Goal: Obtain resource: Download file/media

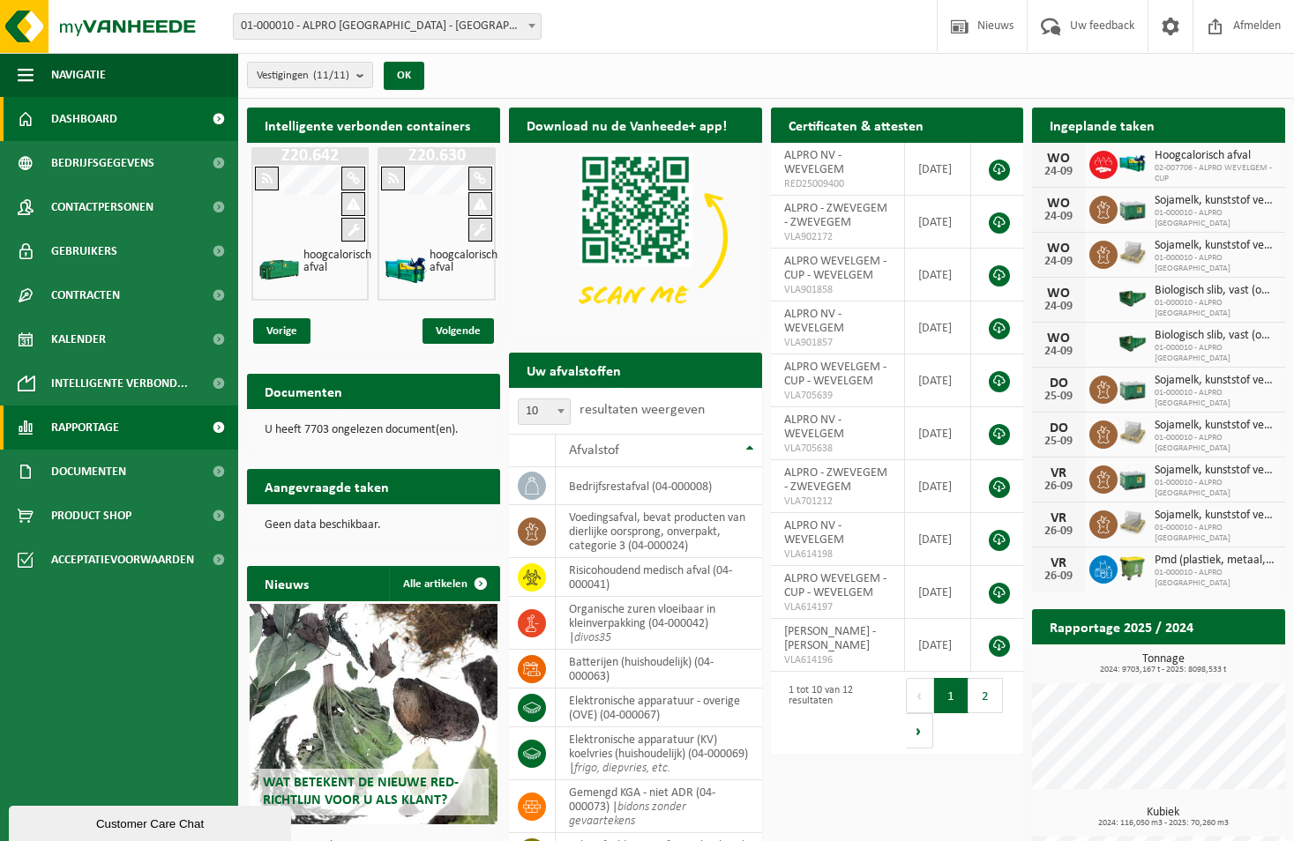
click at [125, 424] on link "Rapportage" at bounding box center [119, 428] width 238 height 44
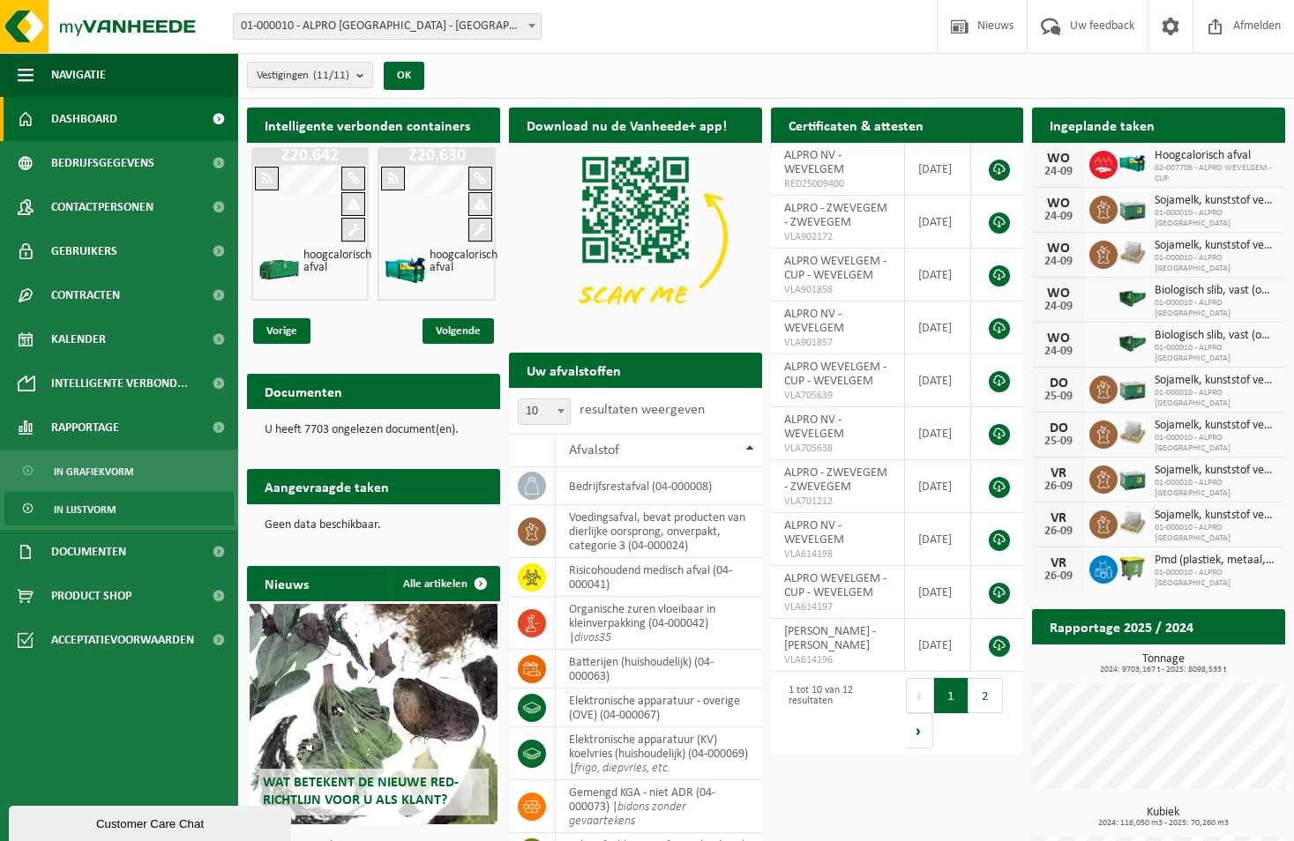
click at [118, 504] on link "In lijstvorm" at bounding box center [118, 509] width 229 height 34
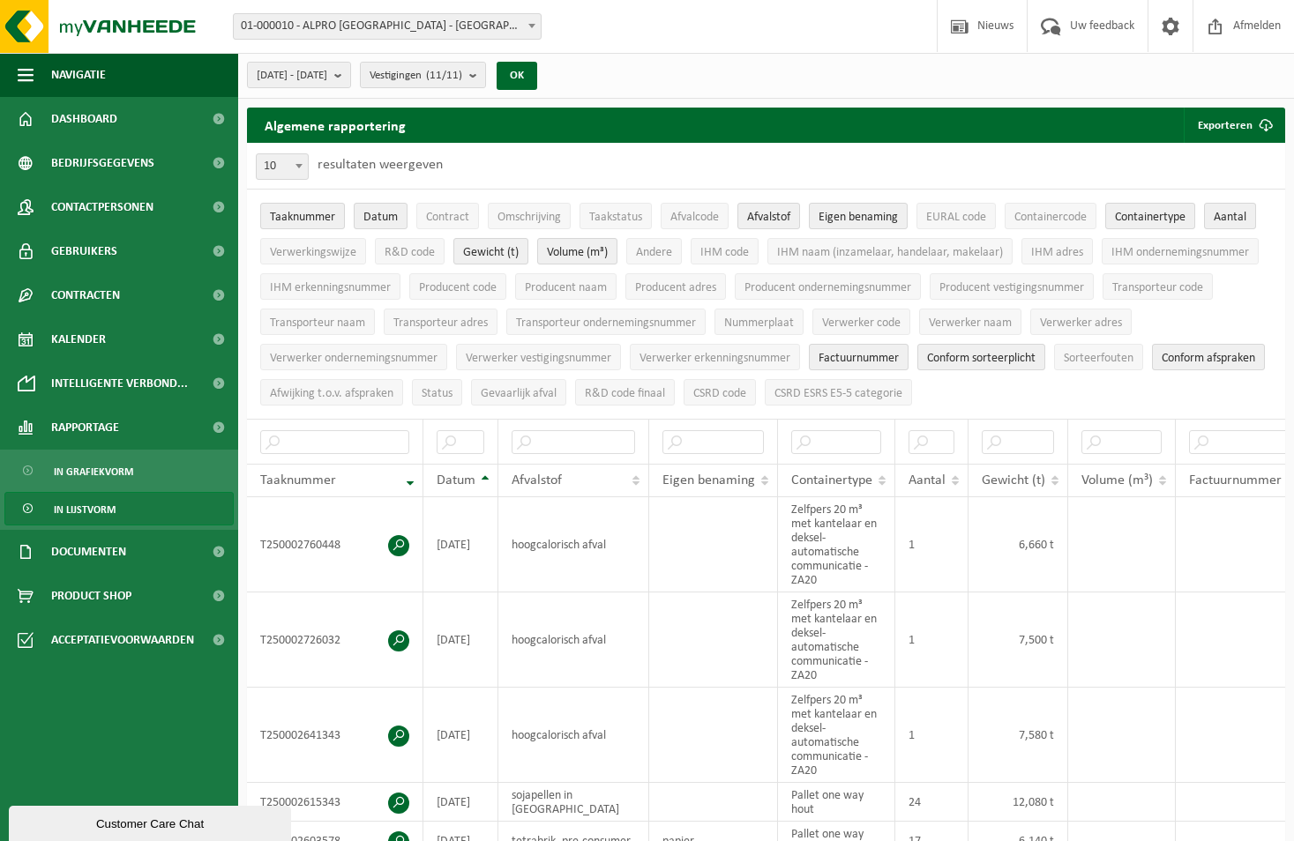
click at [431, 27] on span "01-000010 - ALPRO [GEOGRAPHIC_DATA] - [GEOGRAPHIC_DATA]" at bounding box center [387, 26] width 307 height 25
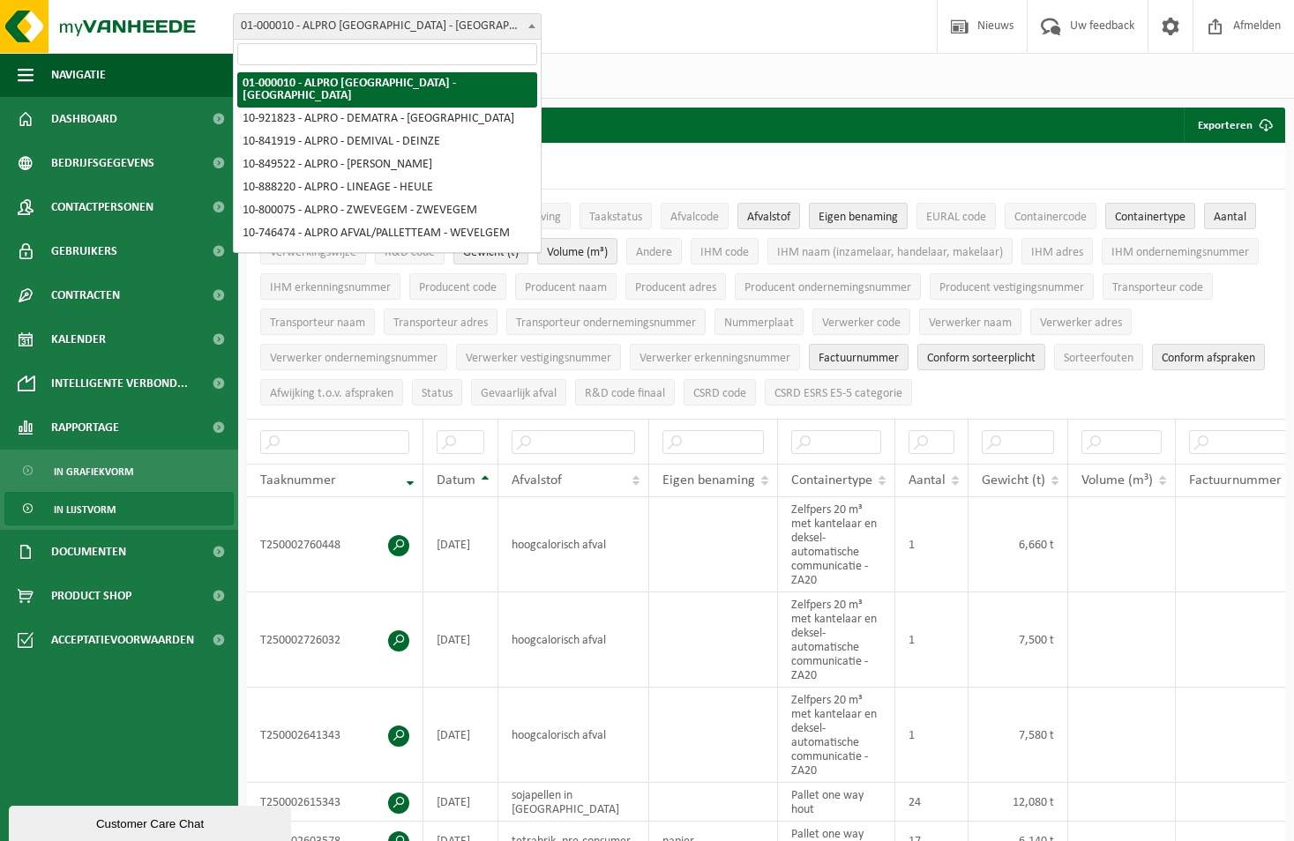
click at [431, 27] on span "01-000010 - ALPRO [GEOGRAPHIC_DATA] - [GEOGRAPHIC_DATA]" at bounding box center [387, 26] width 307 height 25
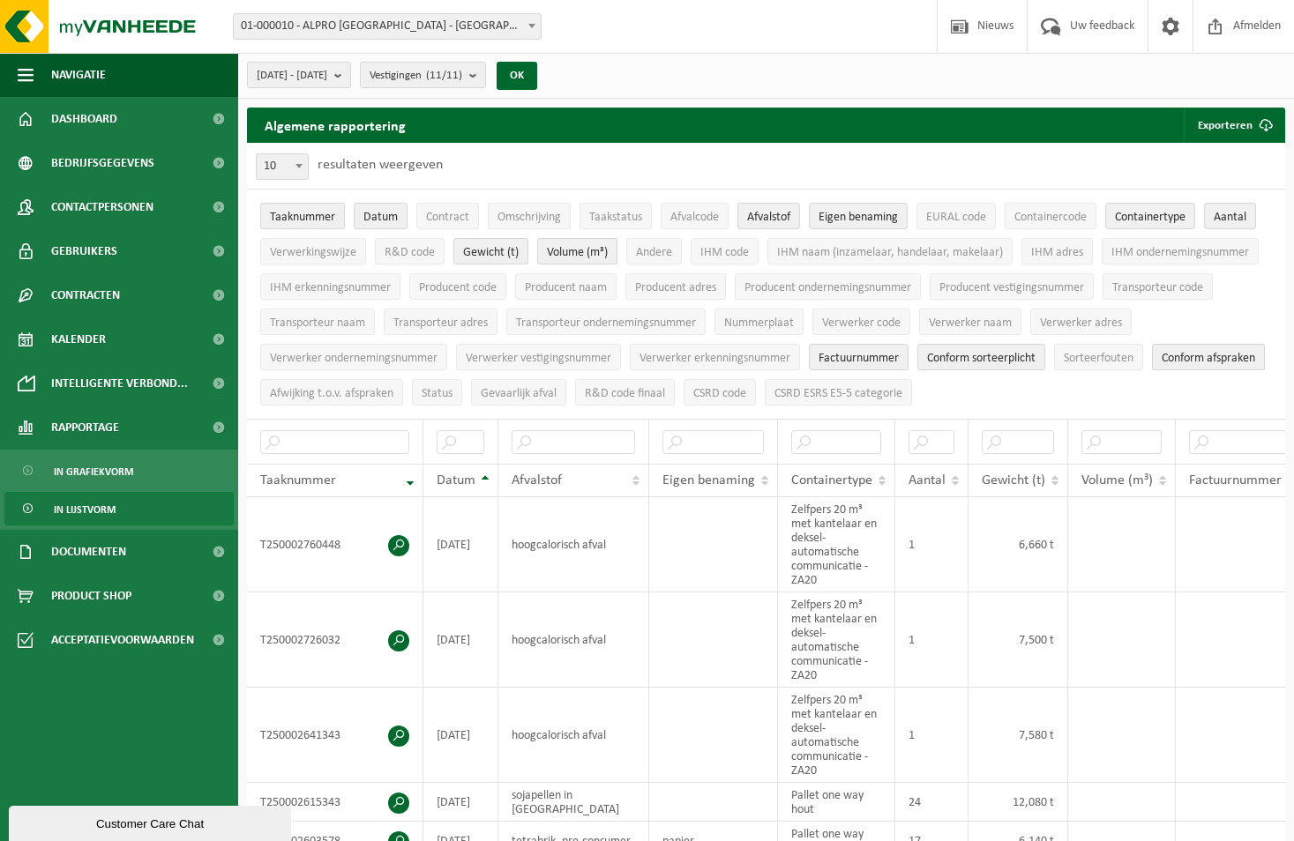
click at [408, 22] on span "01-000010 - ALPRO [GEOGRAPHIC_DATA] - [GEOGRAPHIC_DATA]" at bounding box center [387, 26] width 307 height 25
click at [460, 25] on span "01-000010 - ALPRO [GEOGRAPHIC_DATA] - [GEOGRAPHIC_DATA]" at bounding box center [387, 26] width 307 height 25
click at [327, 78] on span "[DATE] - [DATE]" at bounding box center [292, 76] width 71 height 26
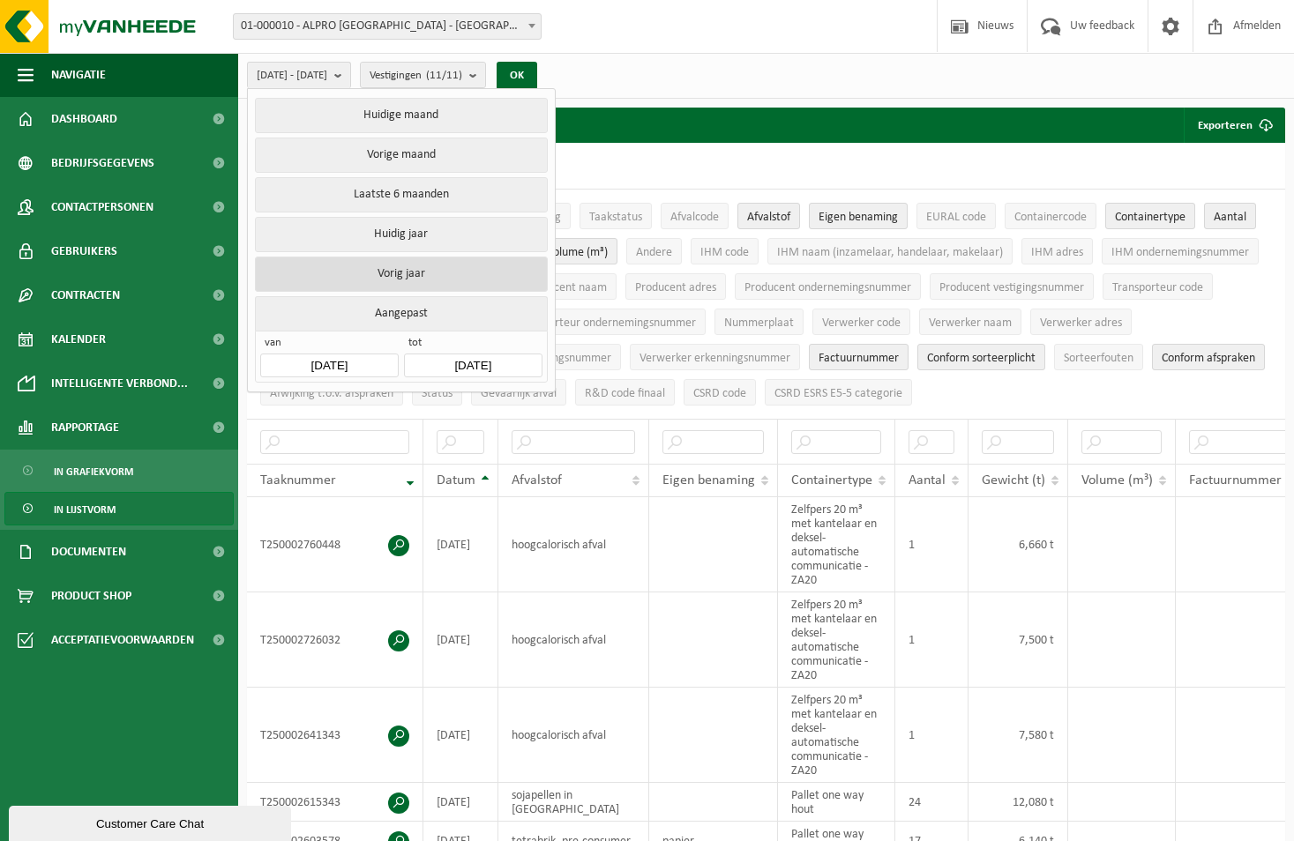
click at [402, 269] on button "Vorig jaar" at bounding box center [401, 274] width 292 height 35
type input "2024-01-01"
type input "2024-12-31"
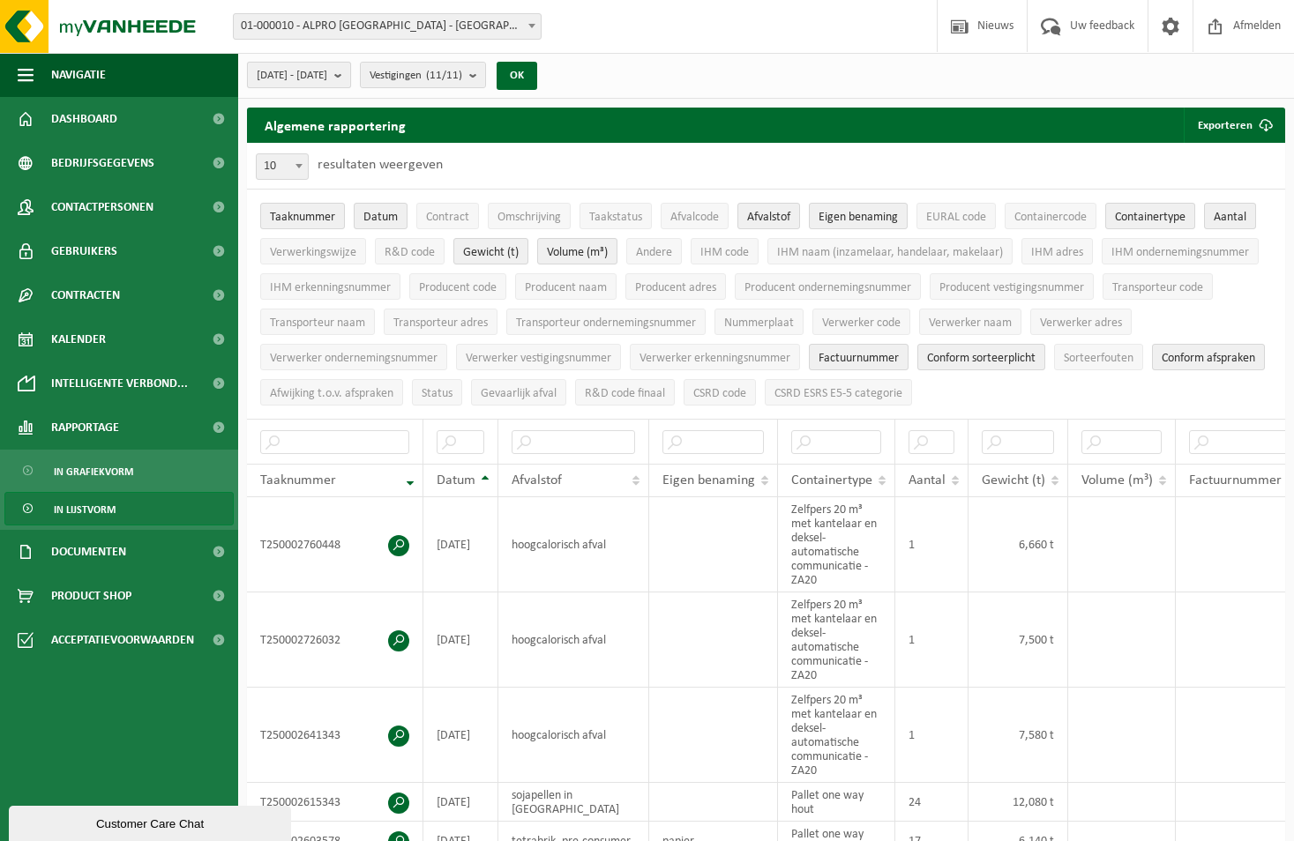
click at [351, 71] on button "2024-01-01 - 2024-12-31" at bounding box center [299, 75] width 104 height 26
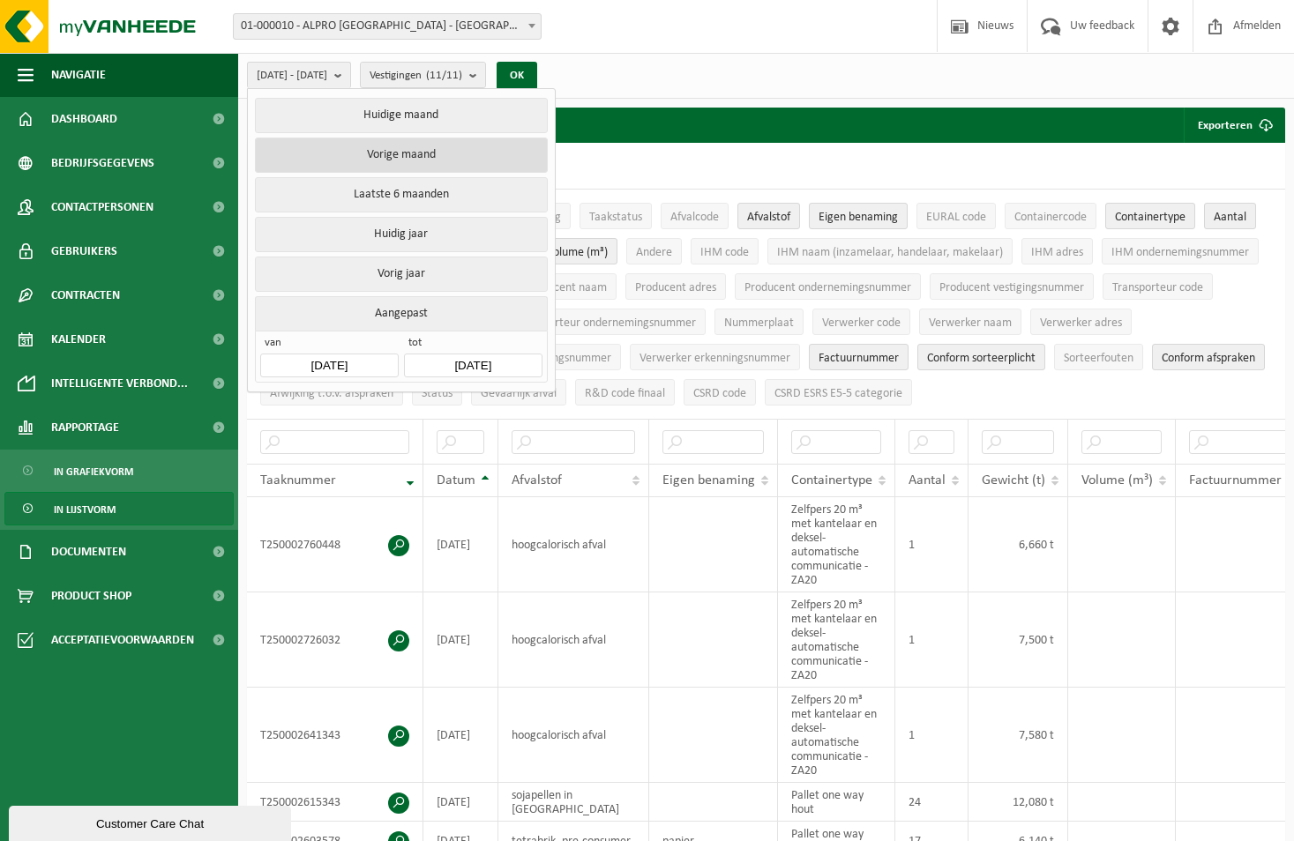
click at [424, 154] on button "Vorige maand" at bounding box center [401, 155] width 292 height 35
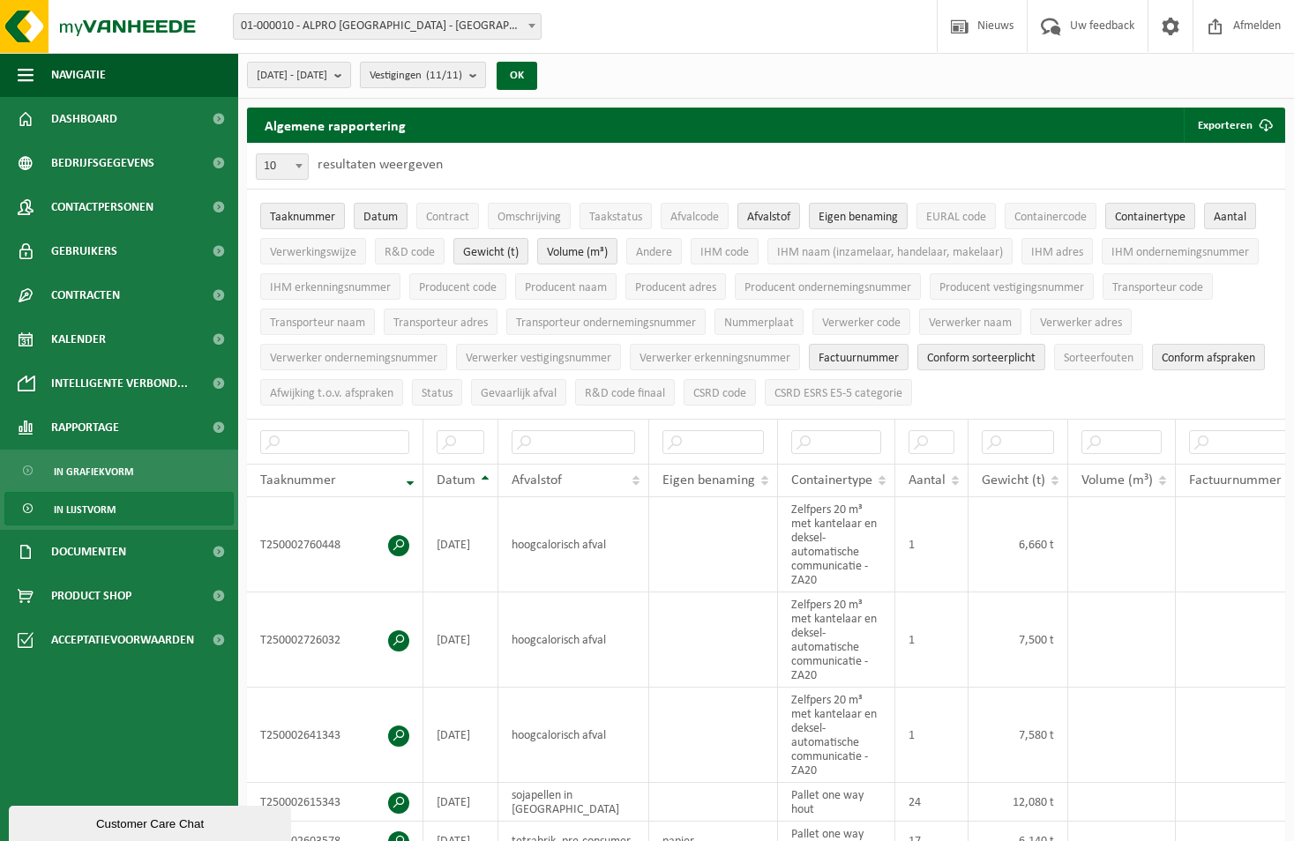
click at [462, 69] on span "Vestigingen (11/11)" at bounding box center [415, 76] width 93 height 26
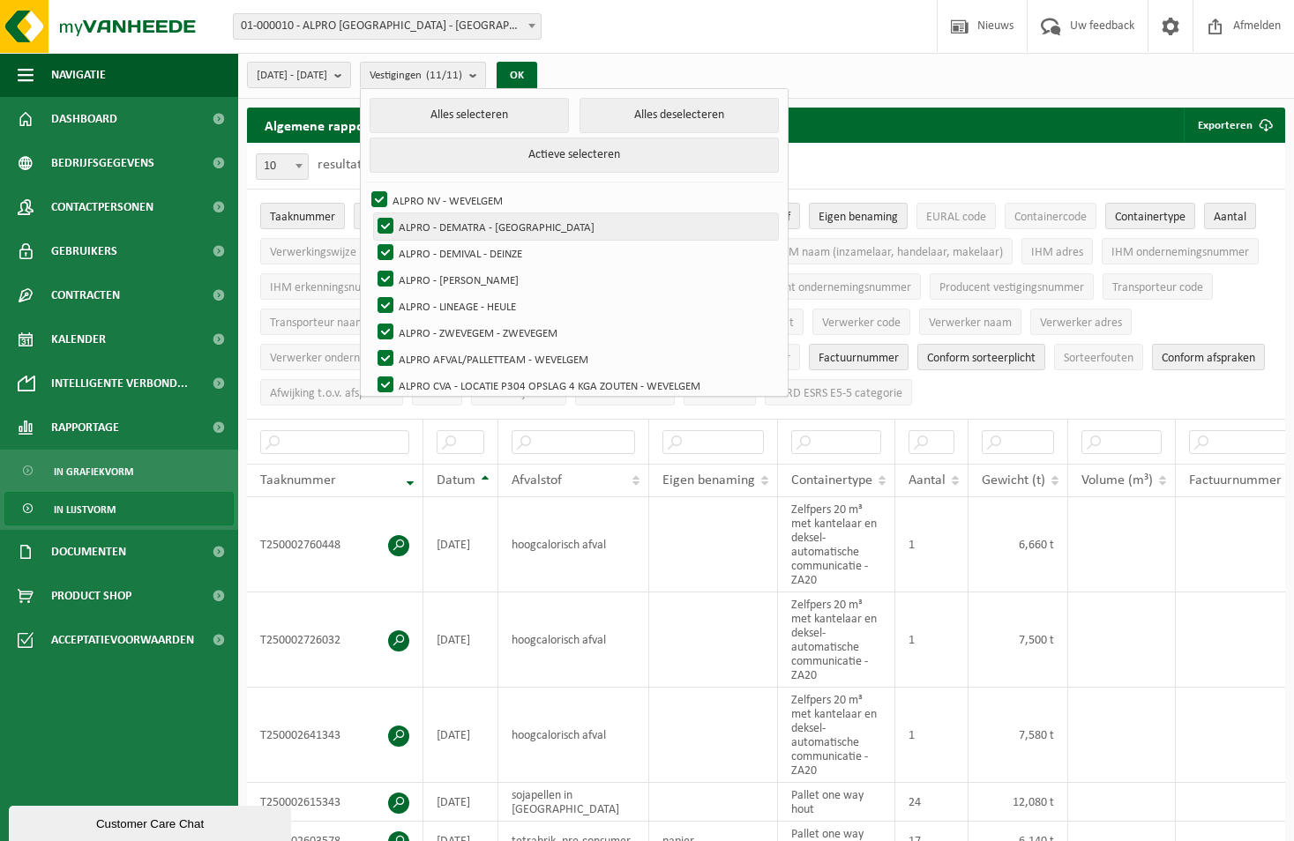
click at [478, 232] on label "ALPRO - DEMATRA - [GEOGRAPHIC_DATA]" at bounding box center [576, 226] width 404 height 26
click at [371, 213] on input "ALPRO - DEMATRA - [GEOGRAPHIC_DATA]" at bounding box center [370, 212] width 1 height 1
checkbox input "false"
click at [479, 254] on label "ALPRO - DEMIVAL - DEINZE" at bounding box center [576, 253] width 404 height 26
click at [371, 240] on input "ALPRO - DEMIVAL - DEINZE" at bounding box center [370, 239] width 1 height 1
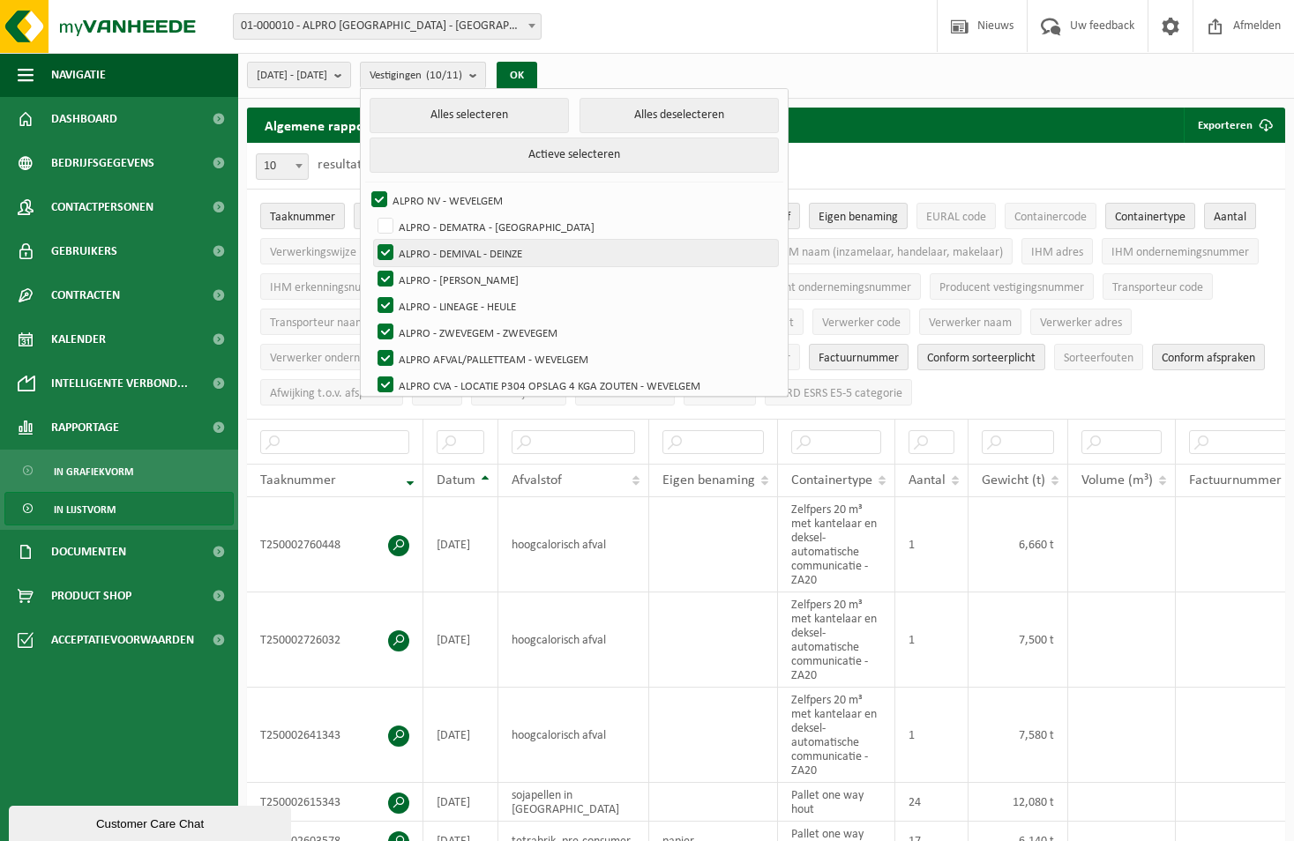
checkbox input "false"
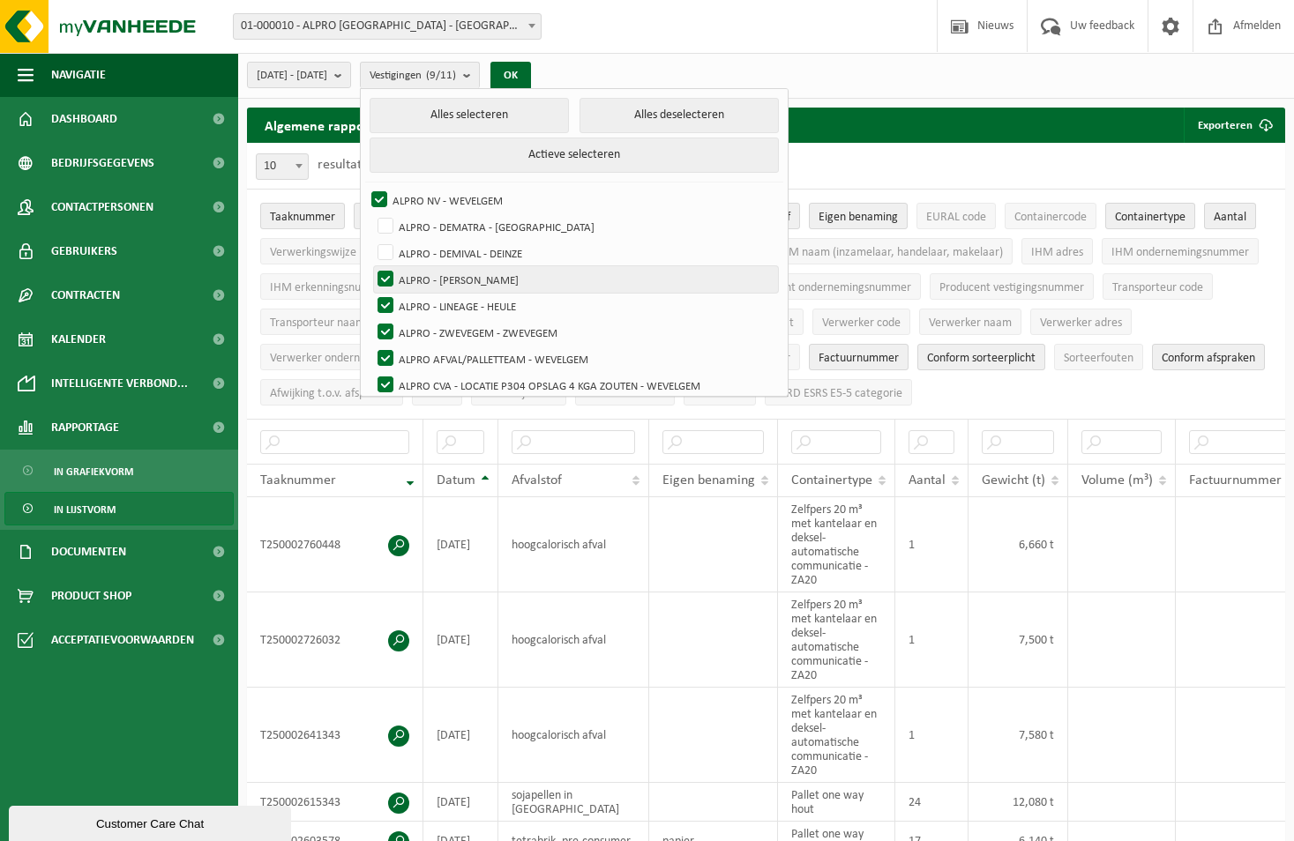
click at [474, 280] on label "ALPRO - [PERSON_NAME]" at bounding box center [576, 279] width 404 height 26
click at [371, 266] on input "ALPRO - [PERSON_NAME]" at bounding box center [370, 265] width 1 height 1
checkbox input "false"
click at [476, 309] on label "ALPRO - LINEAGE - HEULE" at bounding box center [576, 306] width 404 height 26
click at [371, 293] on input "ALPRO - LINEAGE - HEULE" at bounding box center [370, 292] width 1 height 1
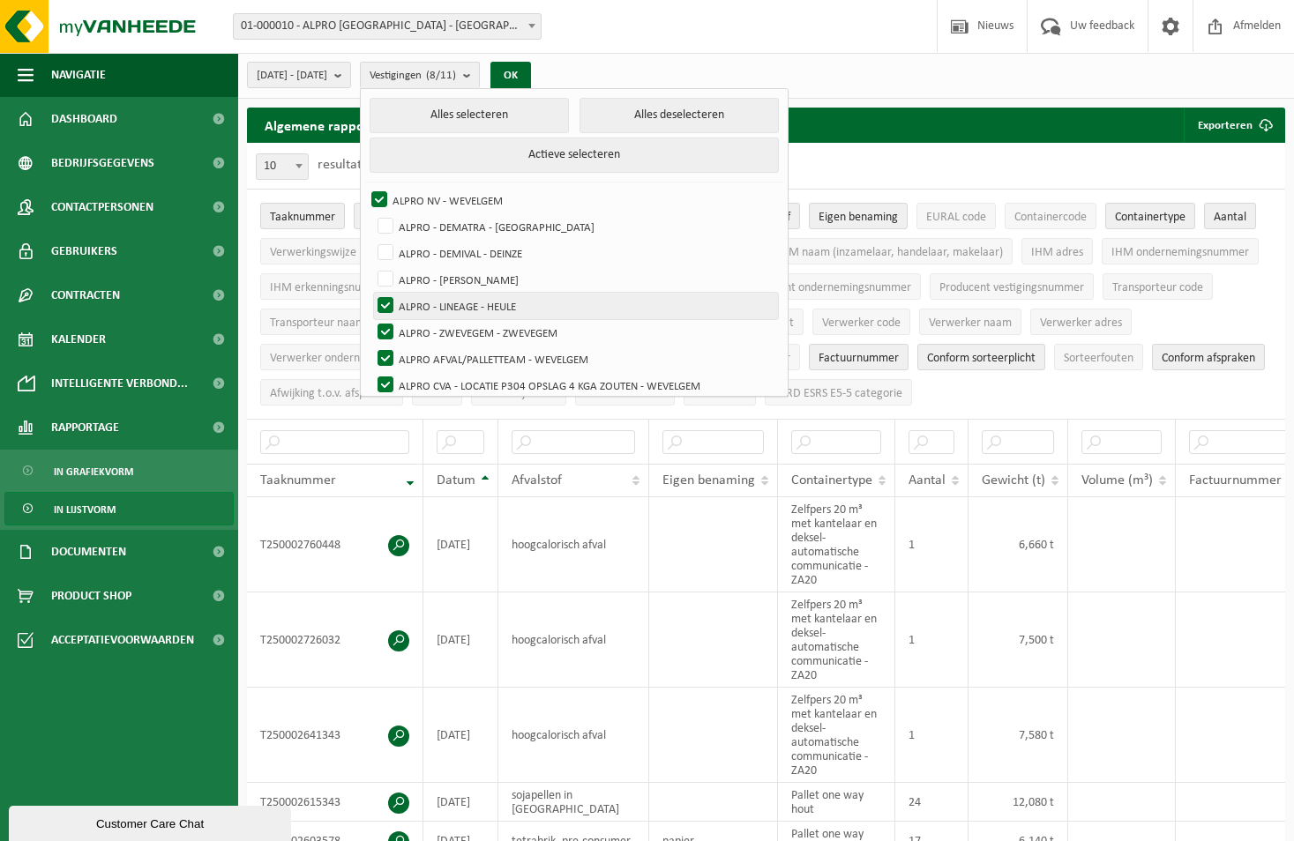
checkbox input "false"
click at [480, 327] on label "ALPRO - ZWEVEGEM - ZWEVEGEM" at bounding box center [576, 332] width 404 height 26
click at [371, 319] on input "ALPRO - ZWEVEGEM - ZWEVEGEM" at bounding box center [370, 318] width 1 height 1
click at [481, 330] on label "ALPRO - ZWEVEGEM - ZWEVEGEM" at bounding box center [576, 332] width 404 height 26
click at [371, 319] on input "ALPRO - ZWEVEGEM - ZWEVEGEM" at bounding box center [370, 318] width 1 height 1
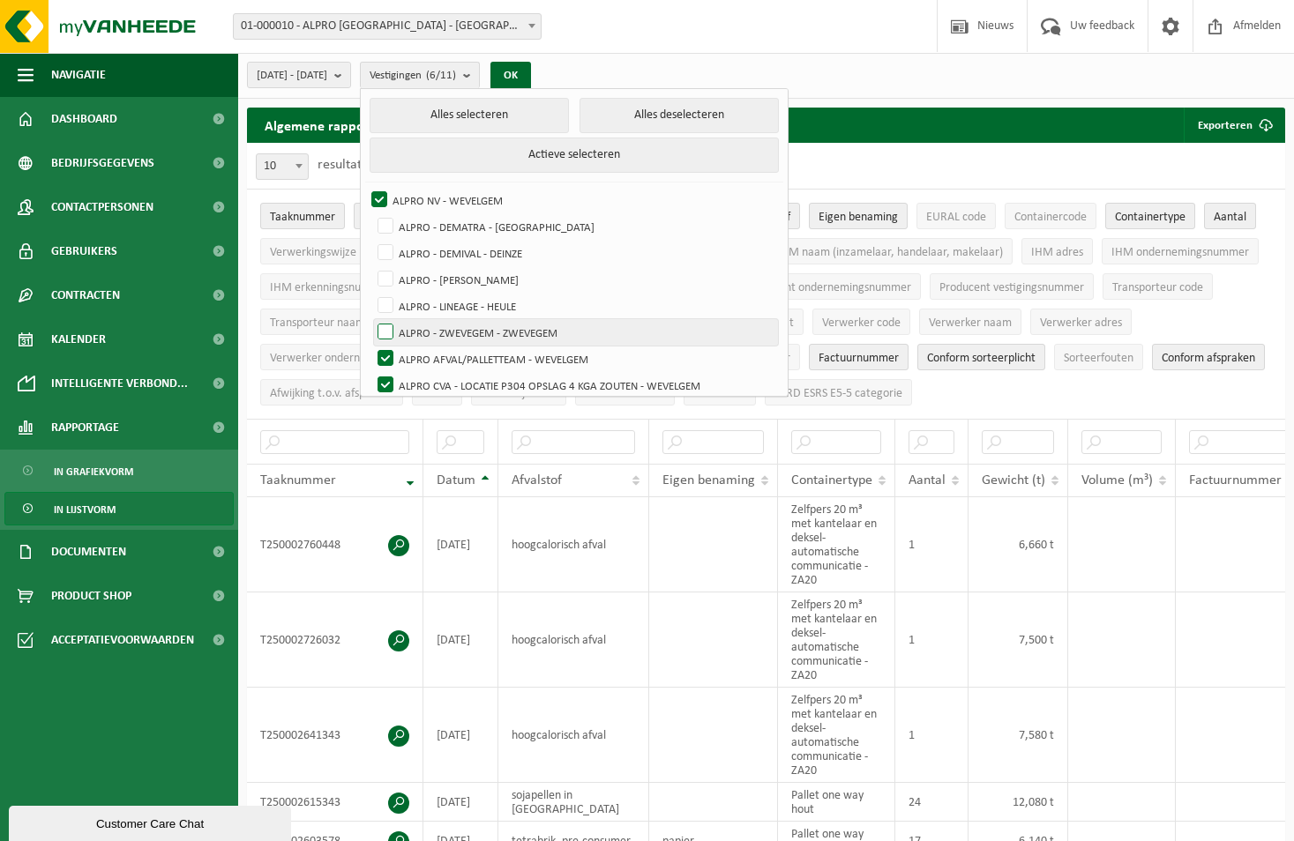
checkbox input "true"
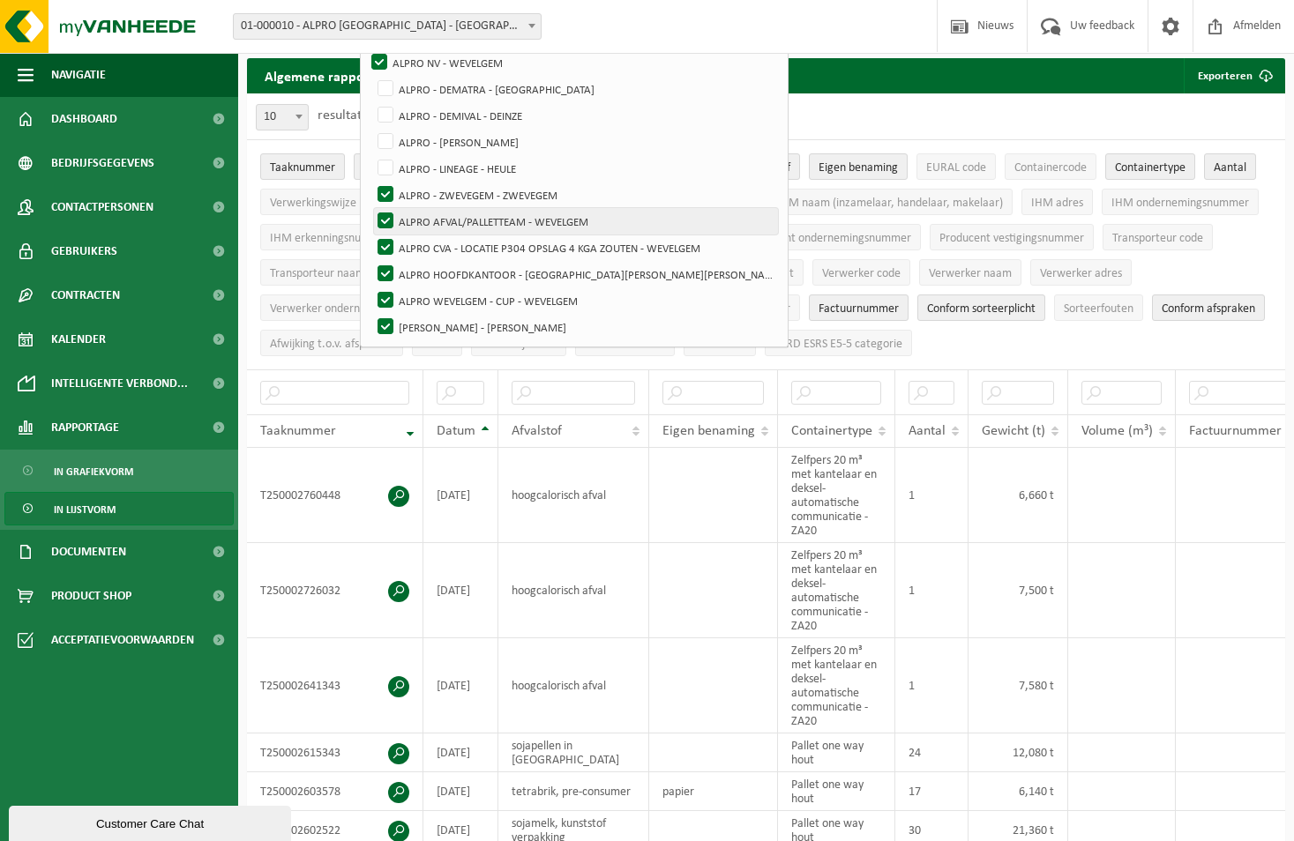
scroll to position [88, 0]
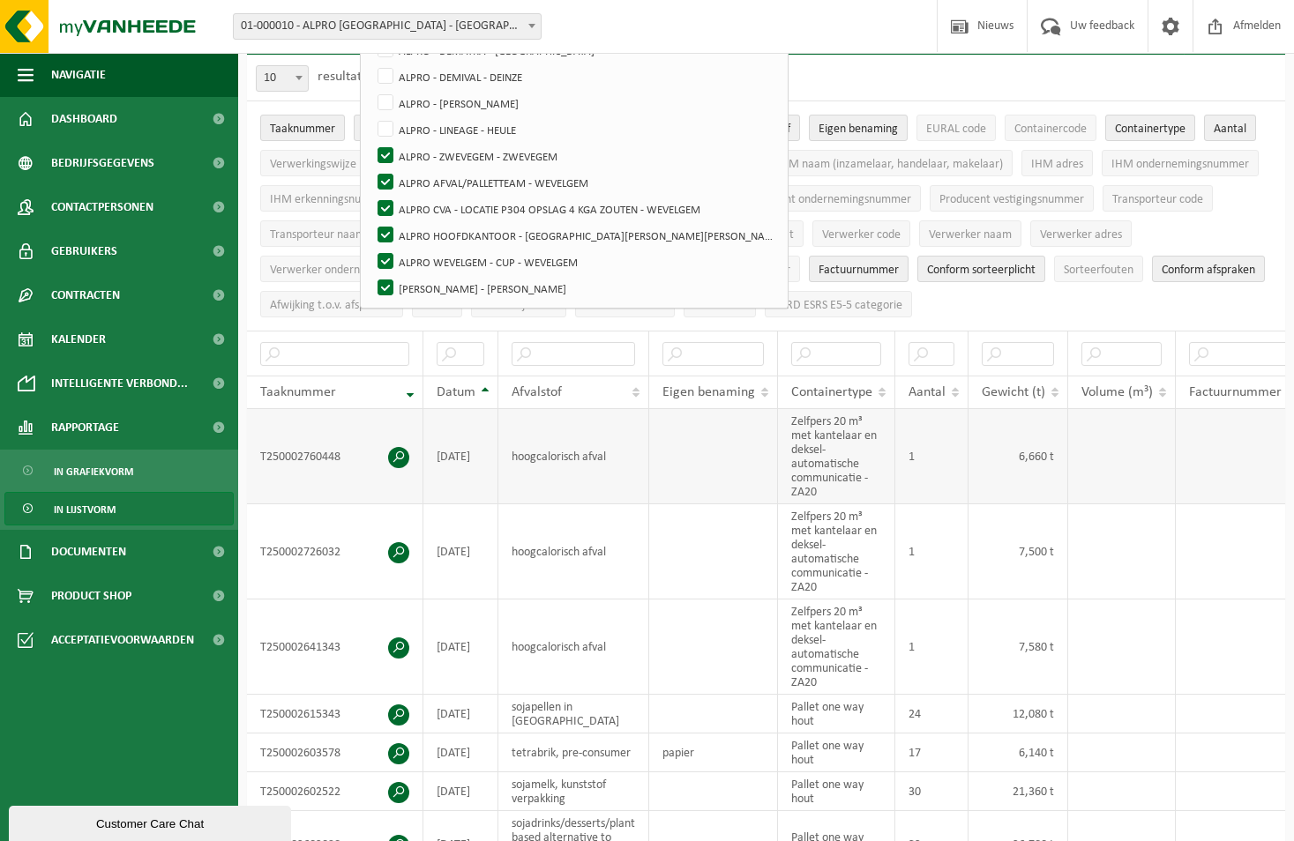
click at [697, 483] on td at bounding box center [713, 456] width 129 height 95
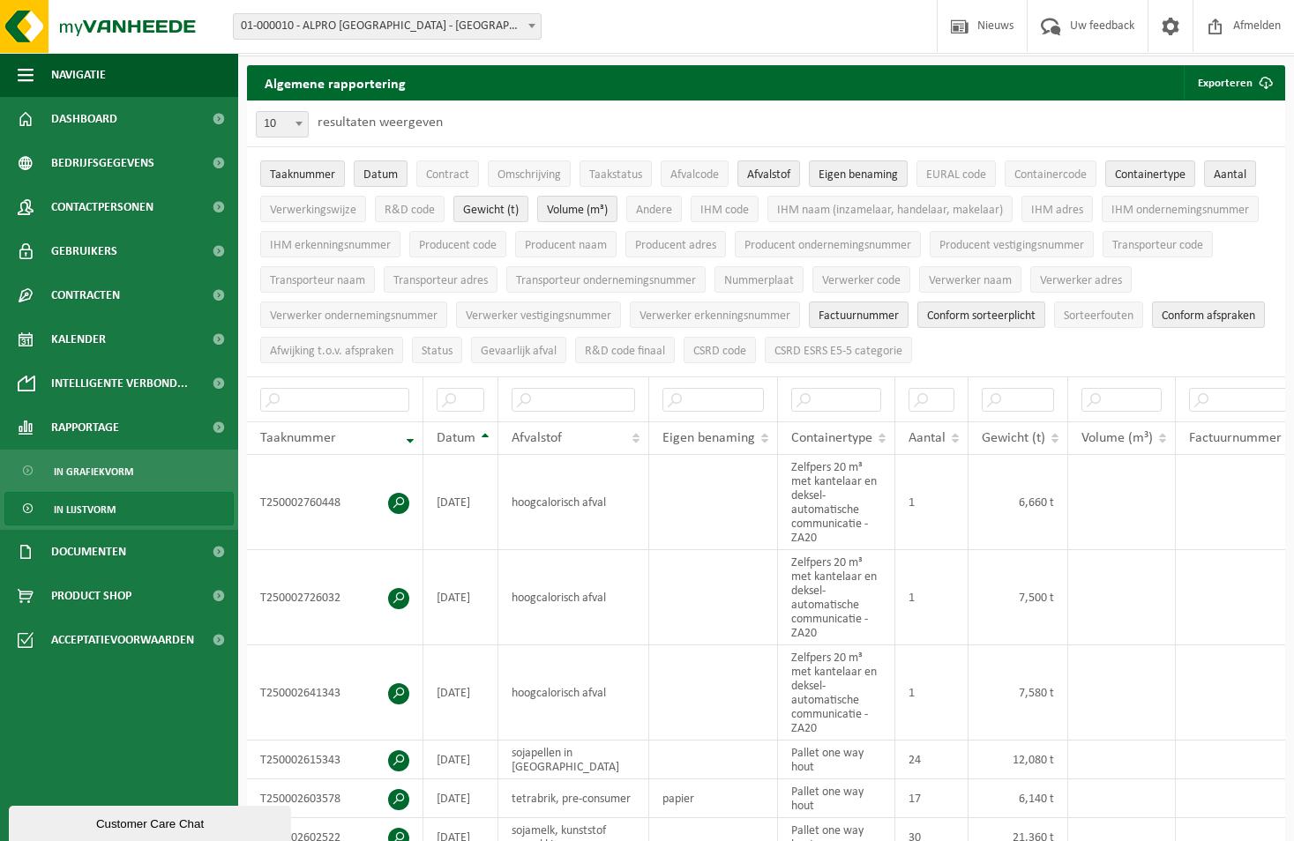
scroll to position [0, 0]
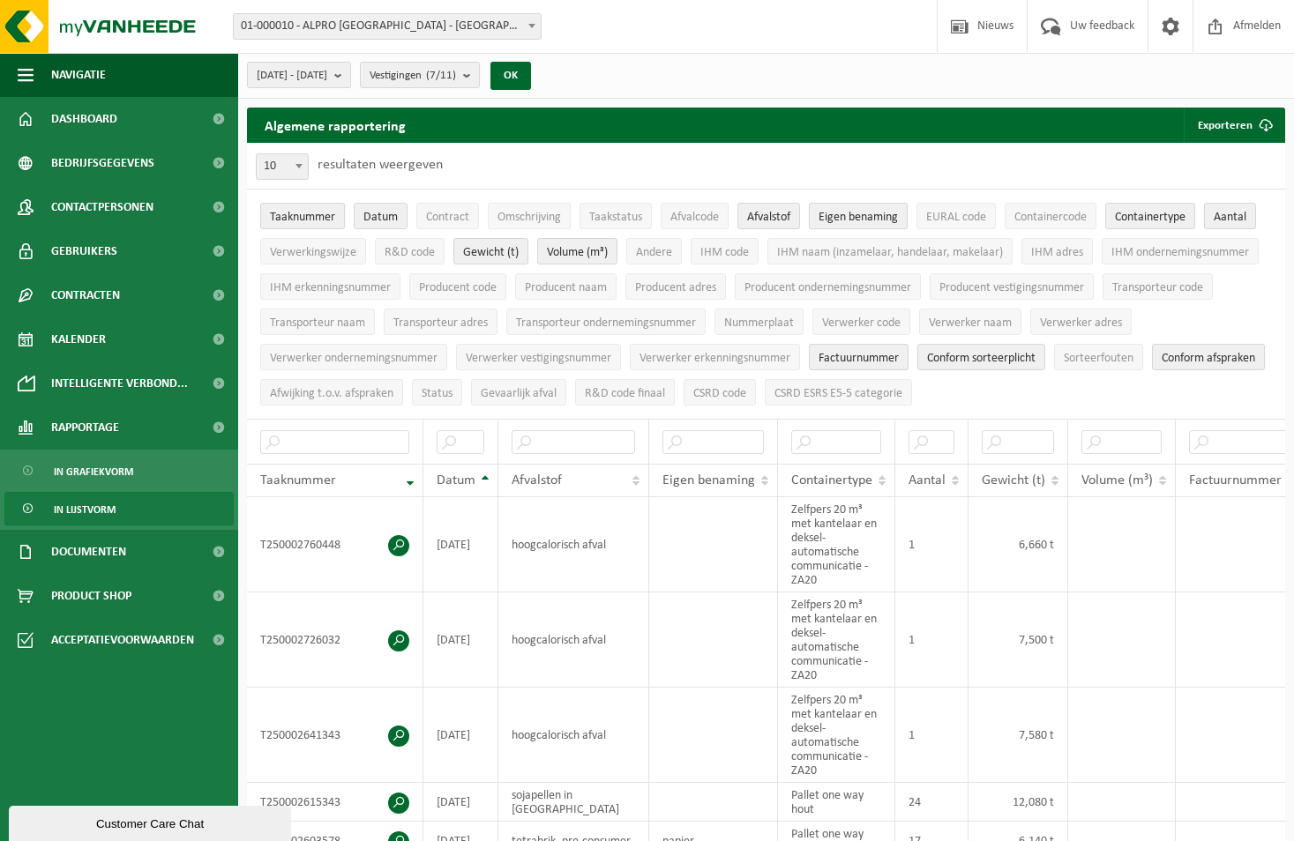
click at [848, 214] on span "Eigen benaming" at bounding box center [857, 217] width 79 height 13
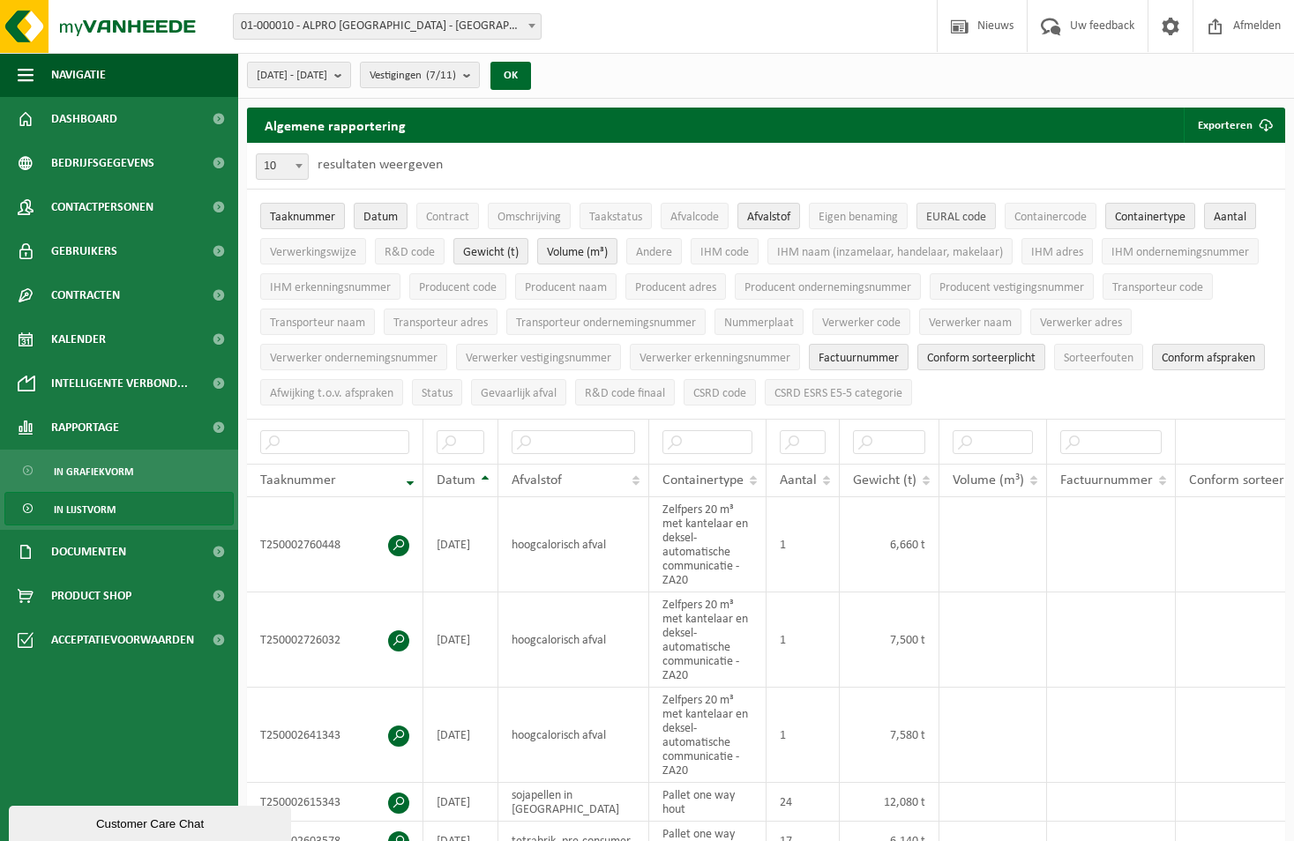
click at [956, 218] on span "EURAL code" at bounding box center [956, 217] width 60 height 13
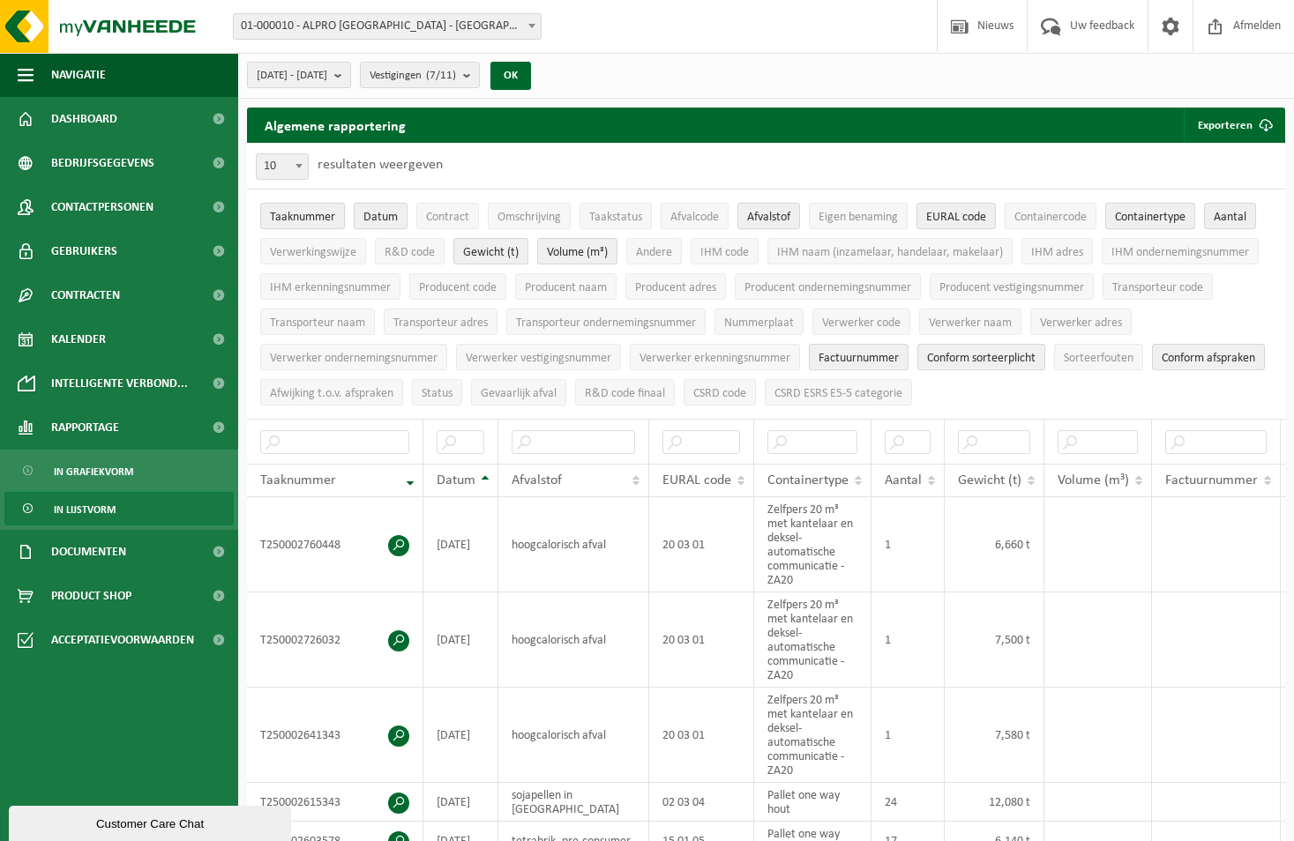
click at [1130, 220] on span "Containertype" at bounding box center [1150, 217] width 71 height 13
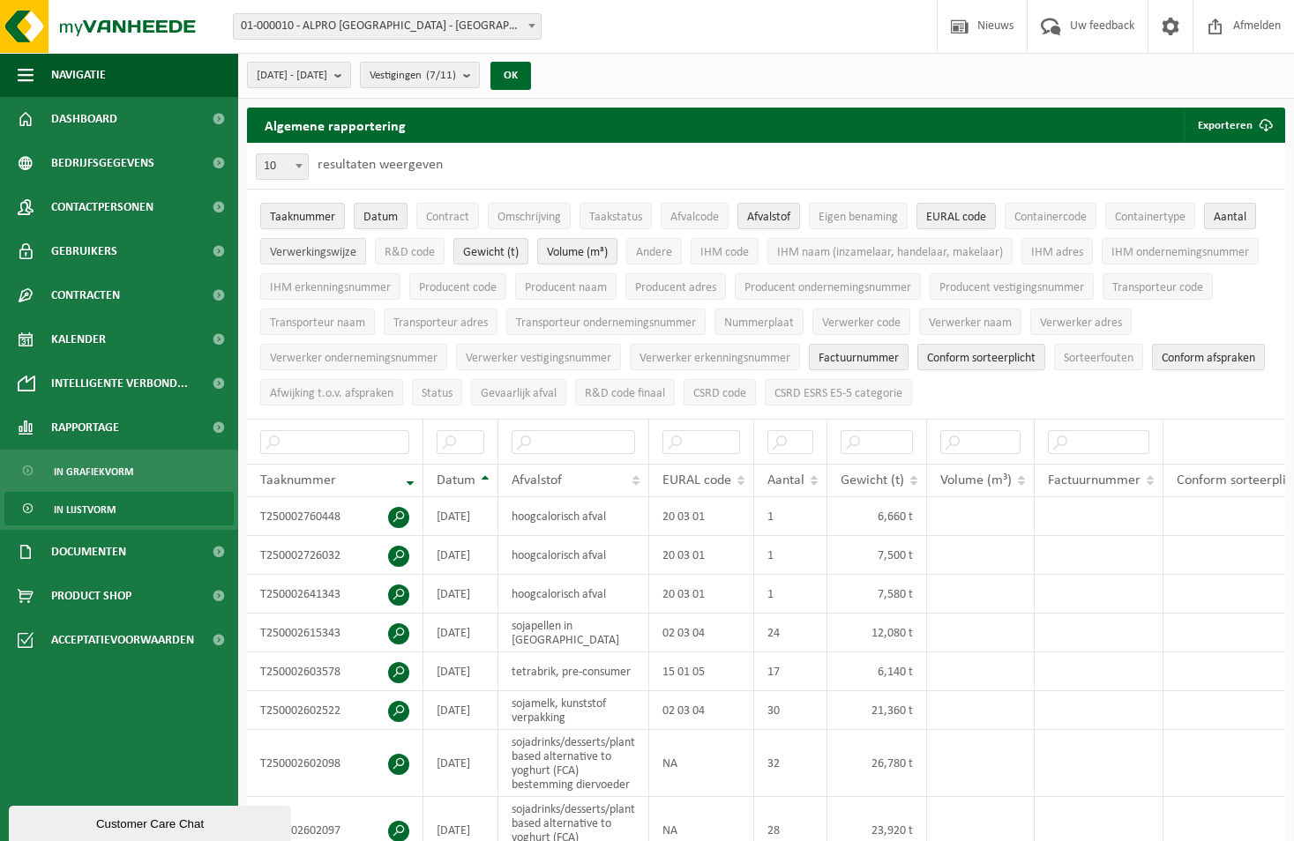
click at [317, 257] on span "Verwerkingswijze" at bounding box center [313, 252] width 86 height 13
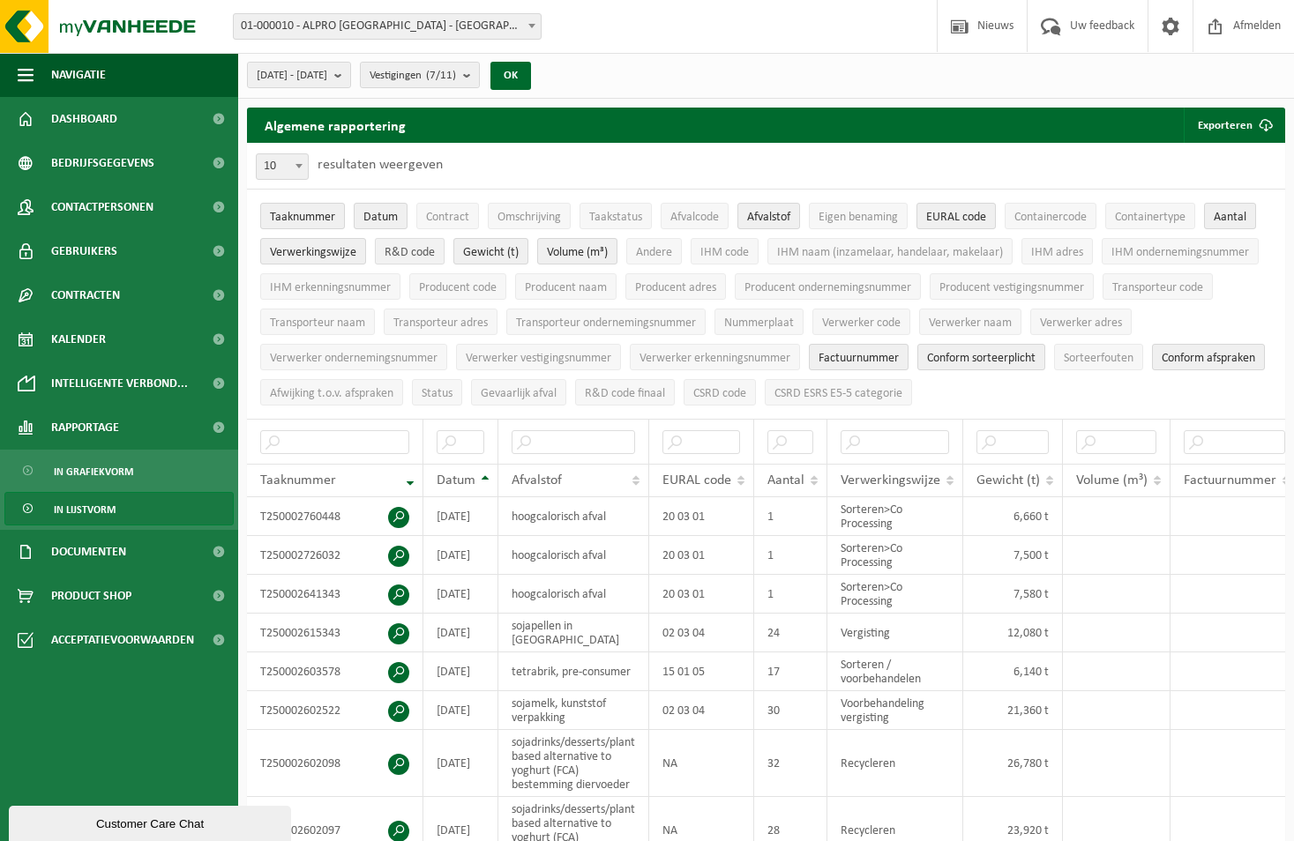
click at [400, 250] on span "R&D code" at bounding box center [409, 252] width 50 height 13
click at [495, 249] on span "Gewicht (t)" at bounding box center [491, 252] width 56 height 13
click at [579, 249] on span "Volume (m³)" at bounding box center [577, 252] width 61 height 13
click at [499, 257] on span "Gewicht (t)" at bounding box center [491, 252] width 56 height 13
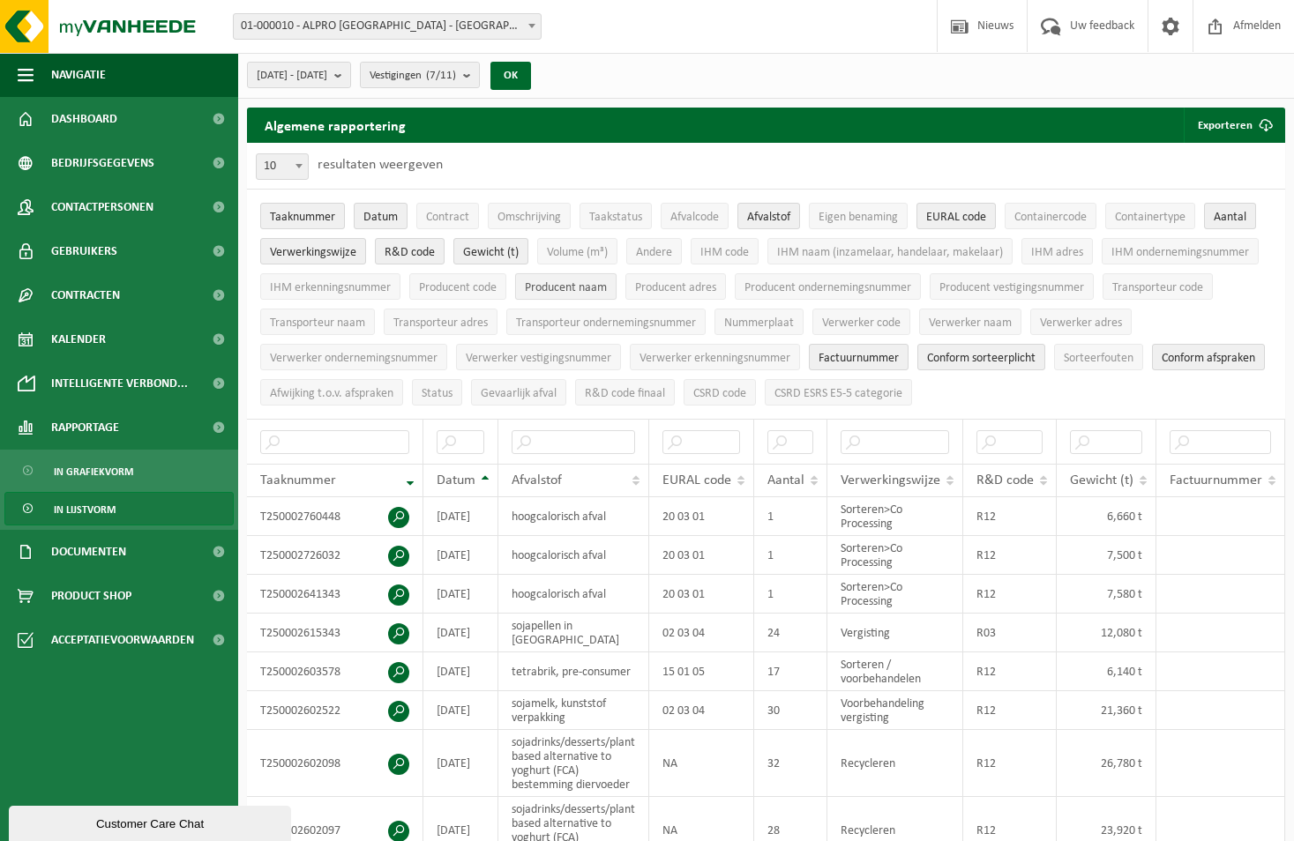
click at [549, 286] on span "Producent naam" at bounding box center [566, 287] width 82 height 13
click at [966, 323] on span "Verwerker naam" at bounding box center [969, 323] width 83 height 13
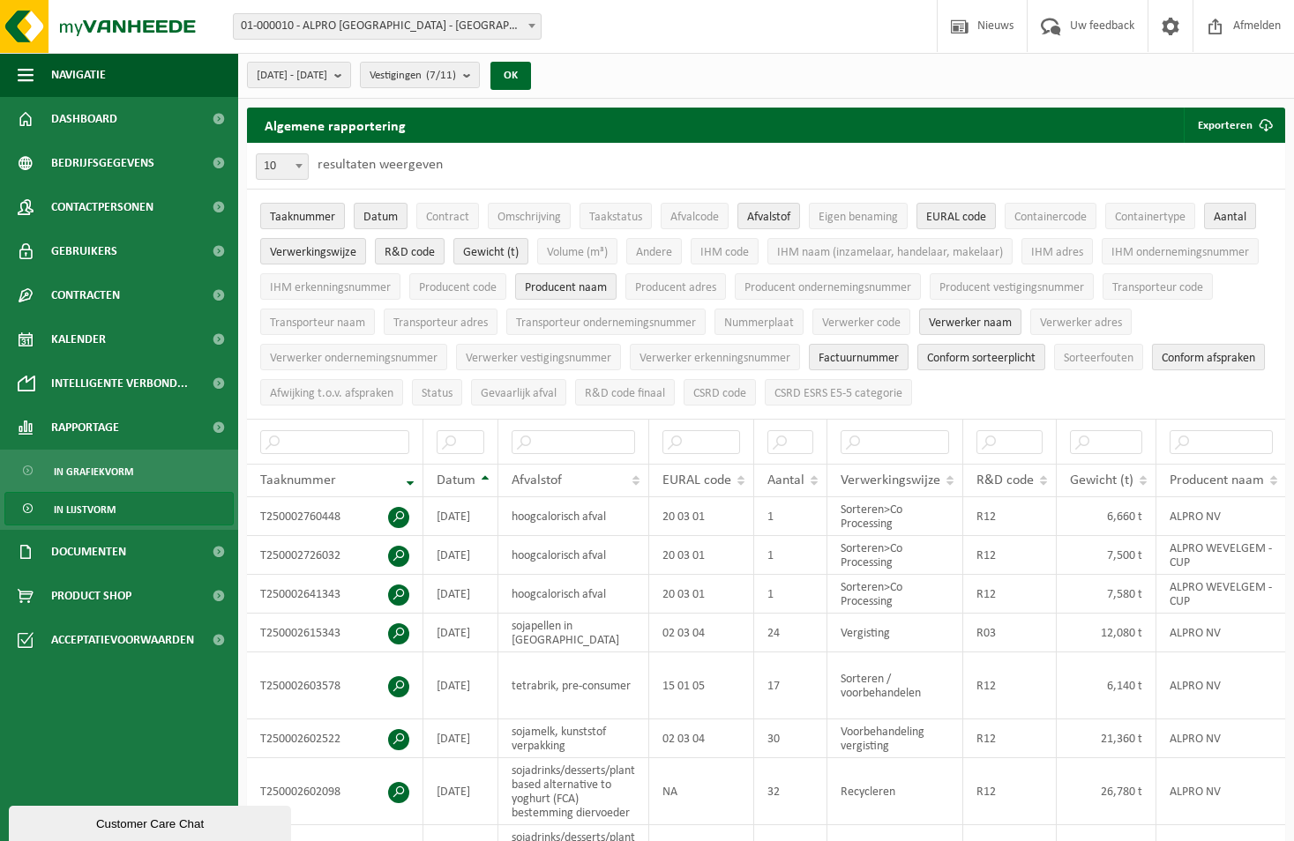
click at [1161, 365] on span "Conform afspraken" at bounding box center [1207, 358] width 93 height 13
click at [963, 358] on span "Conform sorteerplicht" at bounding box center [981, 358] width 108 height 13
click at [845, 360] on span "Factuurnummer" at bounding box center [858, 358] width 80 height 13
click at [868, 355] on span "Factuurnummer" at bounding box center [858, 358] width 80 height 13
click at [1234, 118] on button "Exporteren" at bounding box center [1233, 125] width 100 height 35
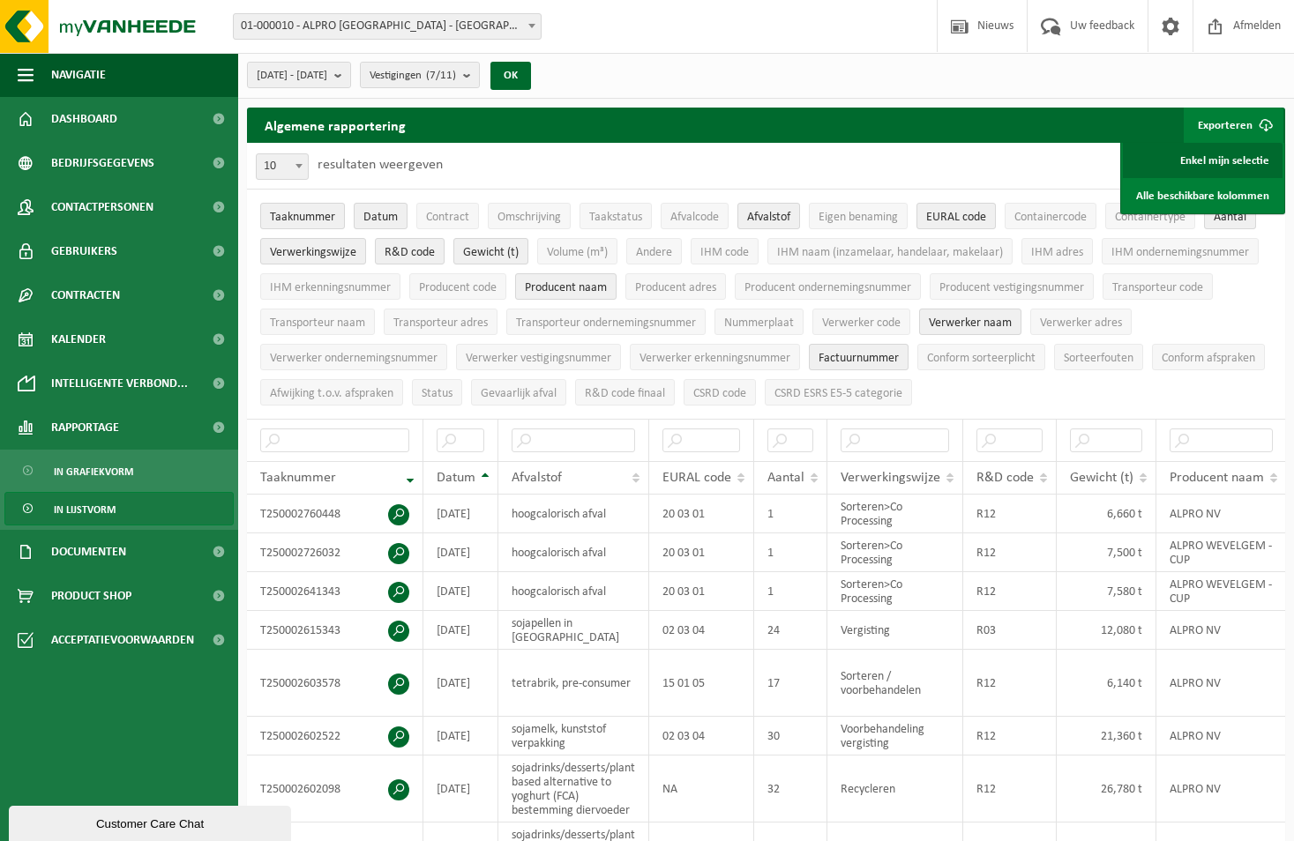
click at [1235, 160] on link "Enkel mijn selectie" at bounding box center [1202, 160] width 160 height 35
click at [321, 81] on span "[DATE] - [DATE]" at bounding box center [292, 76] width 71 height 26
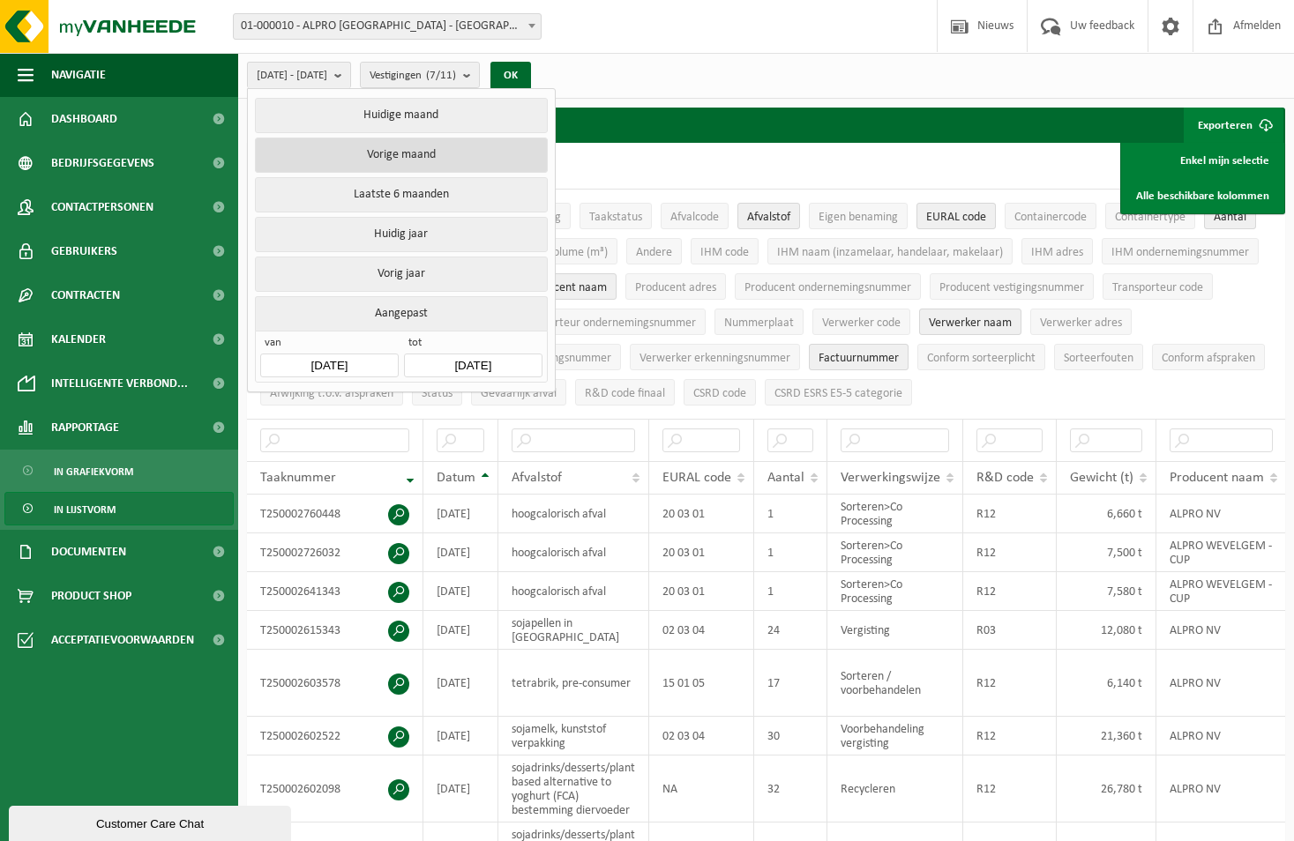
click at [440, 156] on button "Vorige maand" at bounding box center [401, 155] width 292 height 35
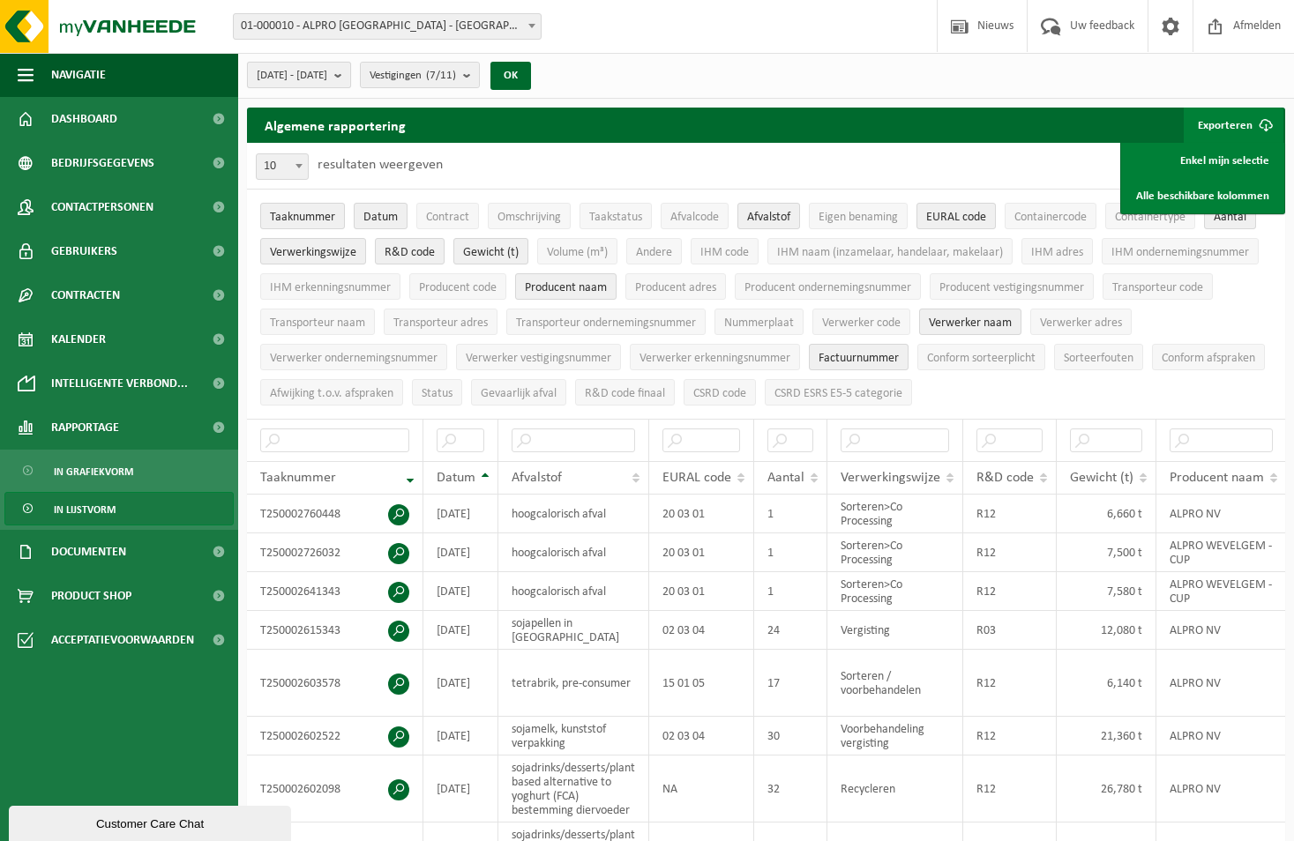
click at [350, 76] on b "submit" at bounding box center [342, 75] width 16 height 25
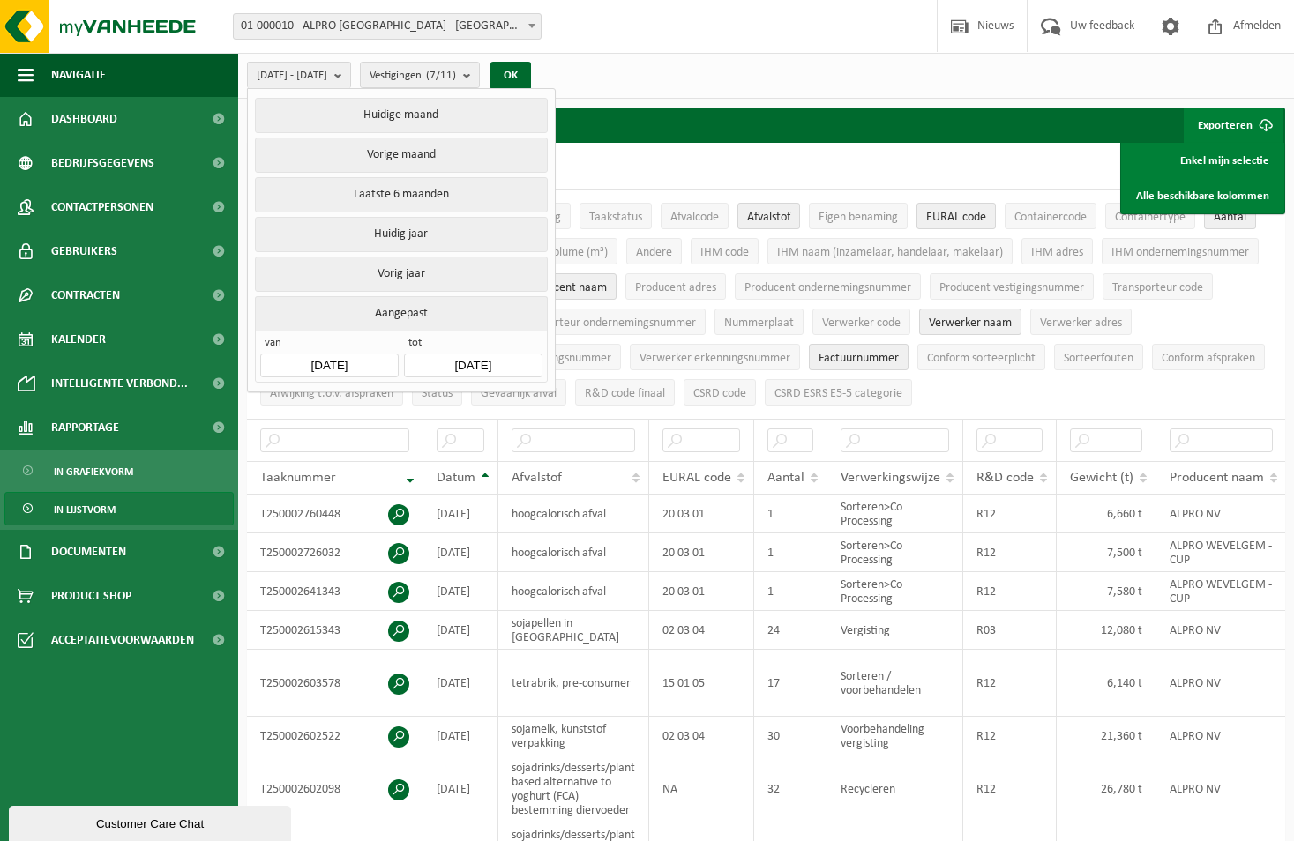
click at [1218, 126] on button "Exporteren" at bounding box center [1233, 125] width 100 height 35
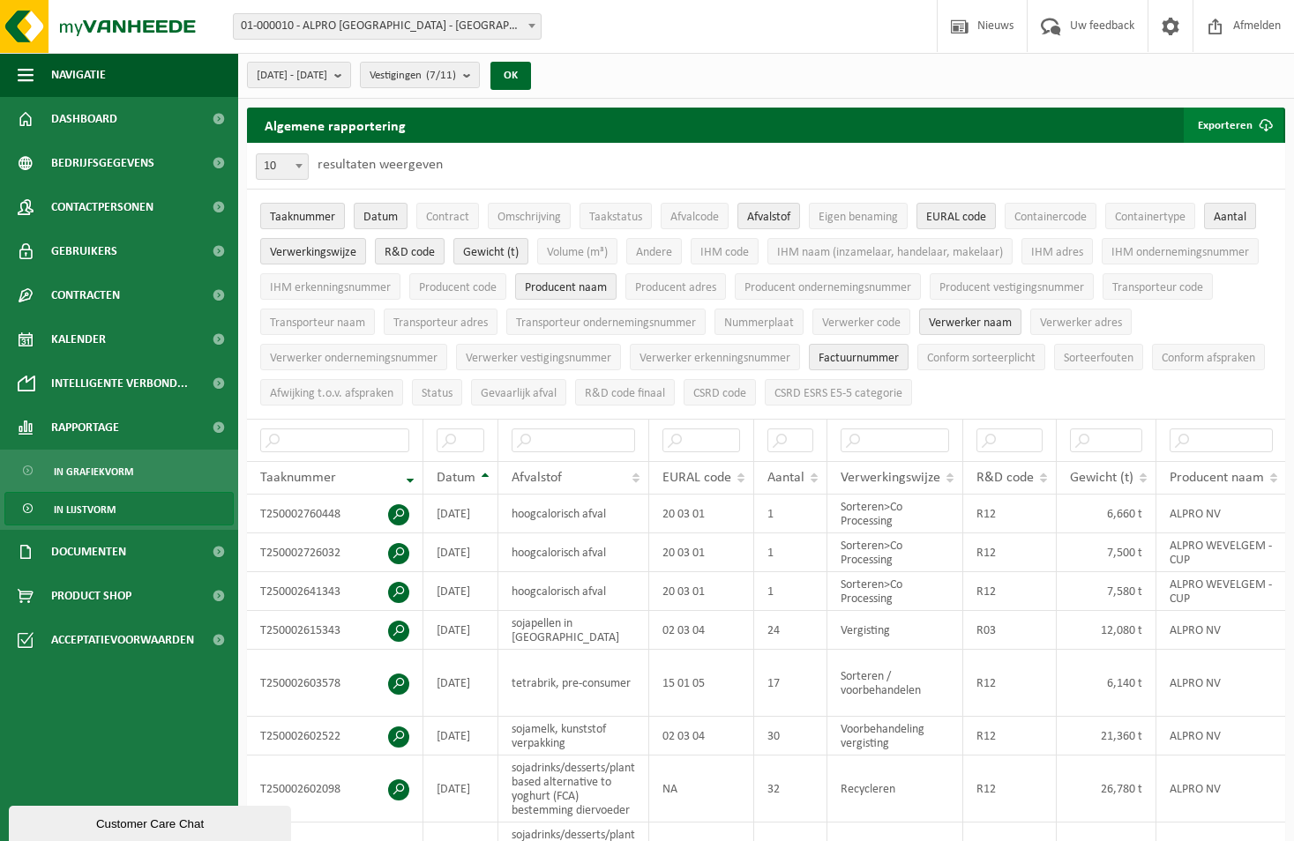
click at [1218, 126] on button "Exporteren" at bounding box center [1233, 125] width 100 height 35
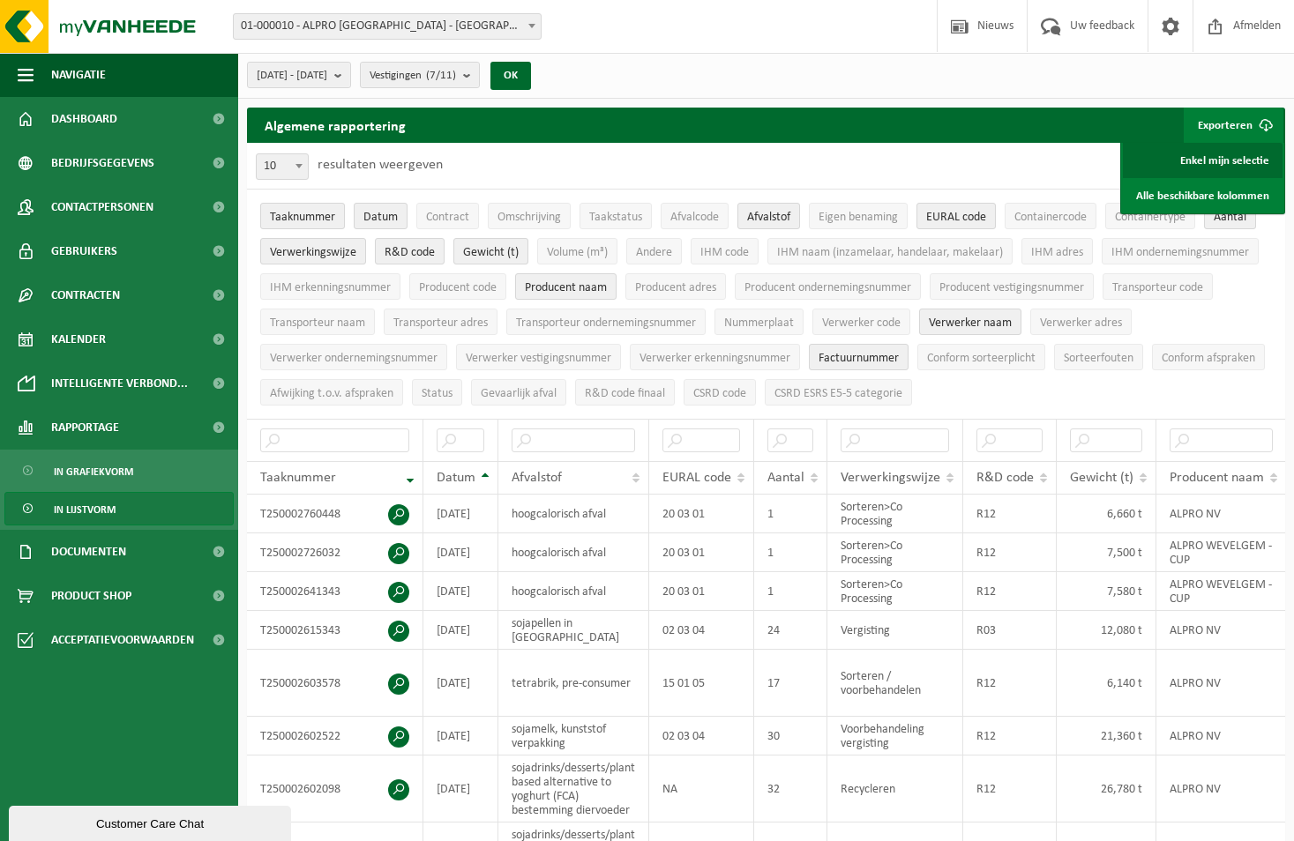
click at [1226, 165] on link "Enkel mijn selectie" at bounding box center [1202, 160] width 160 height 35
click at [98, 512] on span "In lijstvorm" at bounding box center [85, 510] width 62 height 34
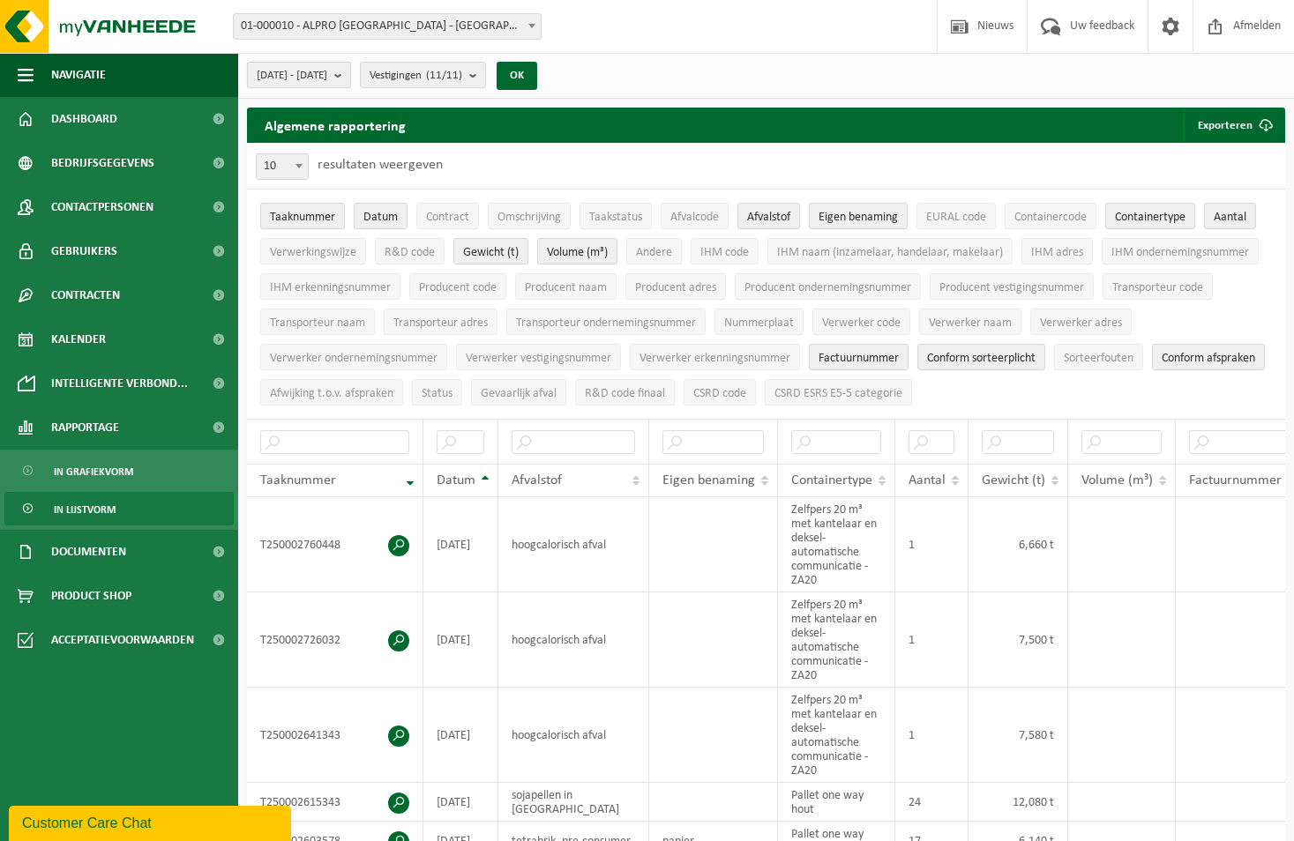
click at [327, 83] on span "[DATE] - [DATE]" at bounding box center [292, 76] width 71 height 26
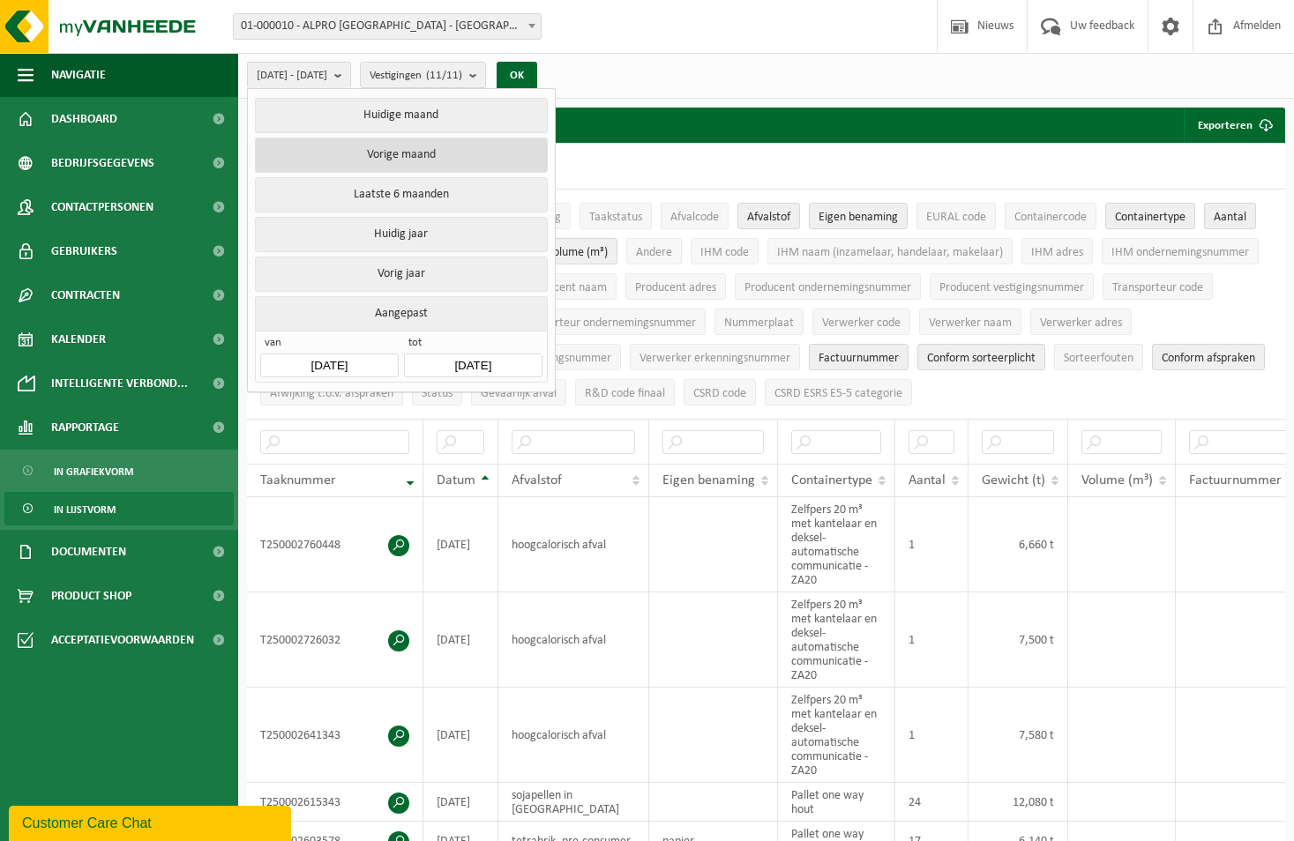
click at [432, 157] on button "Vorige maand" at bounding box center [401, 155] width 292 height 35
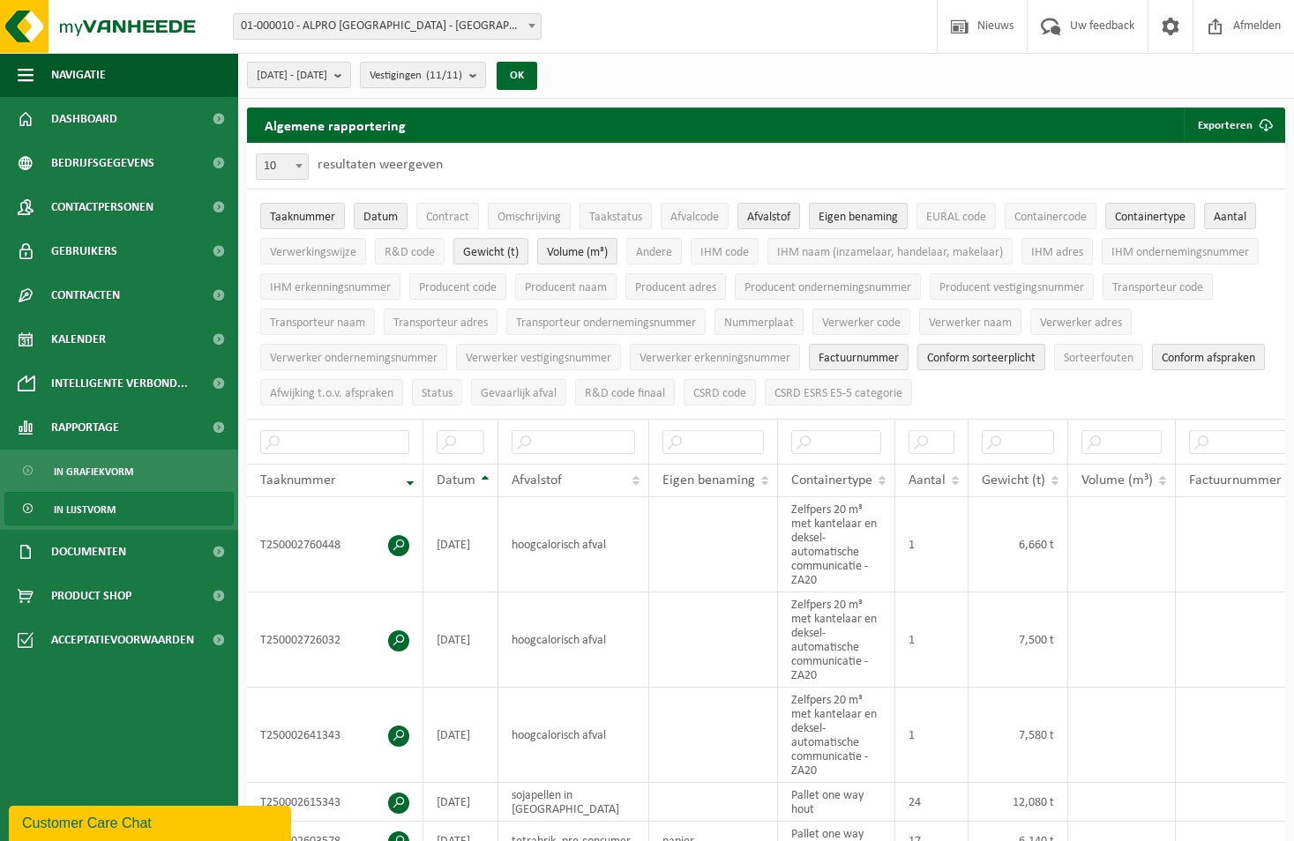
click at [864, 220] on span "Eigen benaming" at bounding box center [857, 217] width 79 height 13
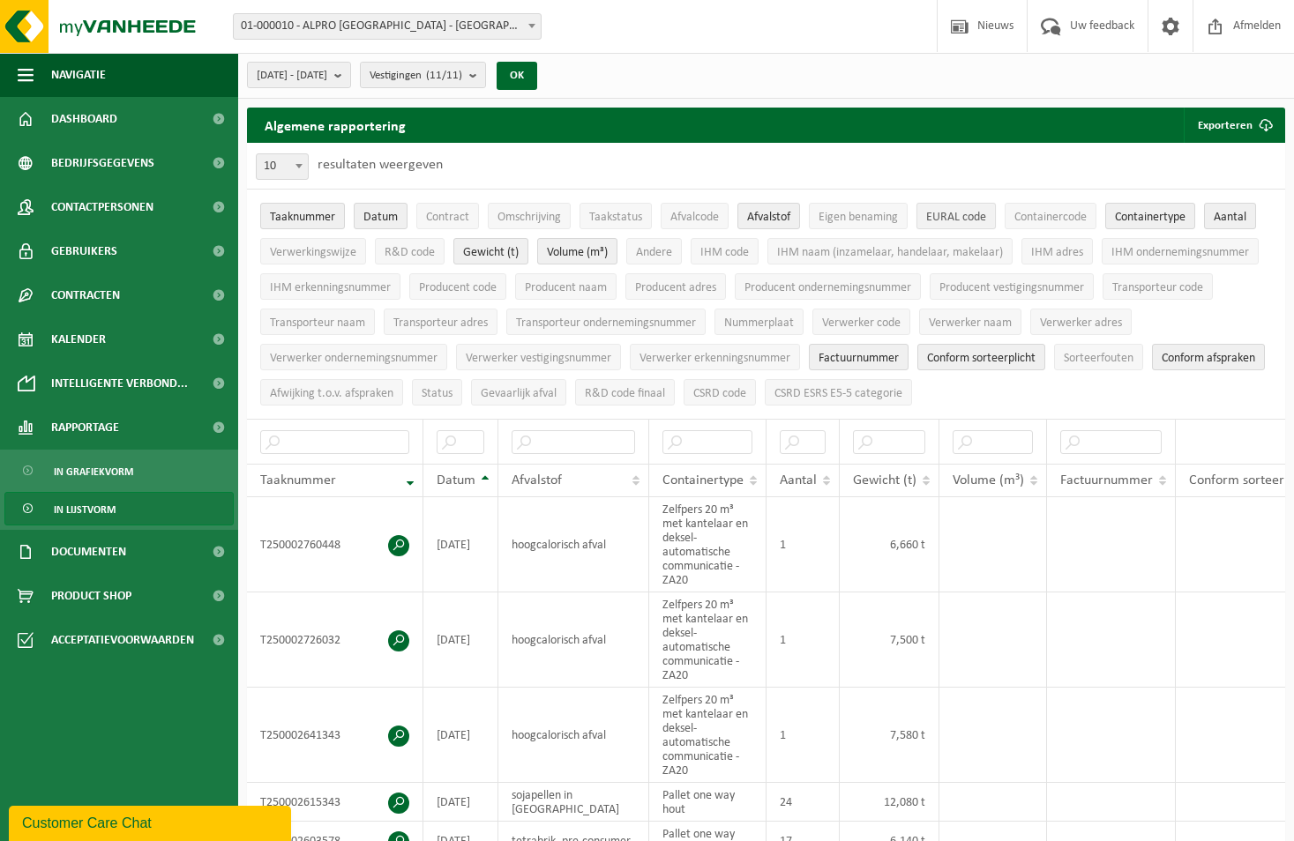
click at [943, 221] on span "EURAL code" at bounding box center [956, 217] width 60 height 13
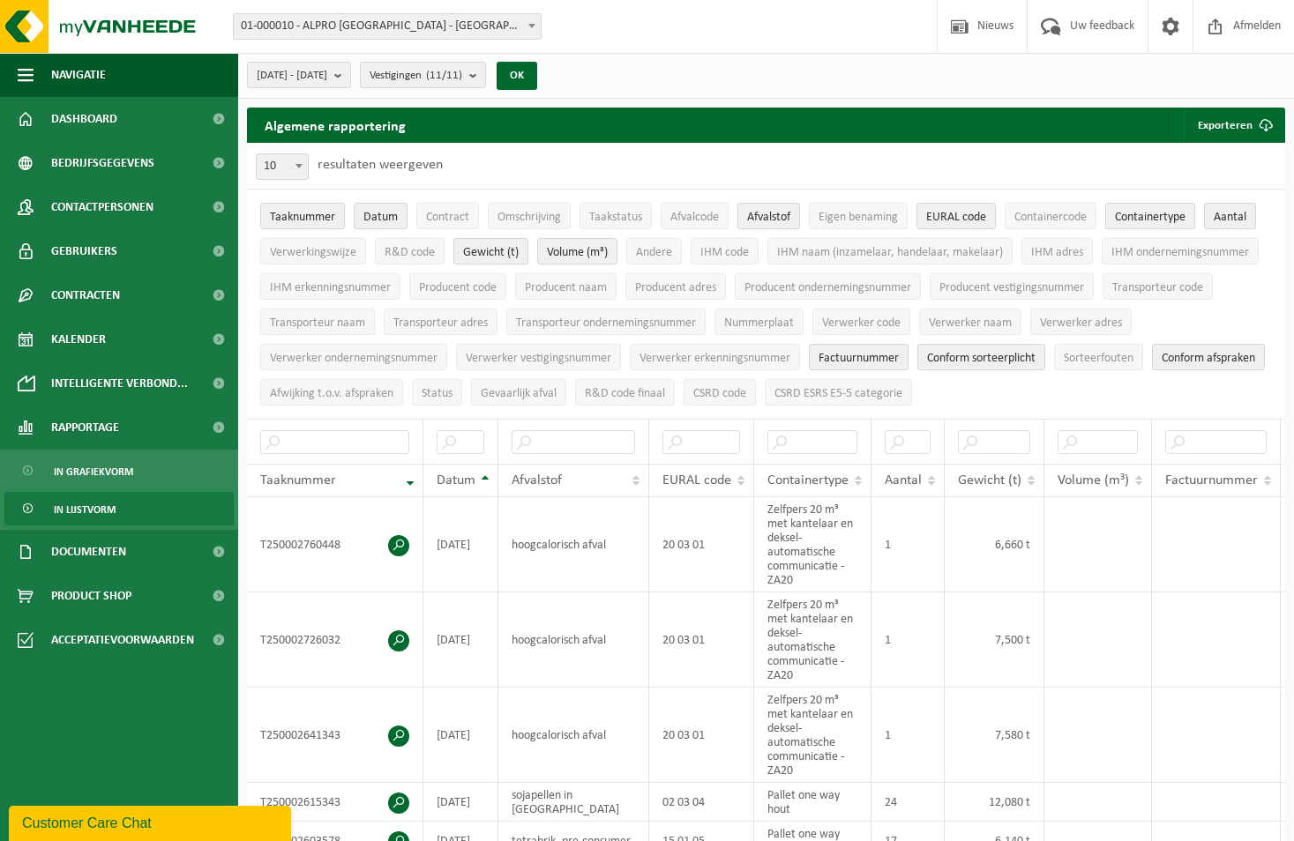
click at [1152, 219] on span "Containertype" at bounding box center [1150, 217] width 71 height 13
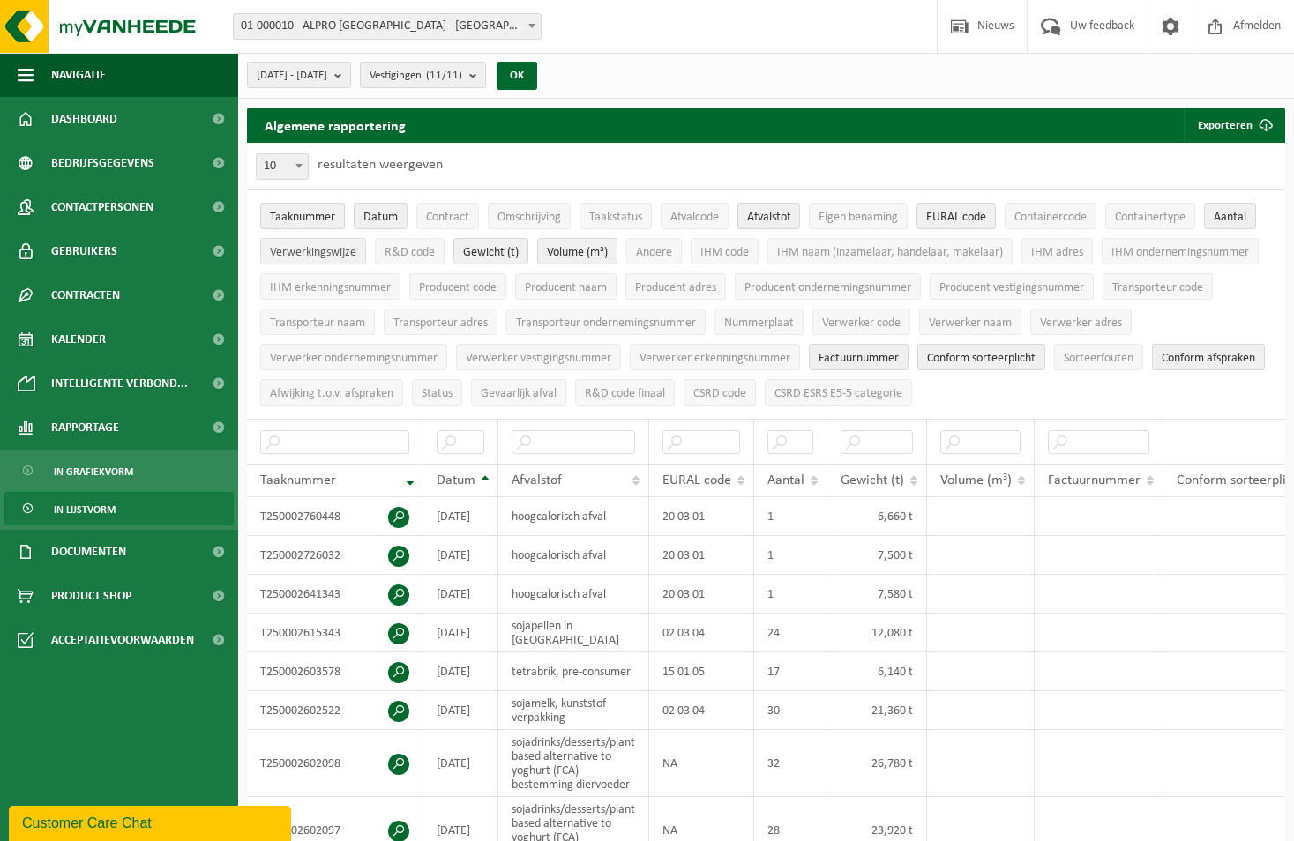
click at [326, 251] on span "Verwerkingswijze" at bounding box center [313, 252] width 86 height 13
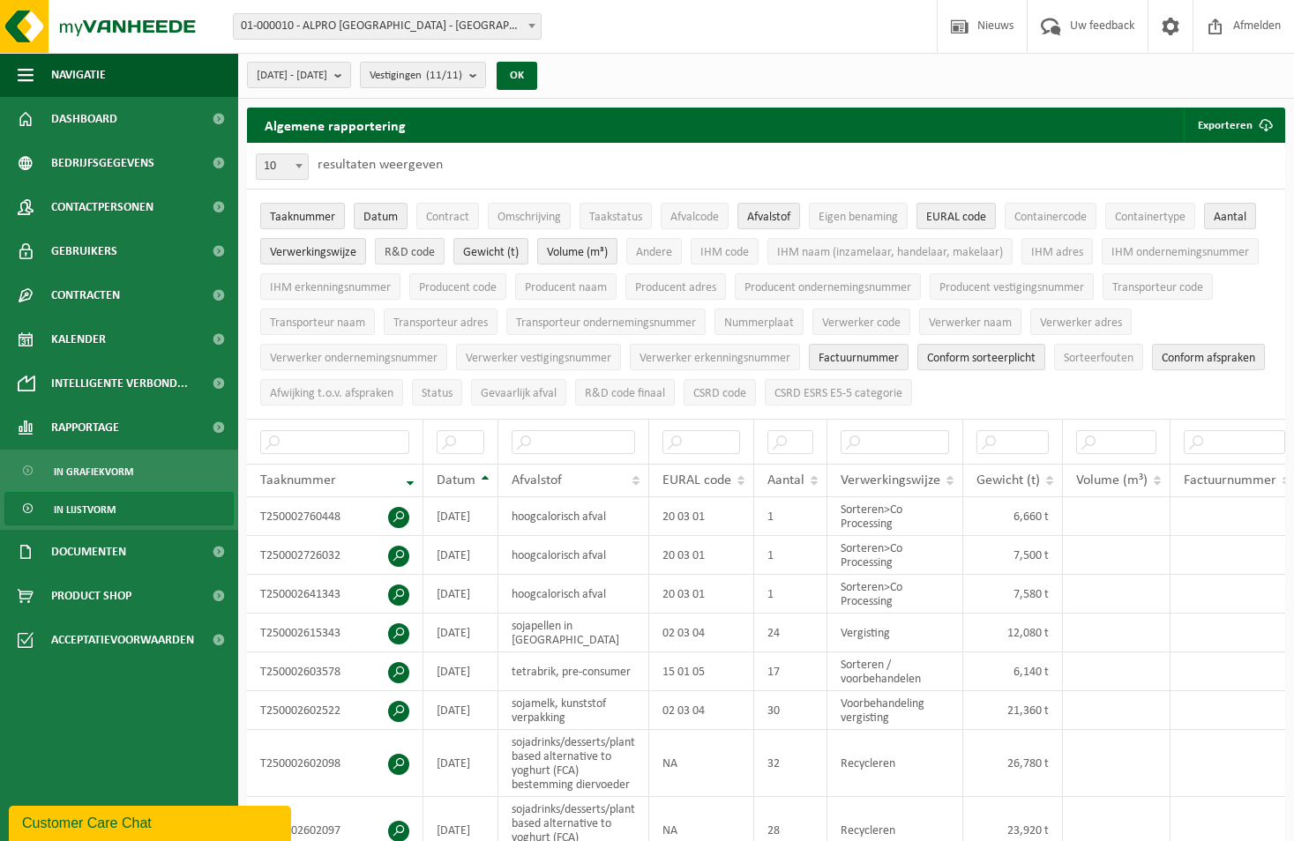
click at [429, 251] on span "R&D code" at bounding box center [409, 252] width 50 height 13
click at [587, 259] on button "Volume (m³)" at bounding box center [577, 251] width 80 height 26
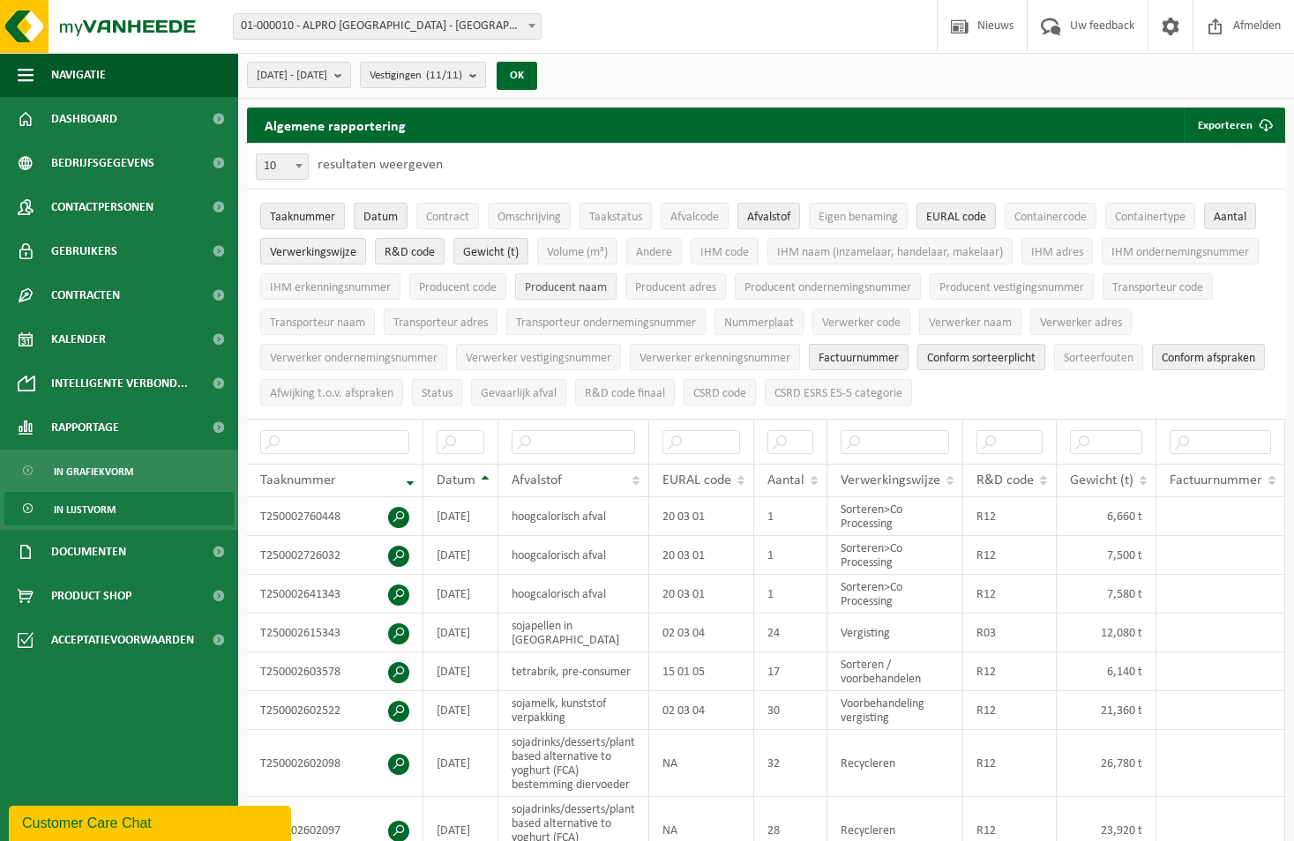
click at [593, 290] on span "Producent naam" at bounding box center [566, 287] width 82 height 13
click at [1006, 317] on span "Verwerker naam" at bounding box center [969, 323] width 83 height 13
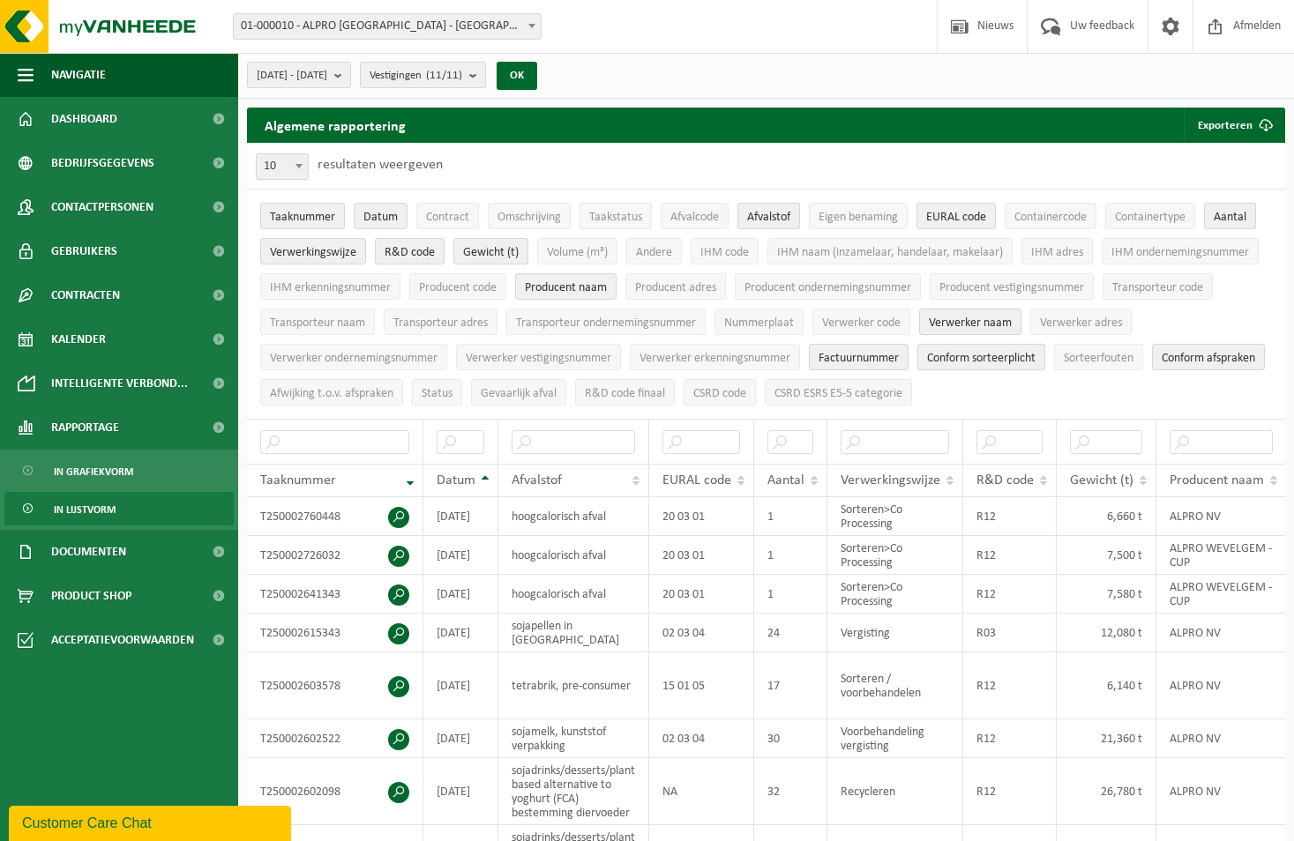
click at [995, 354] on span "Conform sorteerplicht" at bounding box center [981, 358] width 108 height 13
click at [1161, 365] on span "Conform afspraken" at bounding box center [1207, 358] width 93 height 13
click at [1212, 126] on button "Exporteren" at bounding box center [1233, 125] width 100 height 35
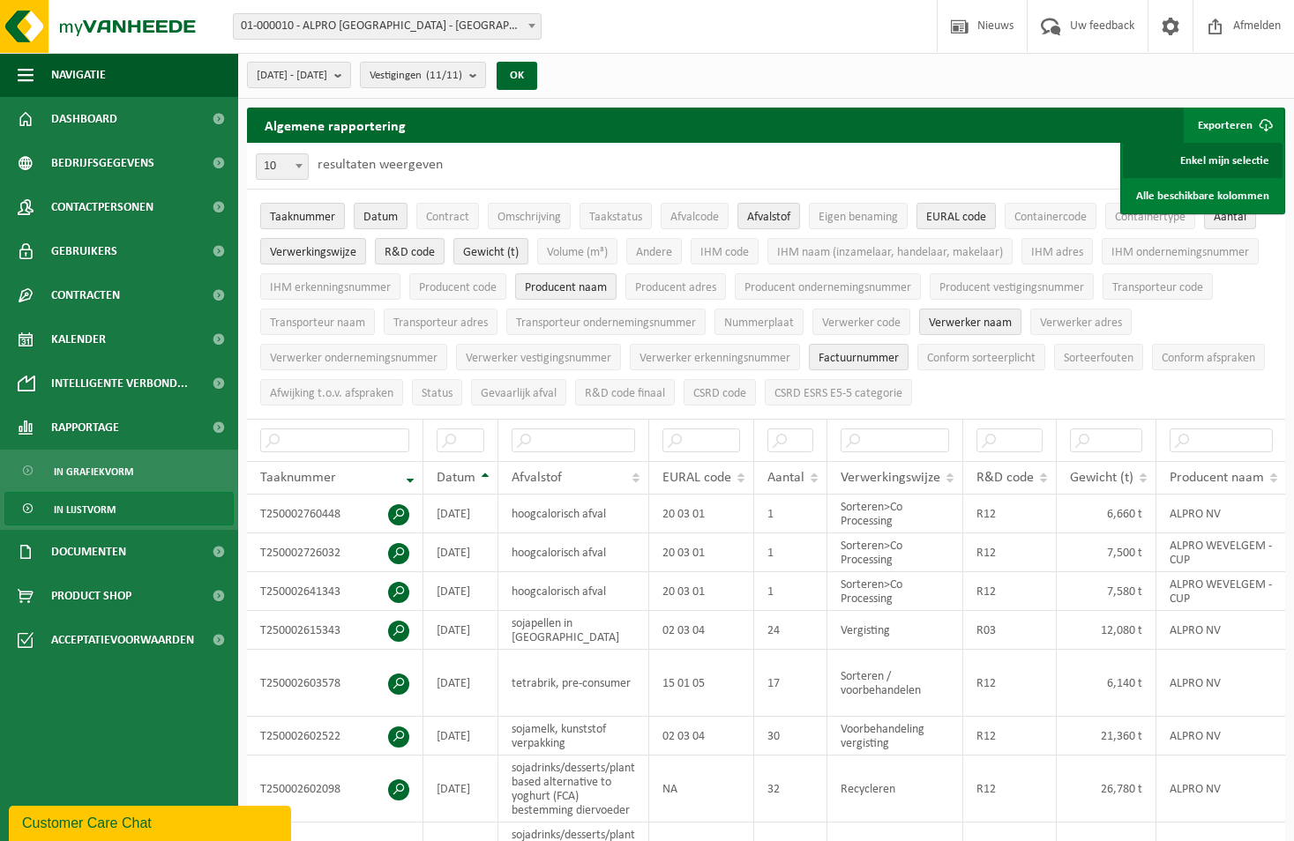
click at [1215, 160] on link "Enkel mijn selectie" at bounding box center [1202, 160] width 160 height 35
click at [93, 510] on span "In lijstvorm" at bounding box center [85, 510] width 62 height 34
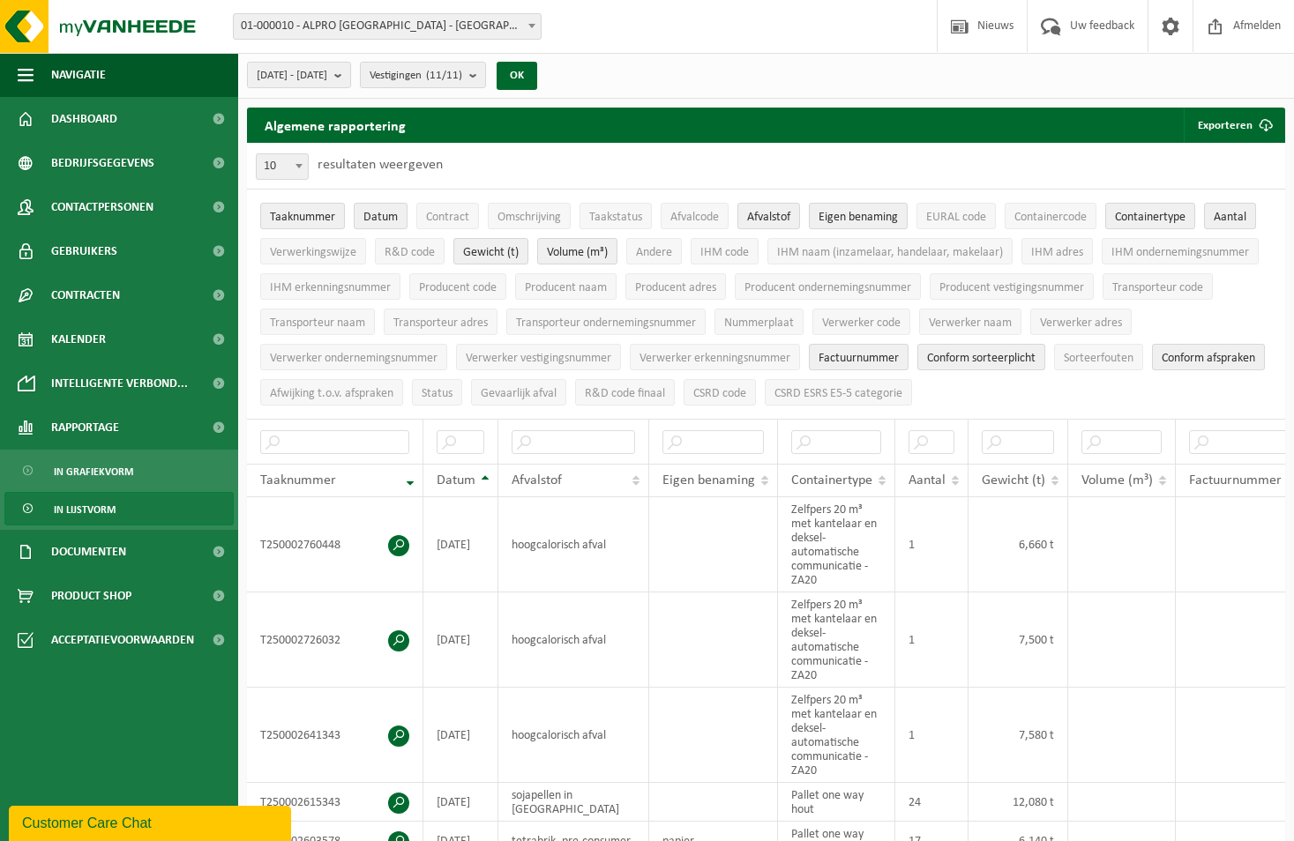
click at [93, 510] on span "In lijstvorm" at bounding box center [85, 510] width 62 height 34
click at [327, 78] on span "[DATE] - [DATE]" at bounding box center [292, 76] width 71 height 26
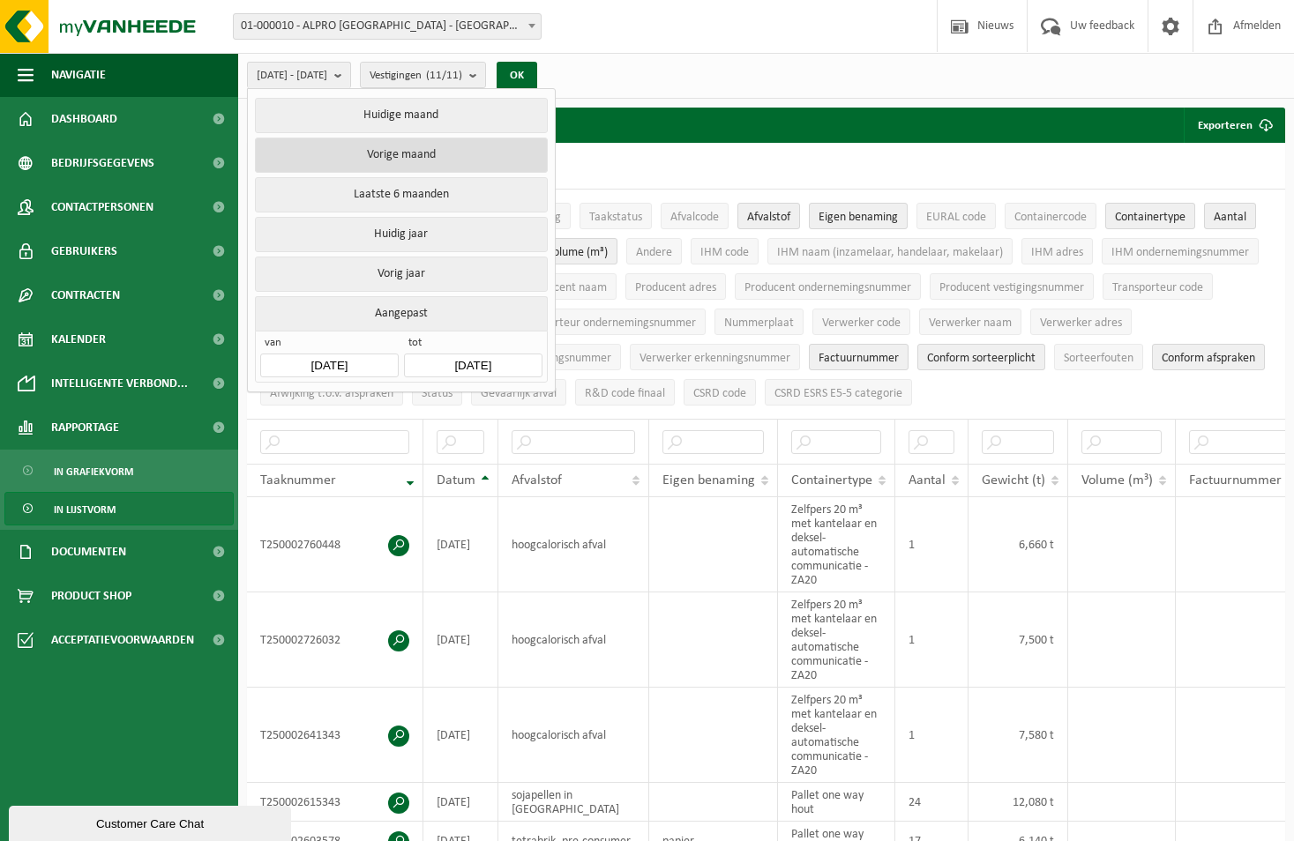
click at [393, 160] on button "Vorige maand" at bounding box center [401, 155] width 292 height 35
type input "[DATE]"
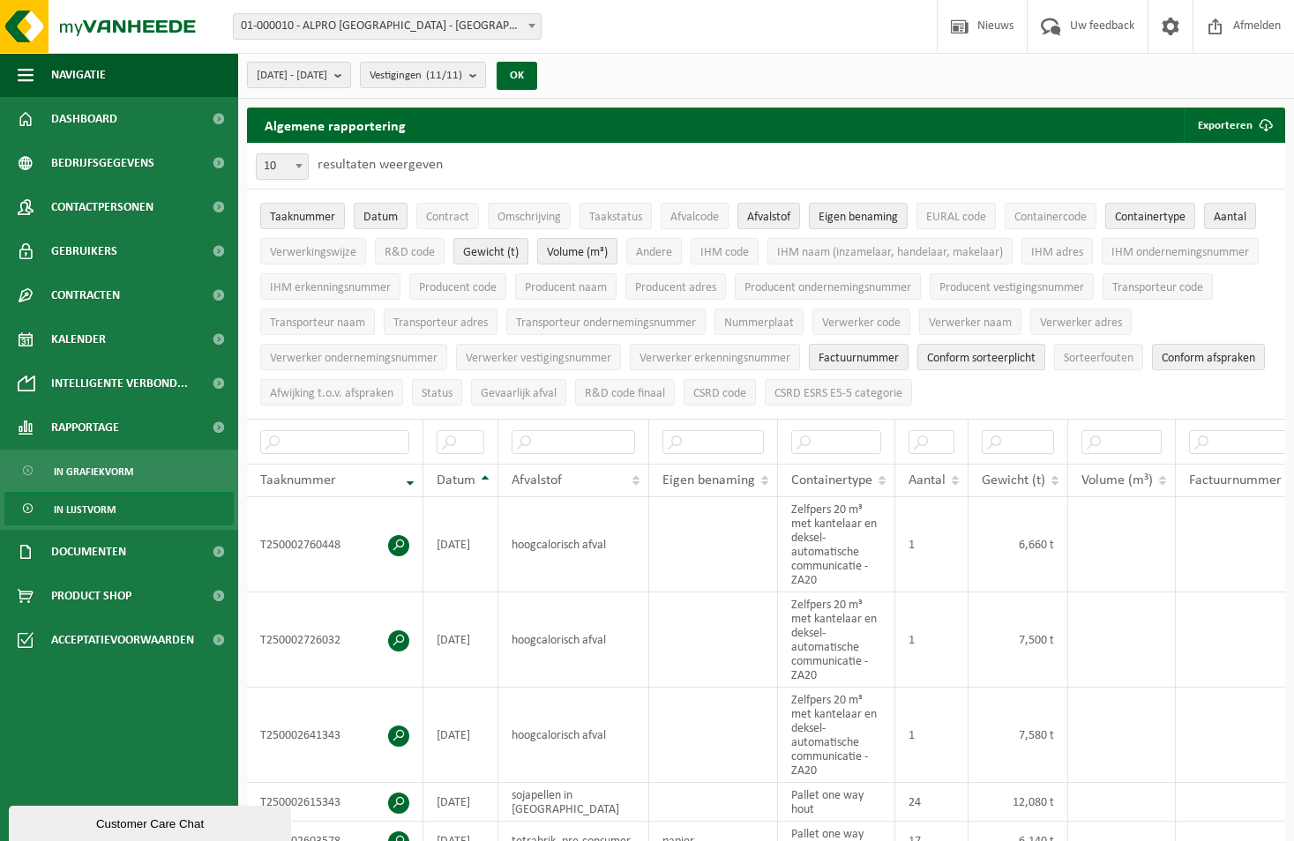
click at [350, 77] on b "submit" at bounding box center [342, 75] width 16 height 25
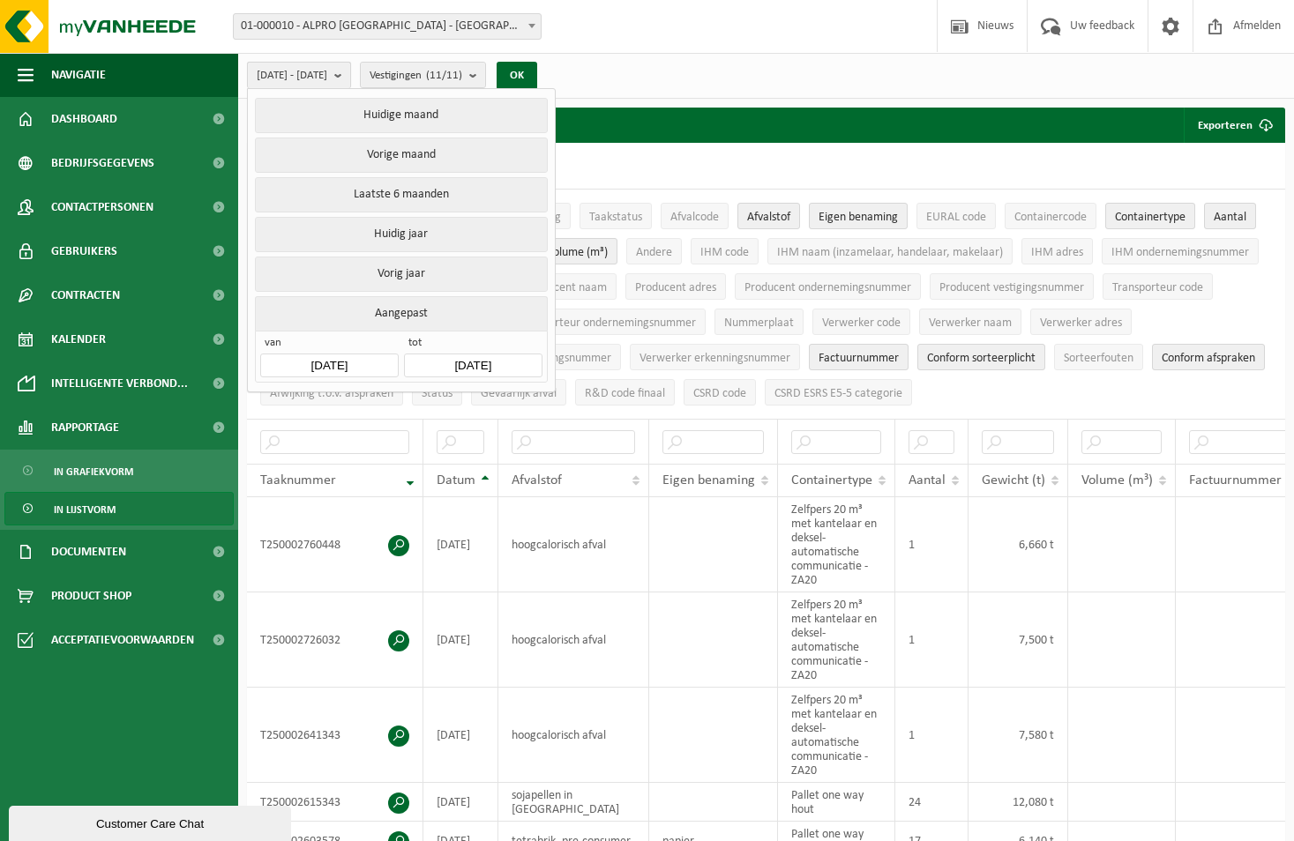
click at [350, 77] on b "submit" at bounding box center [342, 76] width 16 height 26
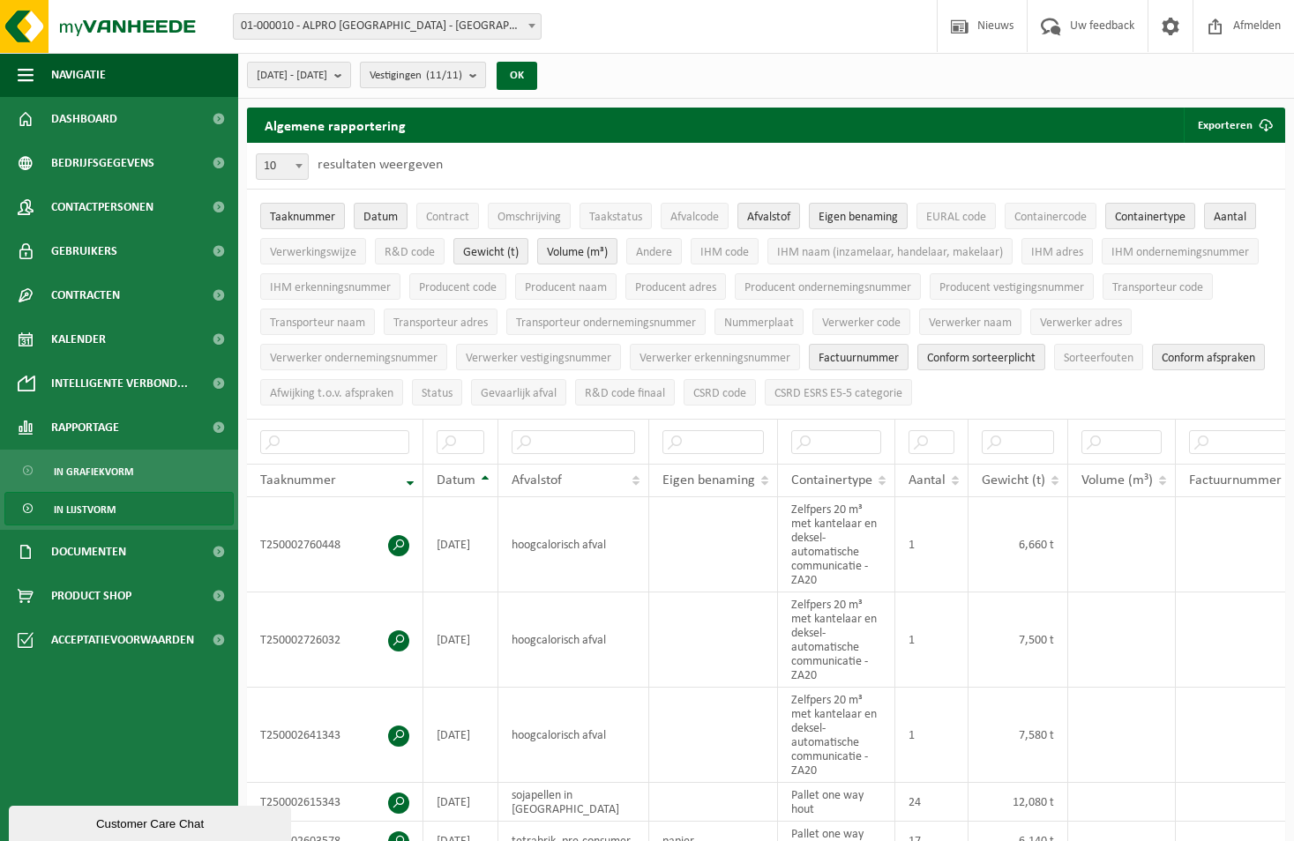
click at [456, 77] on span "Vestigingen (11/11)" at bounding box center [415, 76] width 93 height 26
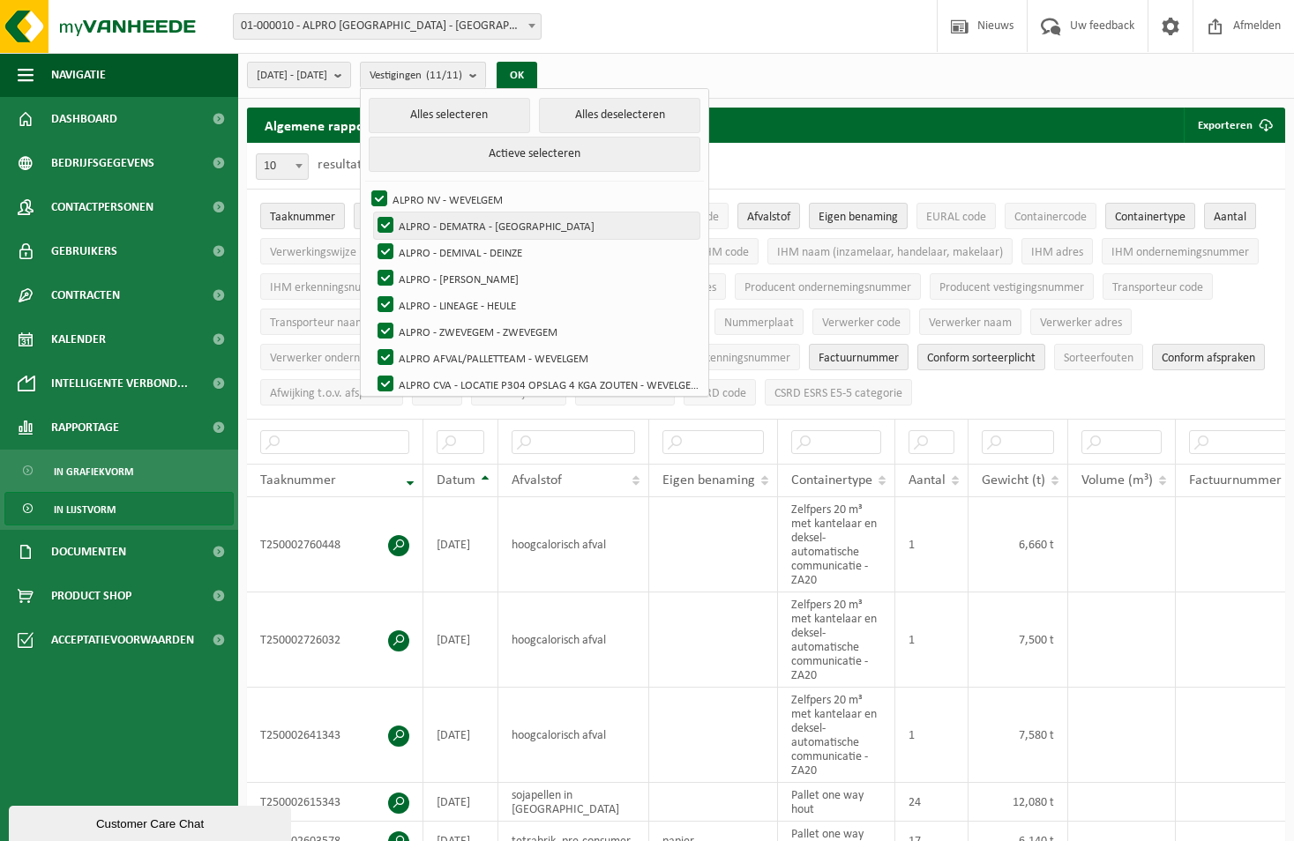
click at [494, 221] on label "ALPRO - DEMATRA - [GEOGRAPHIC_DATA]" at bounding box center [536, 225] width 325 height 26
click at [371, 212] on input "ALPRO - DEMATRA - [GEOGRAPHIC_DATA]" at bounding box center [370, 212] width 1 height 1
checkbox input "false"
click at [490, 247] on label "ALPRO - DEMIVAL - DEINZE" at bounding box center [536, 252] width 325 height 26
click at [371, 239] on input "ALPRO - DEMIVAL - DEINZE" at bounding box center [370, 238] width 1 height 1
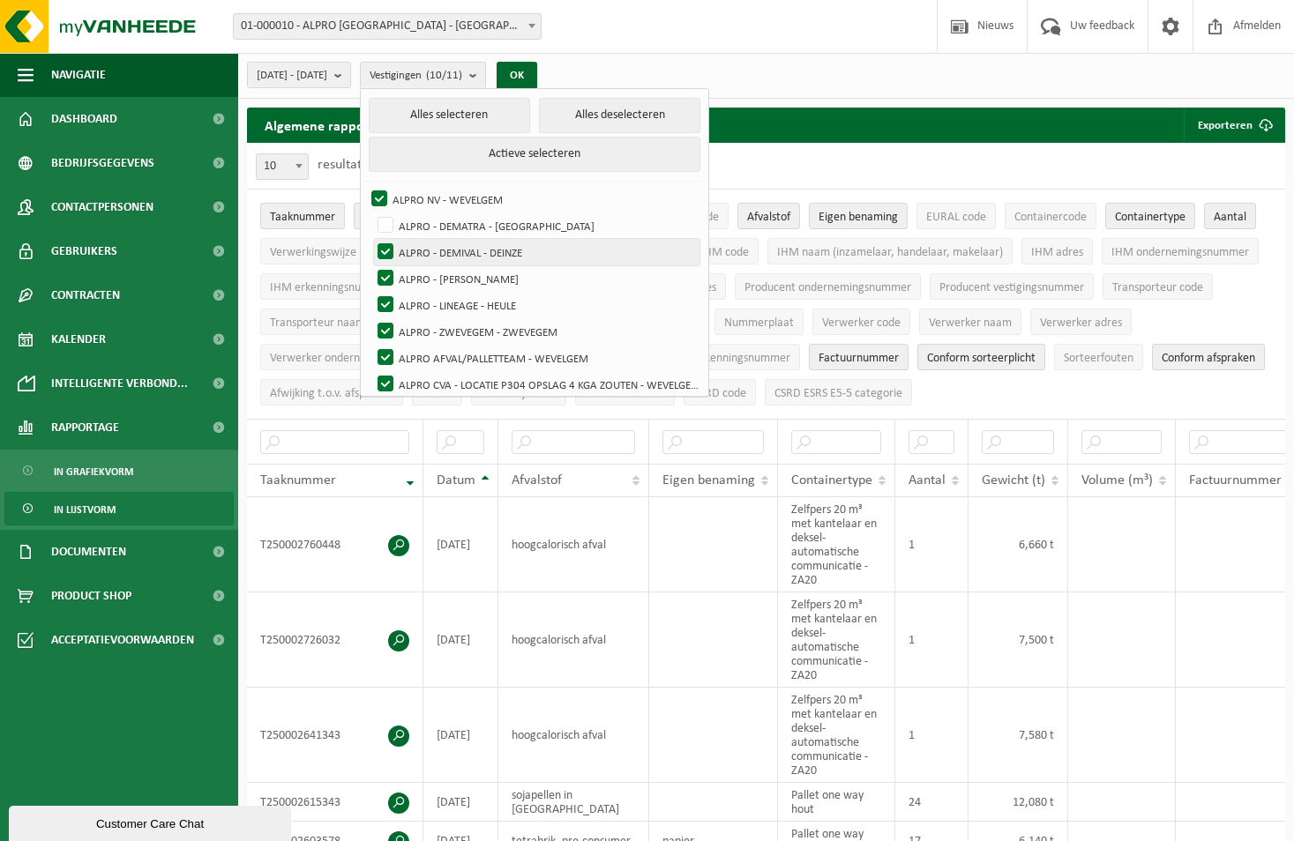
checkbox input "false"
click at [488, 282] on label "ALPRO - [PERSON_NAME]" at bounding box center [536, 278] width 325 height 26
click at [371, 265] on input "ALPRO - [PERSON_NAME]" at bounding box center [370, 265] width 1 height 1
checkbox input "false"
click at [494, 306] on label "ALPRO - LINEAGE - HEULE" at bounding box center [536, 305] width 325 height 26
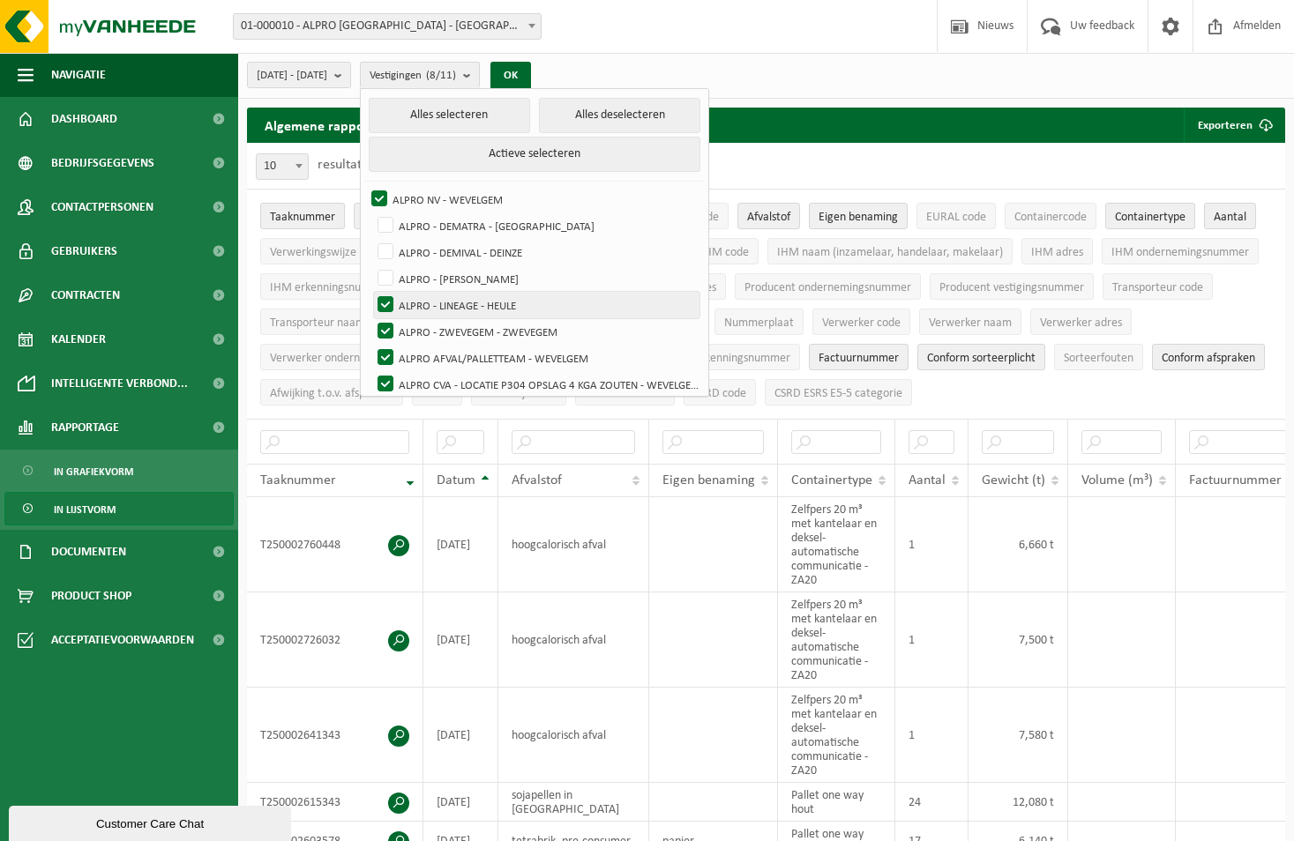
click at [371, 292] on input "ALPRO - LINEAGE - HEULE" at bounding box center [370, 291] width 1 height 1
checkbox input "false"
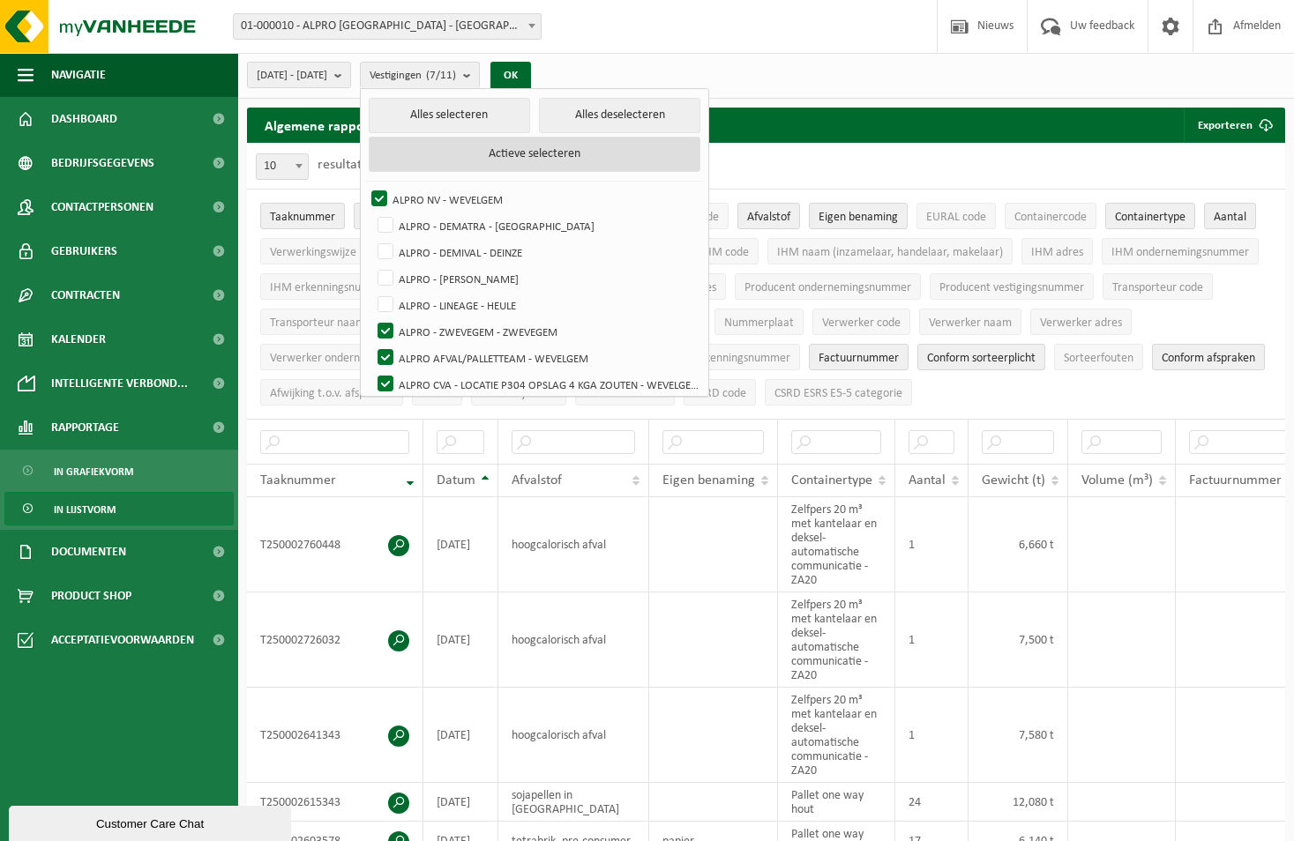
click at [552, 159] on button "Actieve selecteren" at bounding box center [535, 154] width 332 height 35
checkbox input "true"
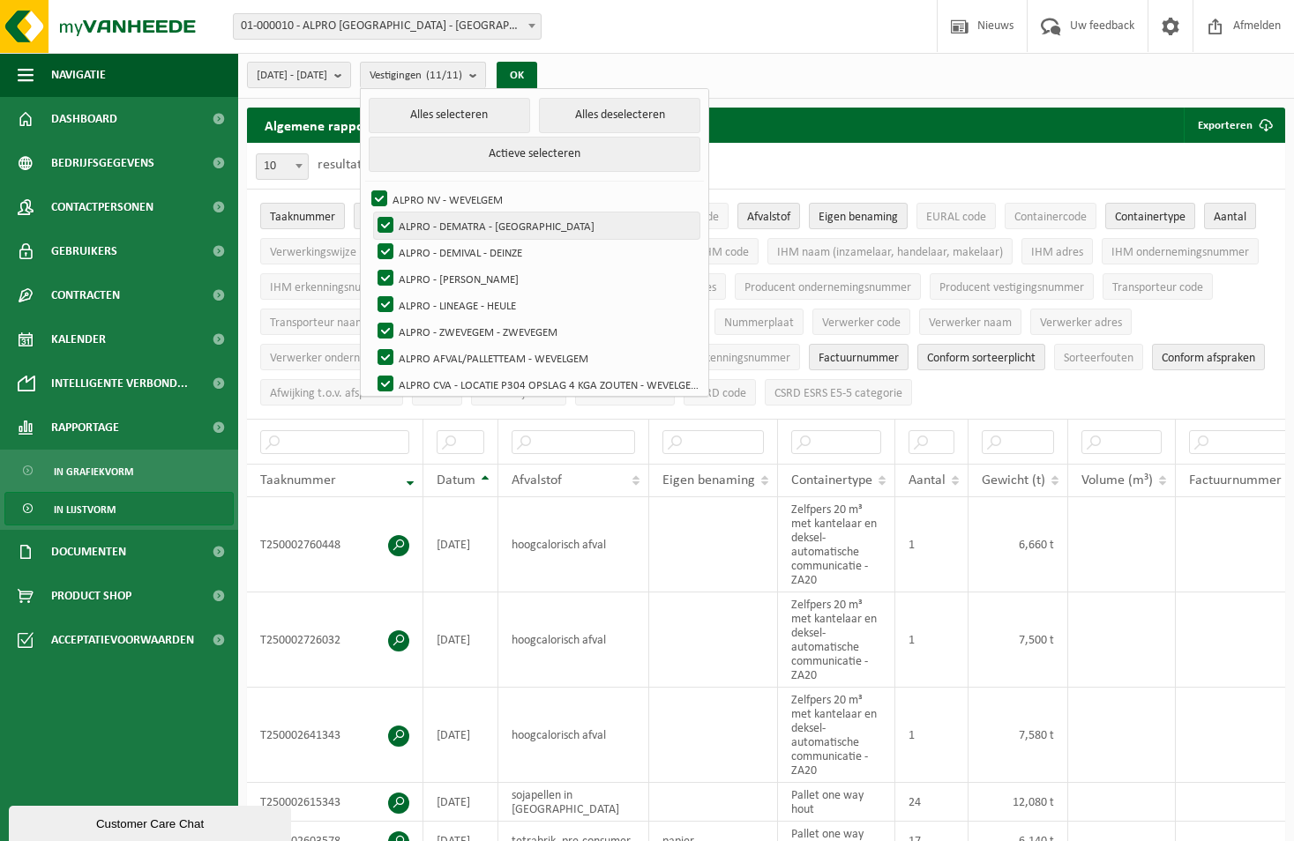
click at [491, 223] on label "ALPRO - DEMATRA - [GEOGRAPHIC_DATA]" at bounding box center [536, 225] width 325 height 26
click at [371, 212] on input "ALPRO - DEMATRA - [GEOGRAPHIC_DATA]" at bounding box center [370, 212] width 1 height 1
checkbox input "false"
click at [488, 244] on label "ALPRO - DEMIVAL - DEINZE" at bounding box center [536, 252] width 325 height 26
click at [371, 239] on input "ALPRO - DEMIVAL - DEINZE" at bounding box center [370, 238] width 1 height 1
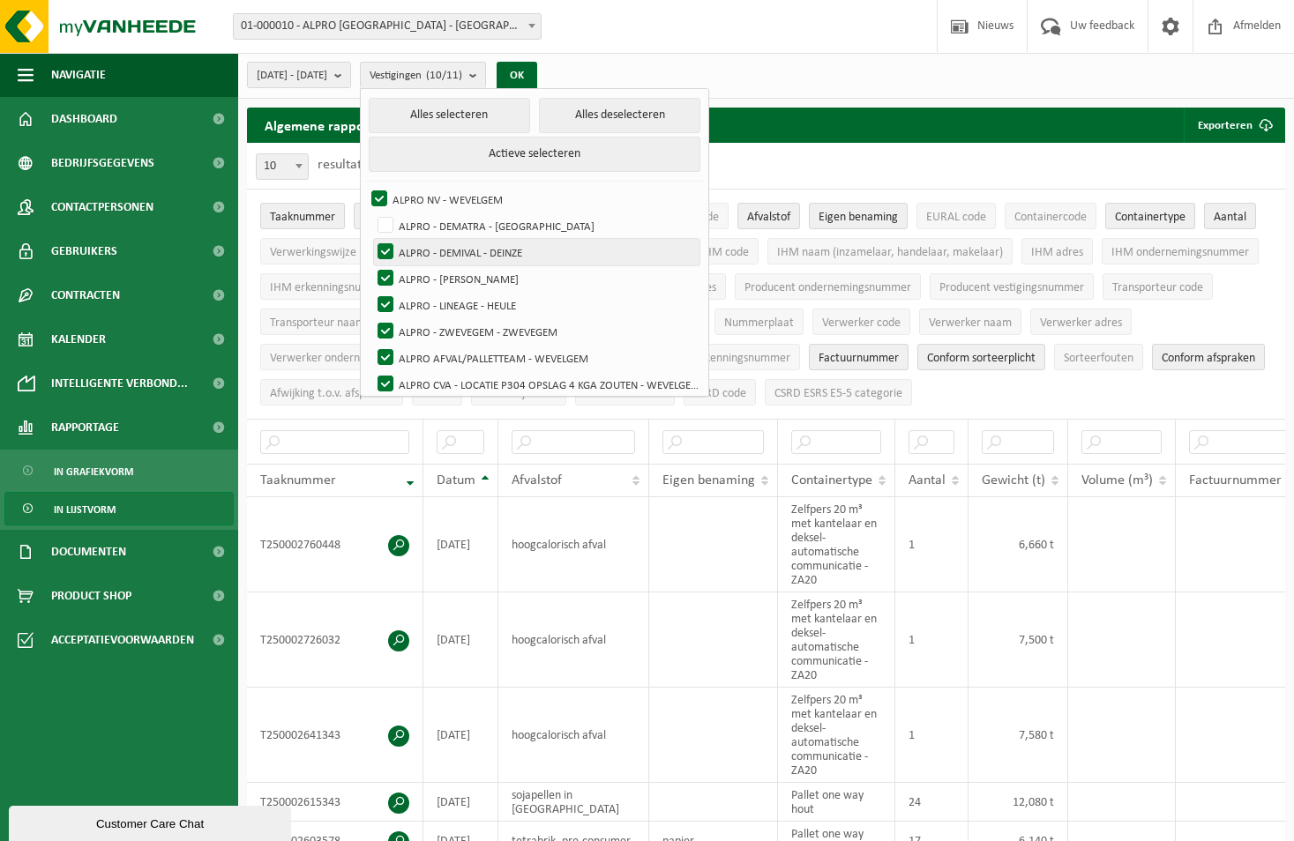
checkbox input "false"
click at [490, 279] on label "ALPRO - [PERSON_NAME]" at bounding box center [536, 278] width 325 height 26
click at [371, 265] on input "ALPRO - [PERSON_NAME]" at bounding box center [370, 265] width 1 height 1
checkbox input "false"
click at [491, 305] on label "ALPRO - LINEAGE - HEULE" at bounding box center [536, 305] width 325 height 26
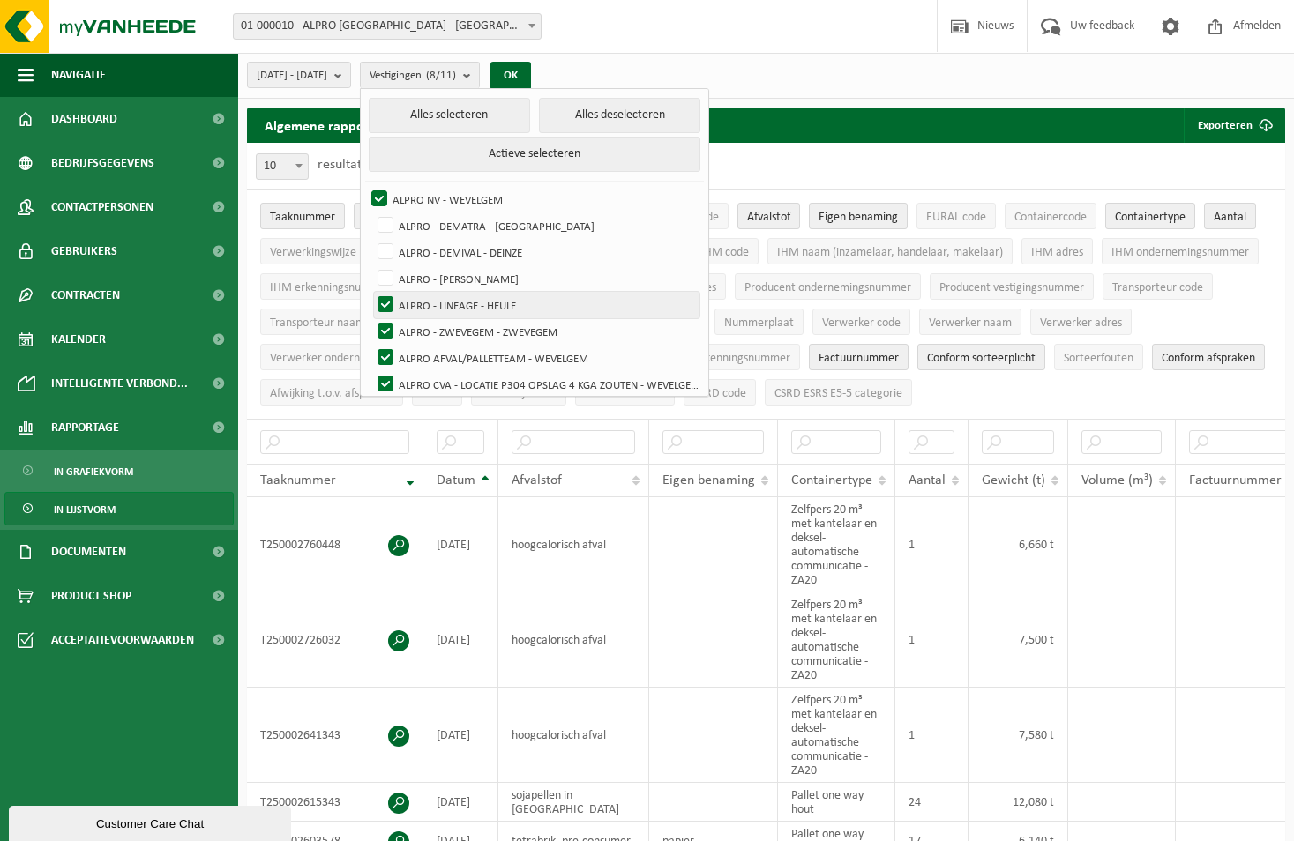
click at [371, 292] on input "ALPRO - LINEAGE - HEULE" at bounding box center [370, 291] width 1 height 1
checkbox input "false"
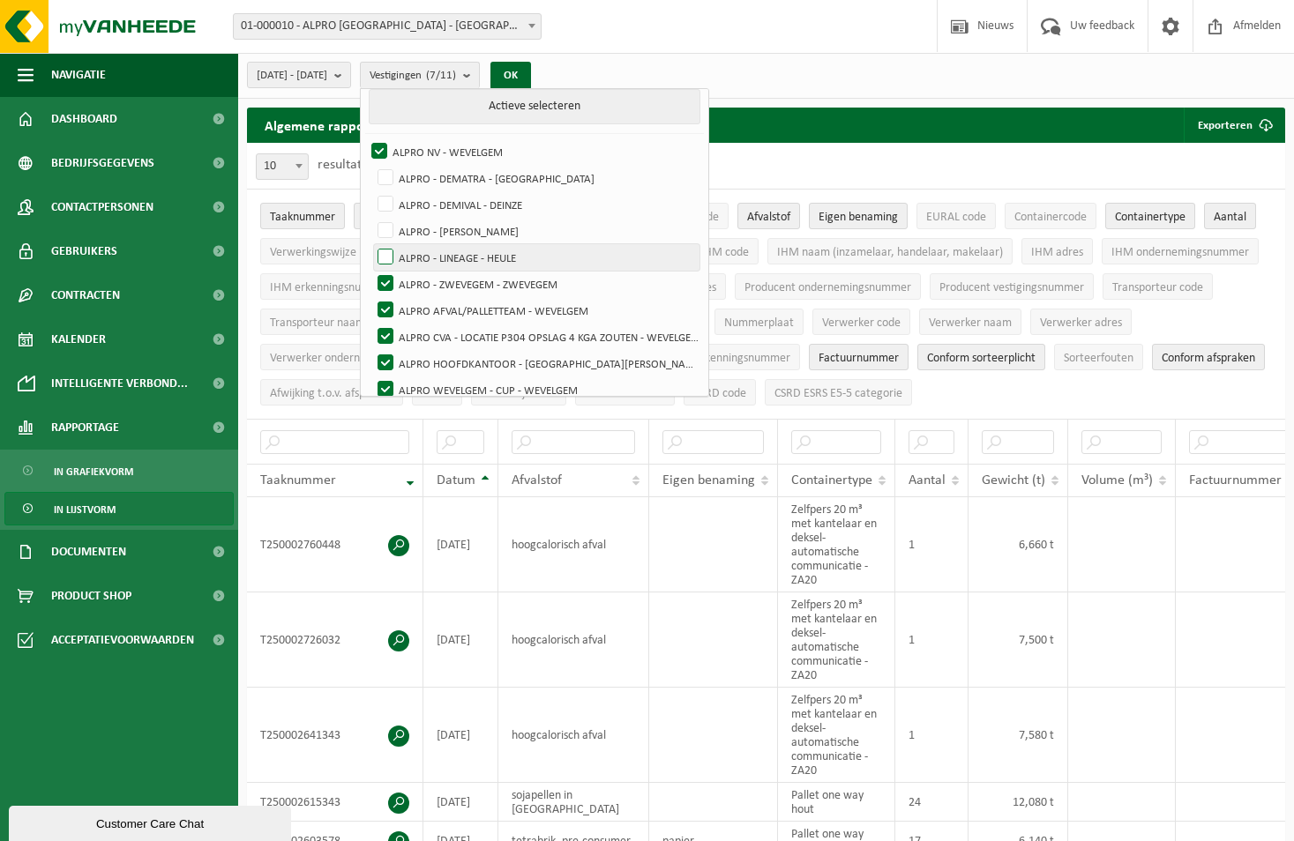
scroll to position [88, 0]
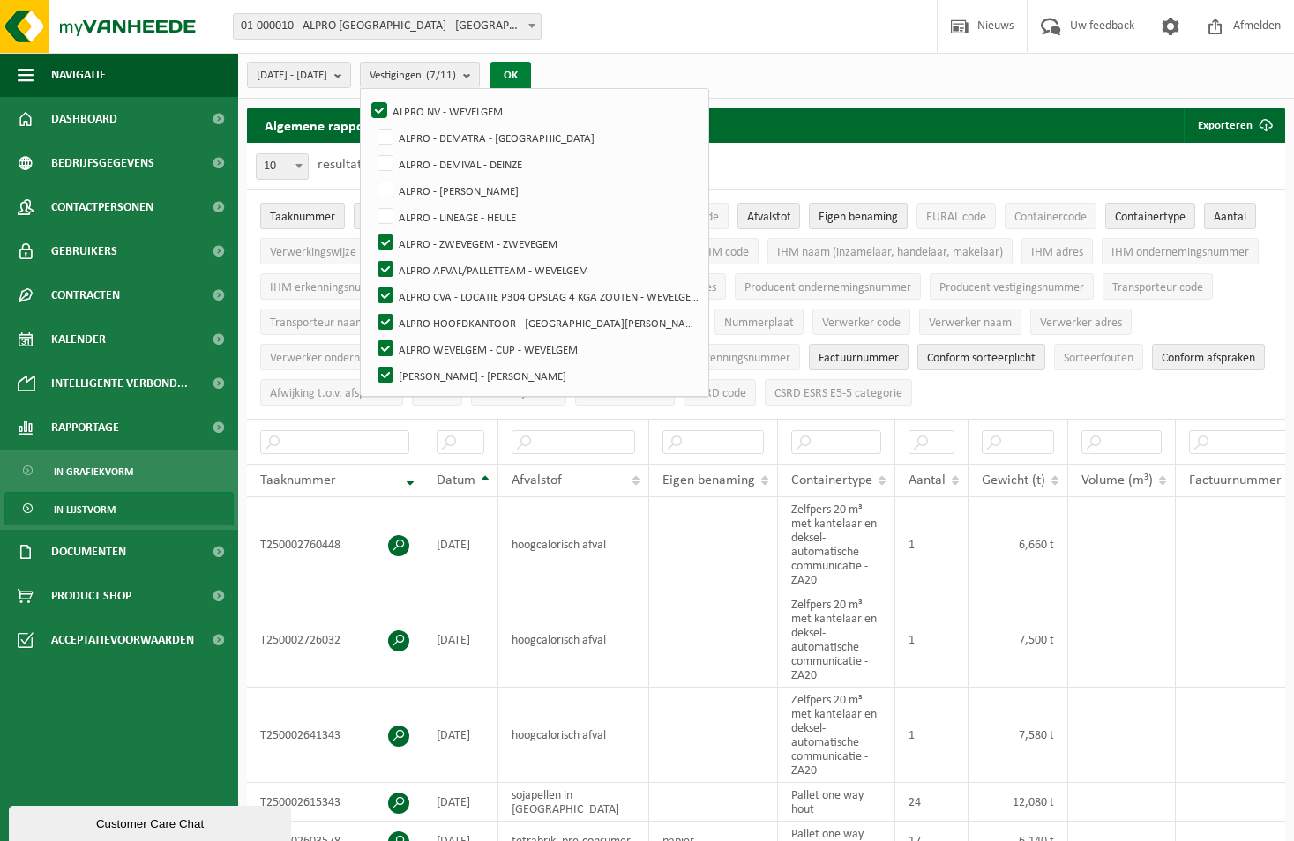
click at [531, 73] on button "OK" at bounding box center [510, 76] width 41 height 28
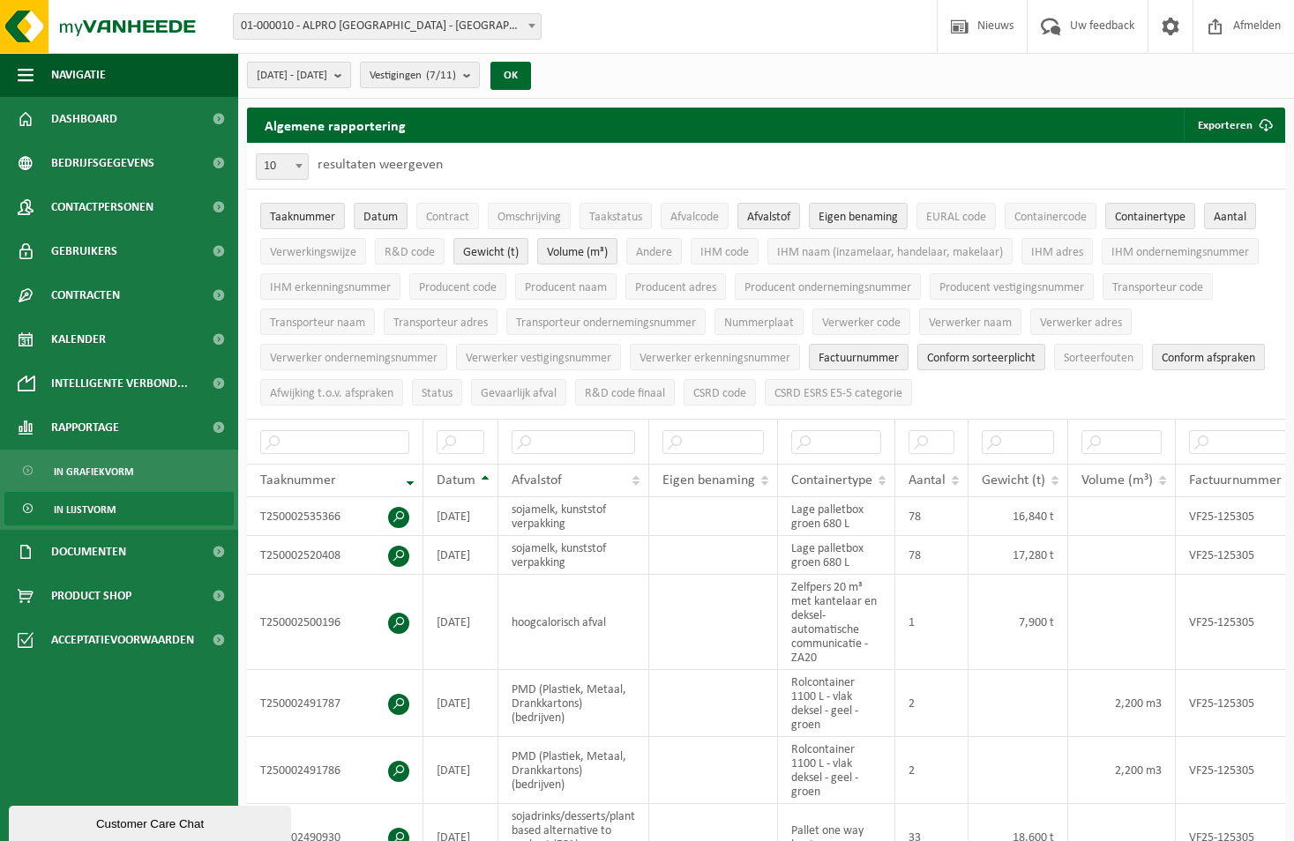
click at [350, 73] on b "submit" at bounding box center [342, 75] width 16 height 25
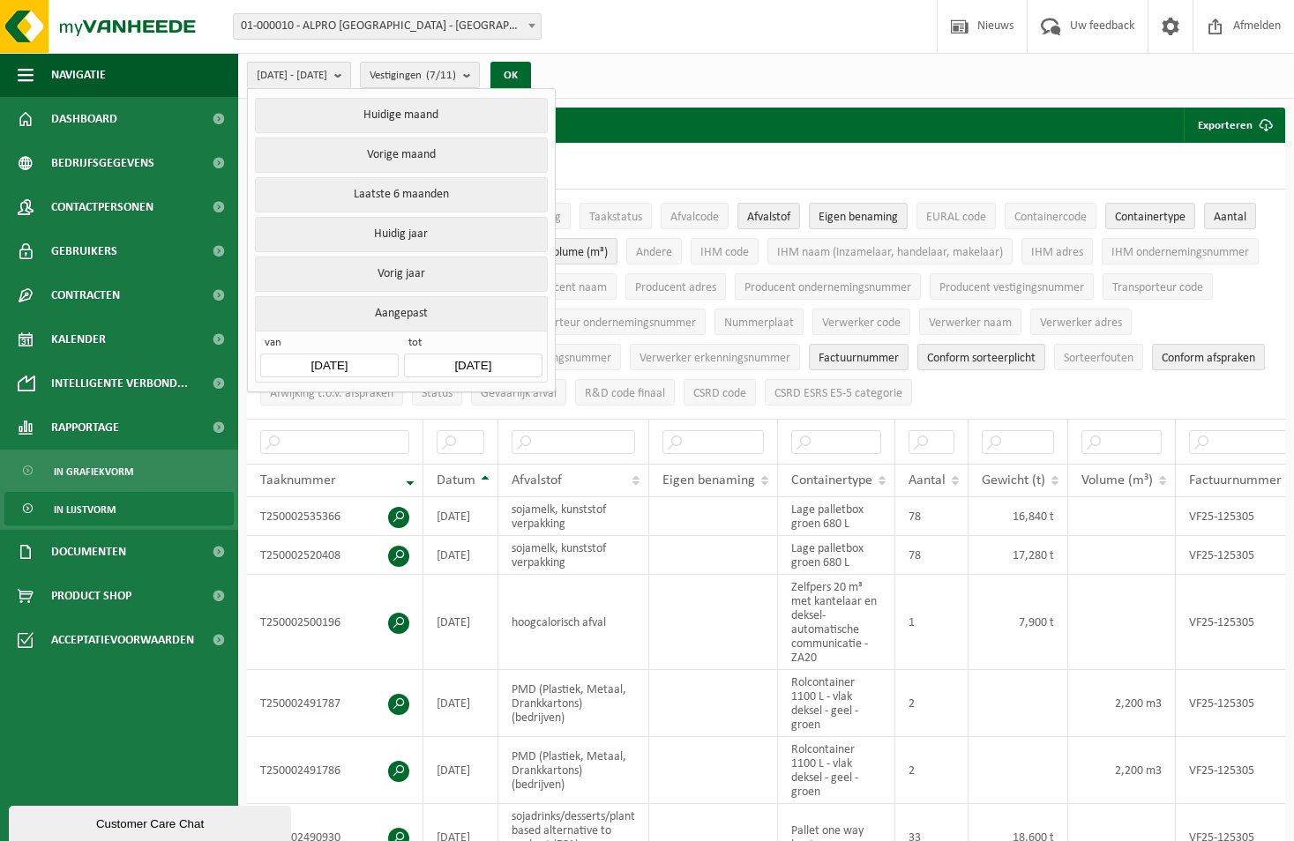
click at [350, 72] on b "submit" at bounding box center [342, 76] width 16 height 26
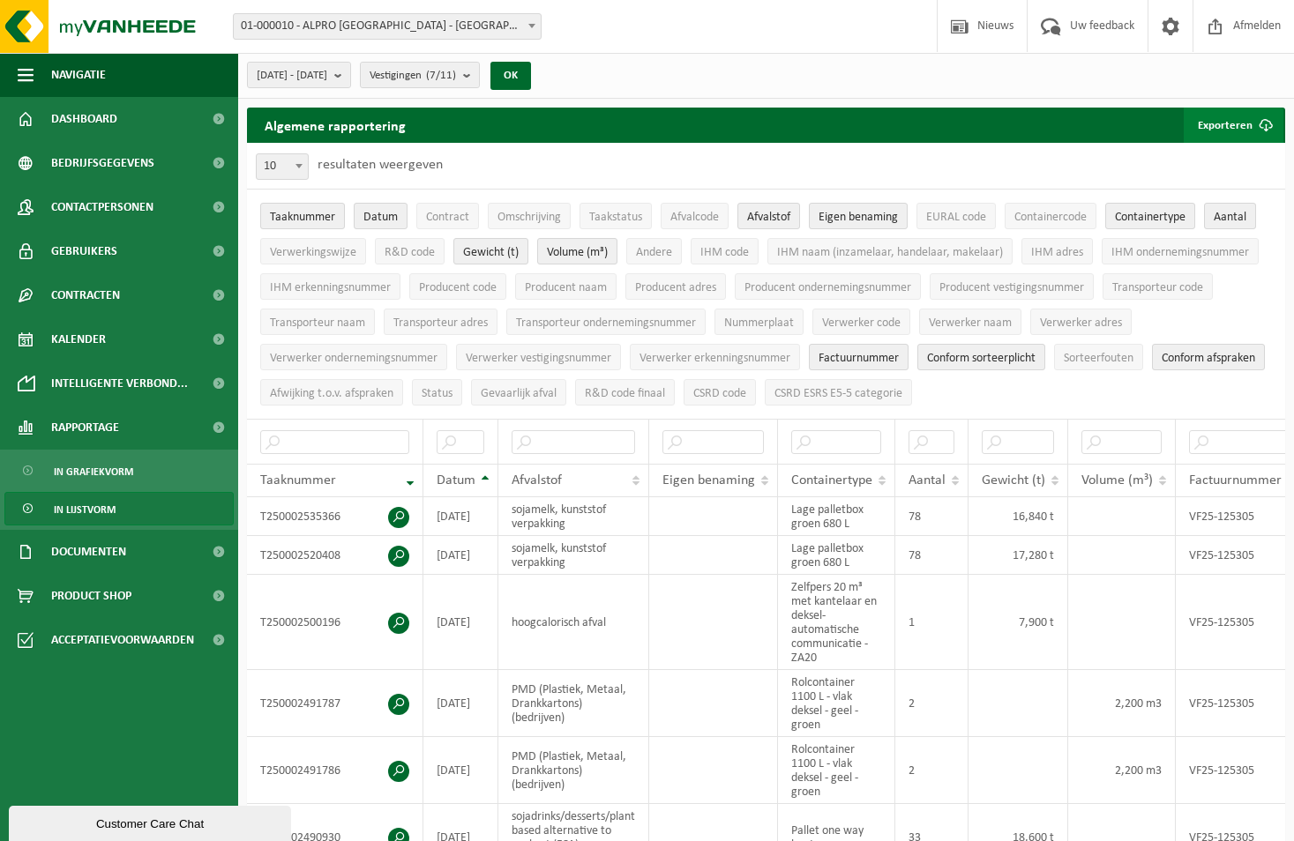
click at [1222, 123] on button "Exporteren" at bounding box center [1233, 125] width 100 height 35
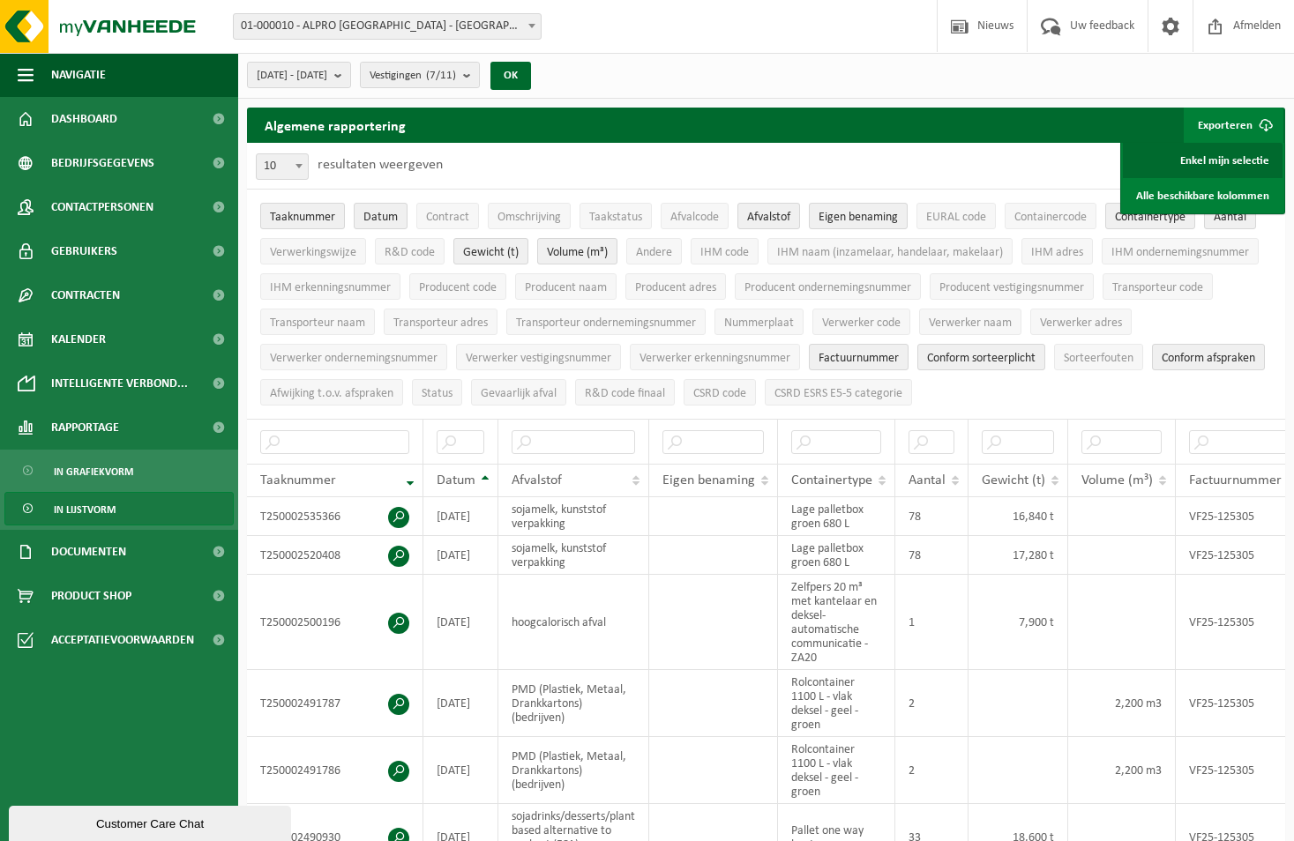
click at [1216, 164] on link "Enkel mijn selectie" at bounding box center [1202, 160] width 160 height 35
click at [1015, 309] on button "Verwerker naam" at bounding box center [970, 322] width 102 height 26
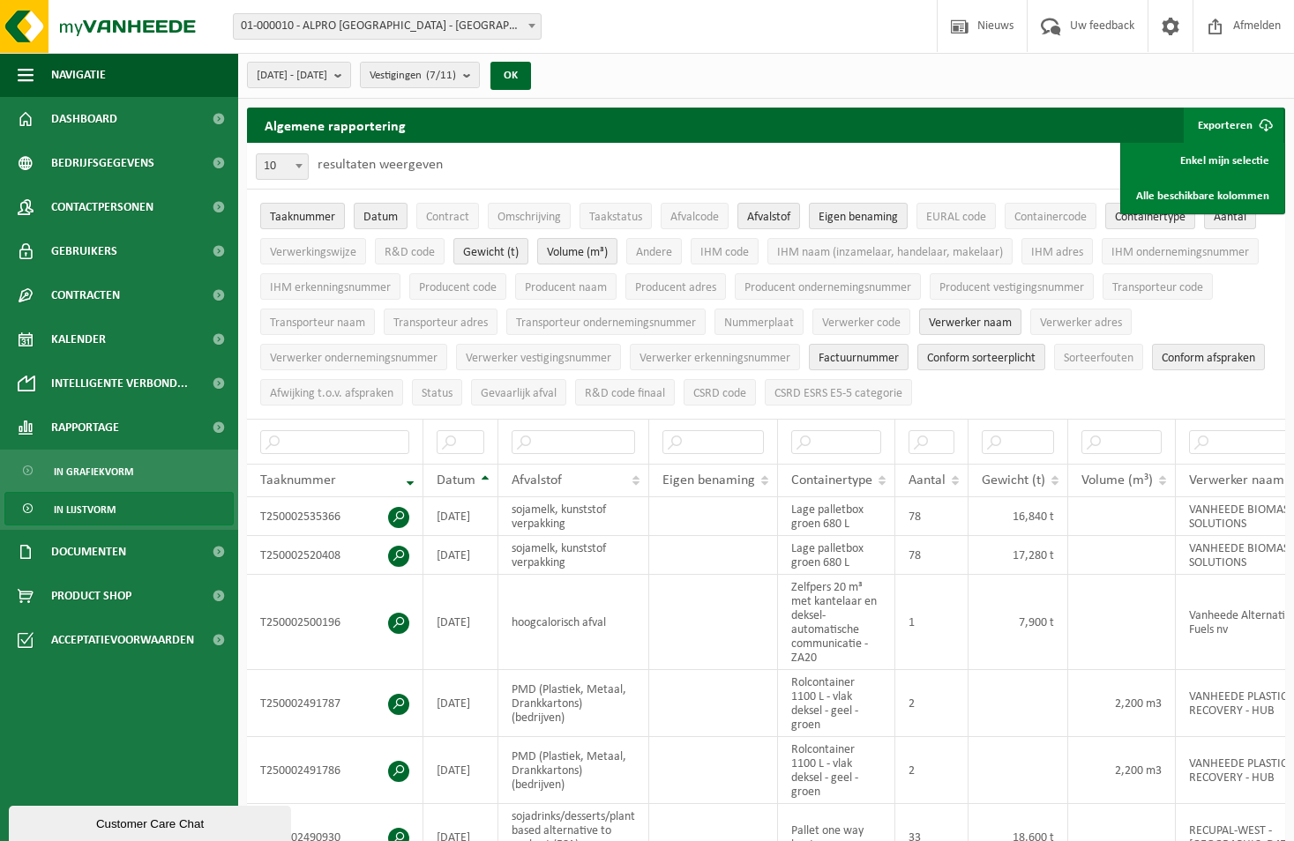
click at [1083, 117] on div "Algemene rapportering Exporteren Enkel mijn selectie Alle beschikbare kolommen" at bounding box center [766, 125] width 1038 height 35
click at [856, 223] on span "Eigen benaming" at bounding box center [857, 217] width 79 height 13
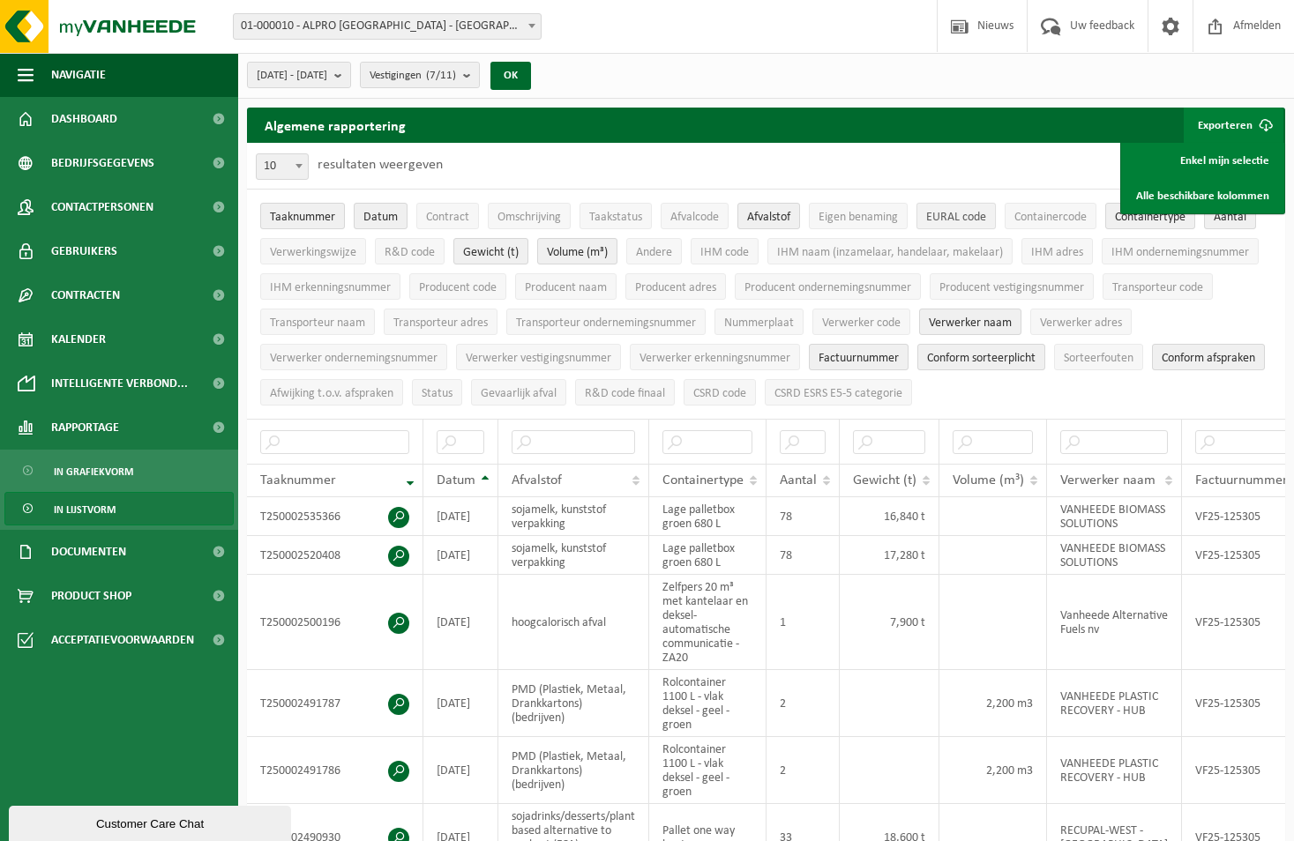
click at [982, 217] on span "EURAL code" at bounding box center [956, 217] width 60 height 13
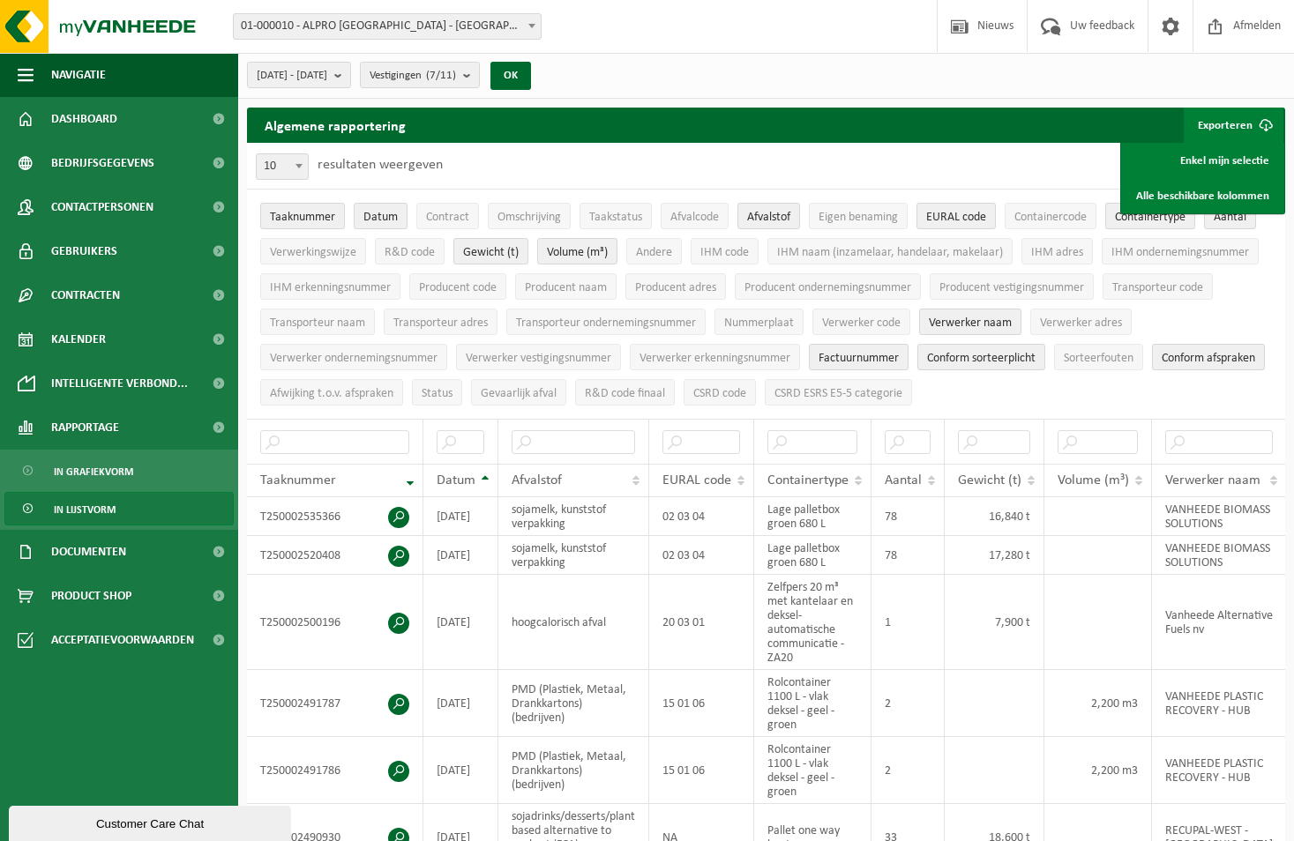
click at [1162, 220] on span "Containertype" at bounding box center [1150, 217] width 71 height 13
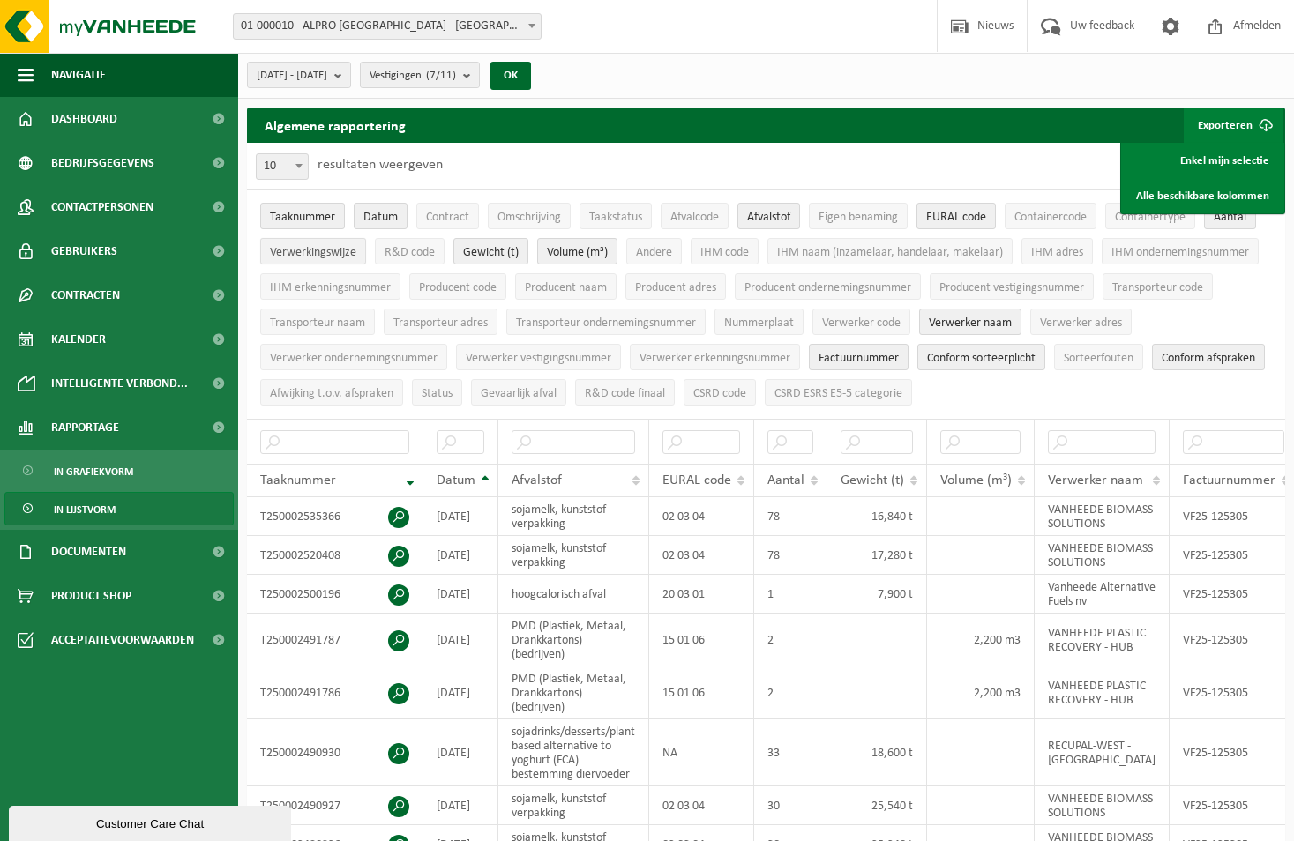
click at [290, 247] on span "Verwerkingswijze" at bounding box center [313, 252] width 86 height 13
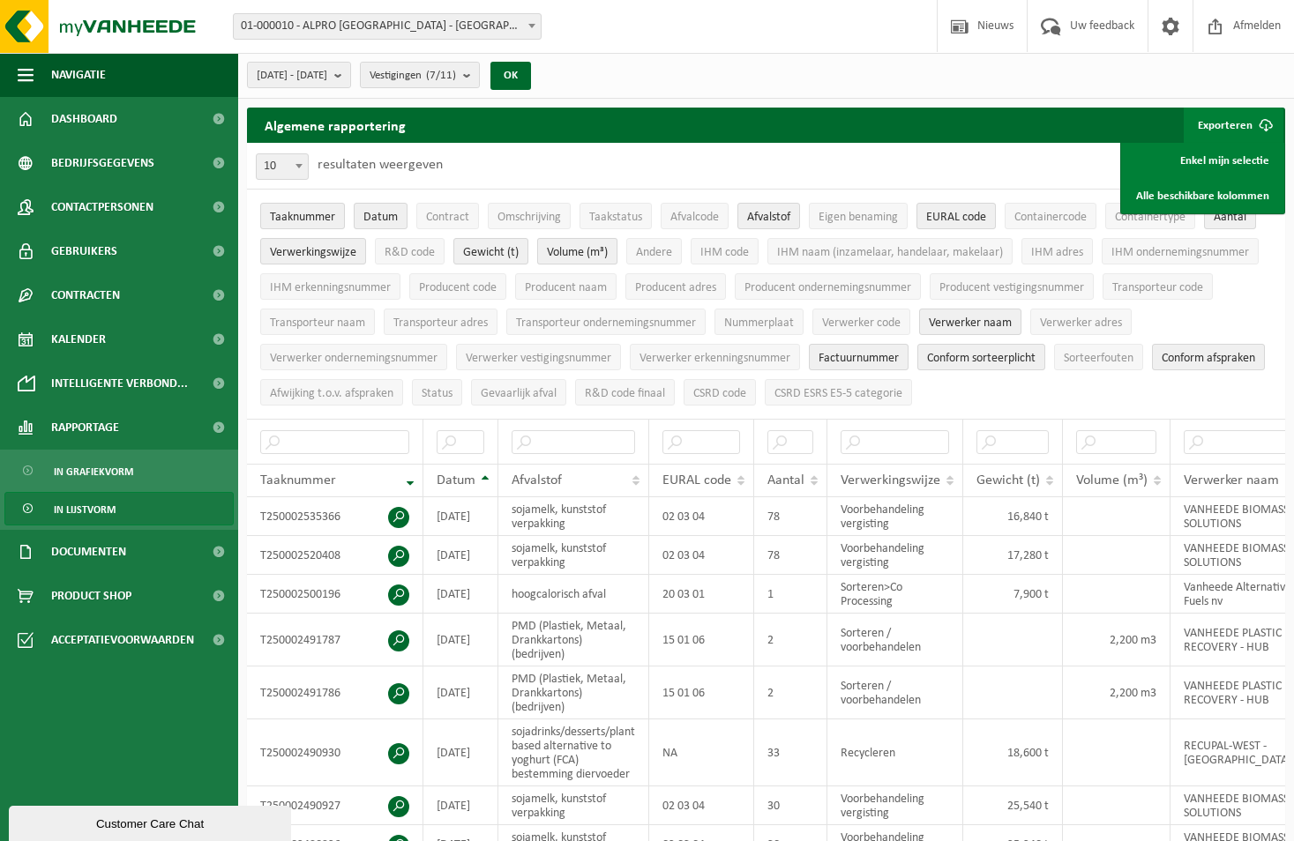
click at [561, 252] on span "Volume (m³)" at bounding box center [577, 252] width 61 height 13
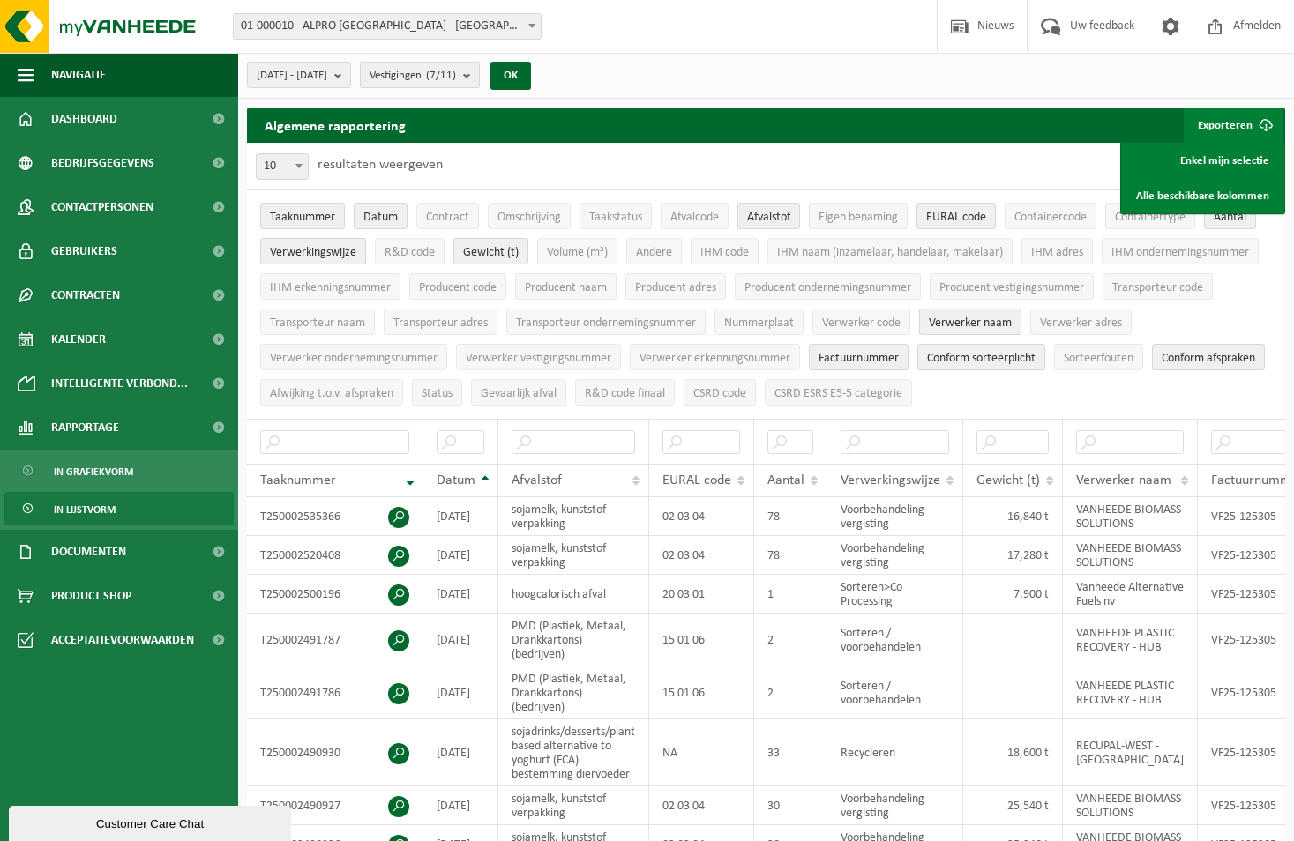
click at [975, 325] on span "Verwerker naam" at bounding box center [969, 323] width 83 height 13
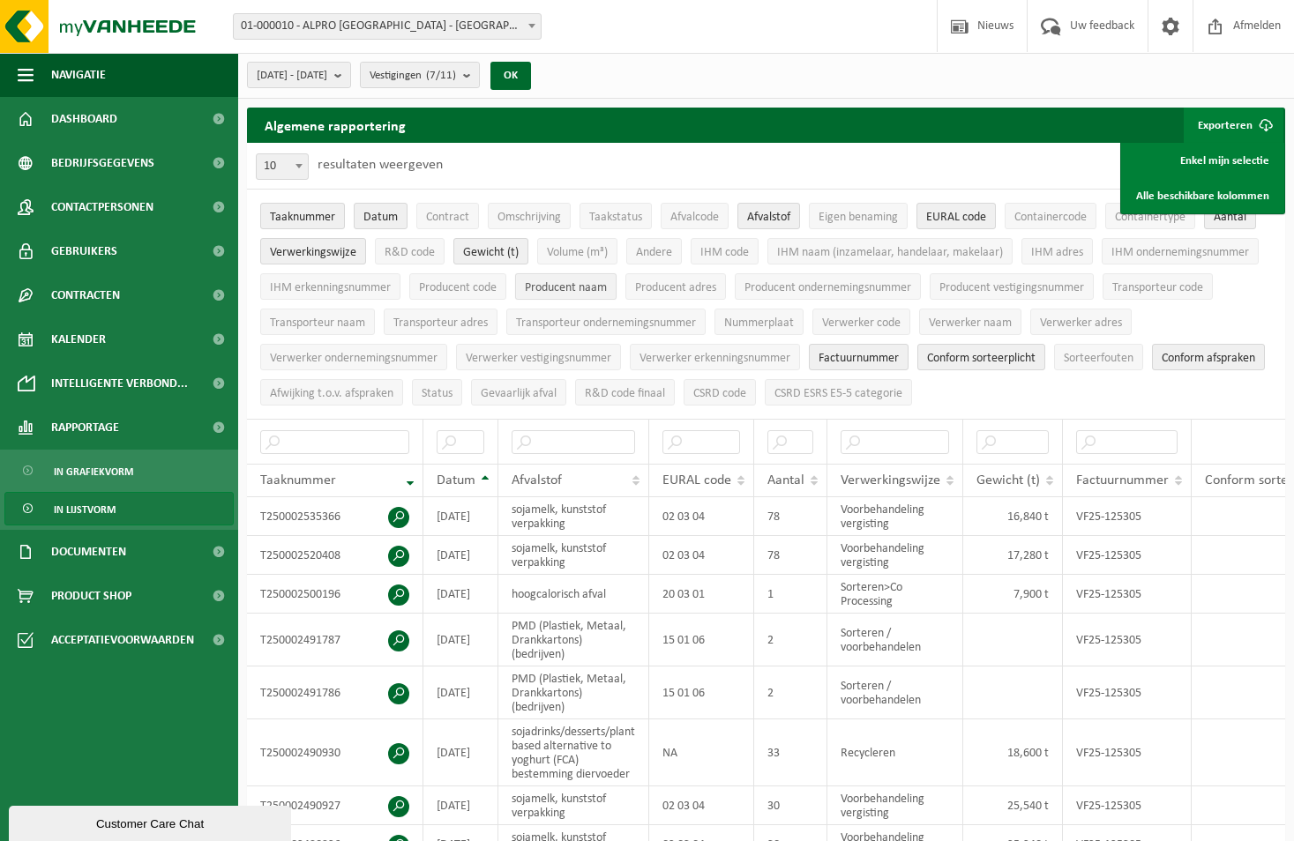
click at [537, 288] on span "Producent naam" at bounding box center [566, 287] width 82 height 13
click at [954, 322] on span "Verwerker naam" at bounding box center [969, 323] width 83 height 13
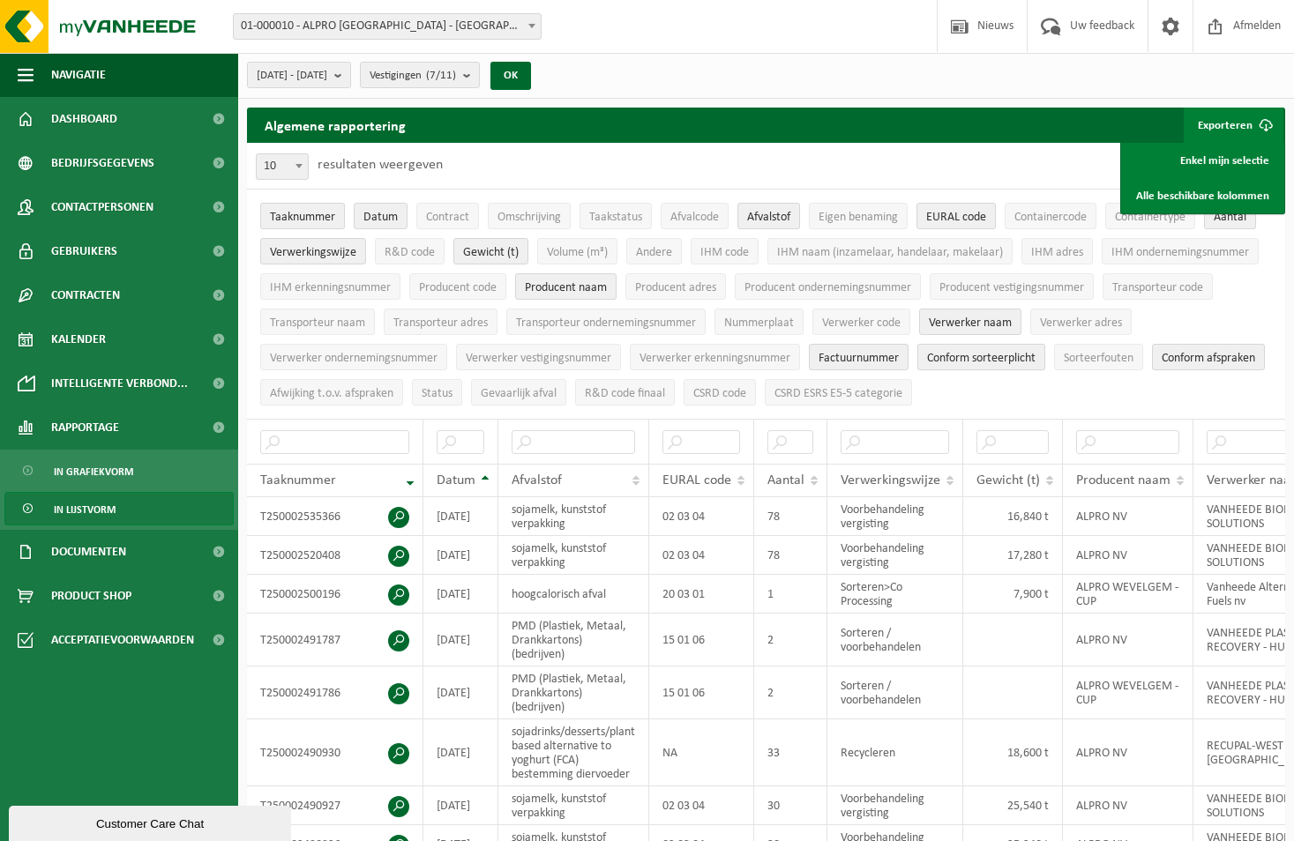
click at [987, 360] on span "Conform sorteerplicht" at bounding box center [981, 358] width 108 height 13
click at [1161, 365] on span "Conform afspraken" at bounding box center [1207, 358] width 93 height 13
click at [327, 63] on span "[DATE] - [DATE]" at bounding box center [292, 76] width 71 height 26
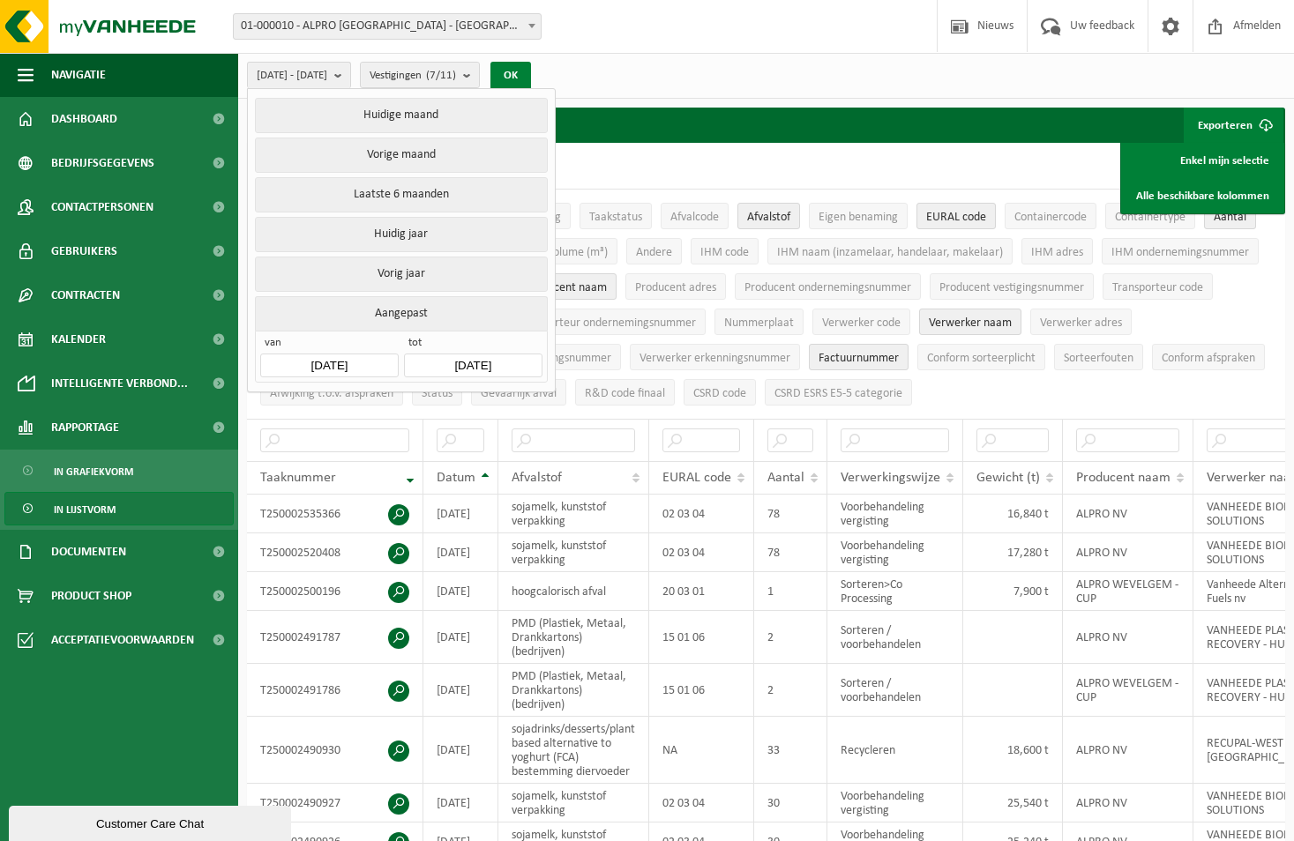
click at [531, 69] on button "OK" at bounding box center [510, 76] width 41 height 28
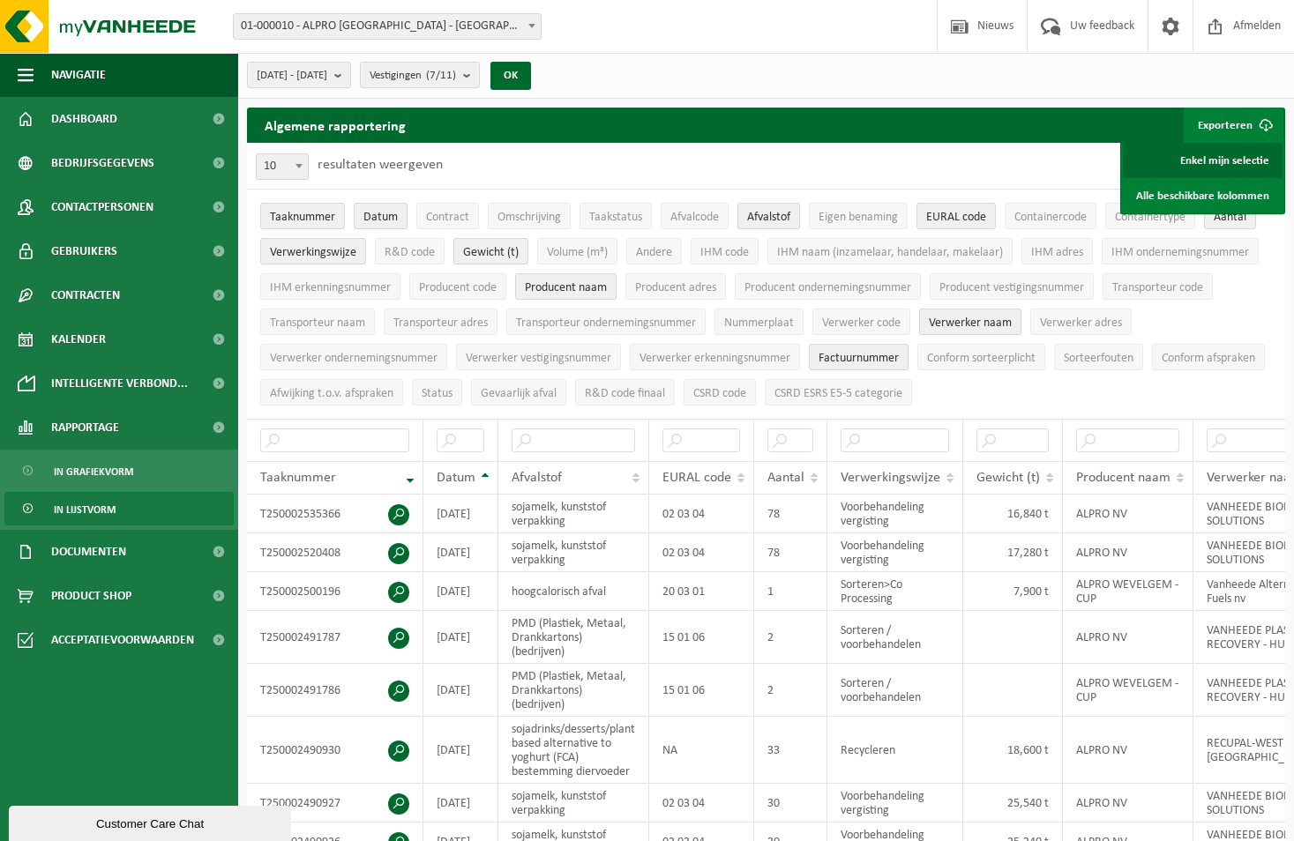
click at [1195, 163] on link "Enkel mijn selectie" at bounding box center [1202, 160] width 160 height 35
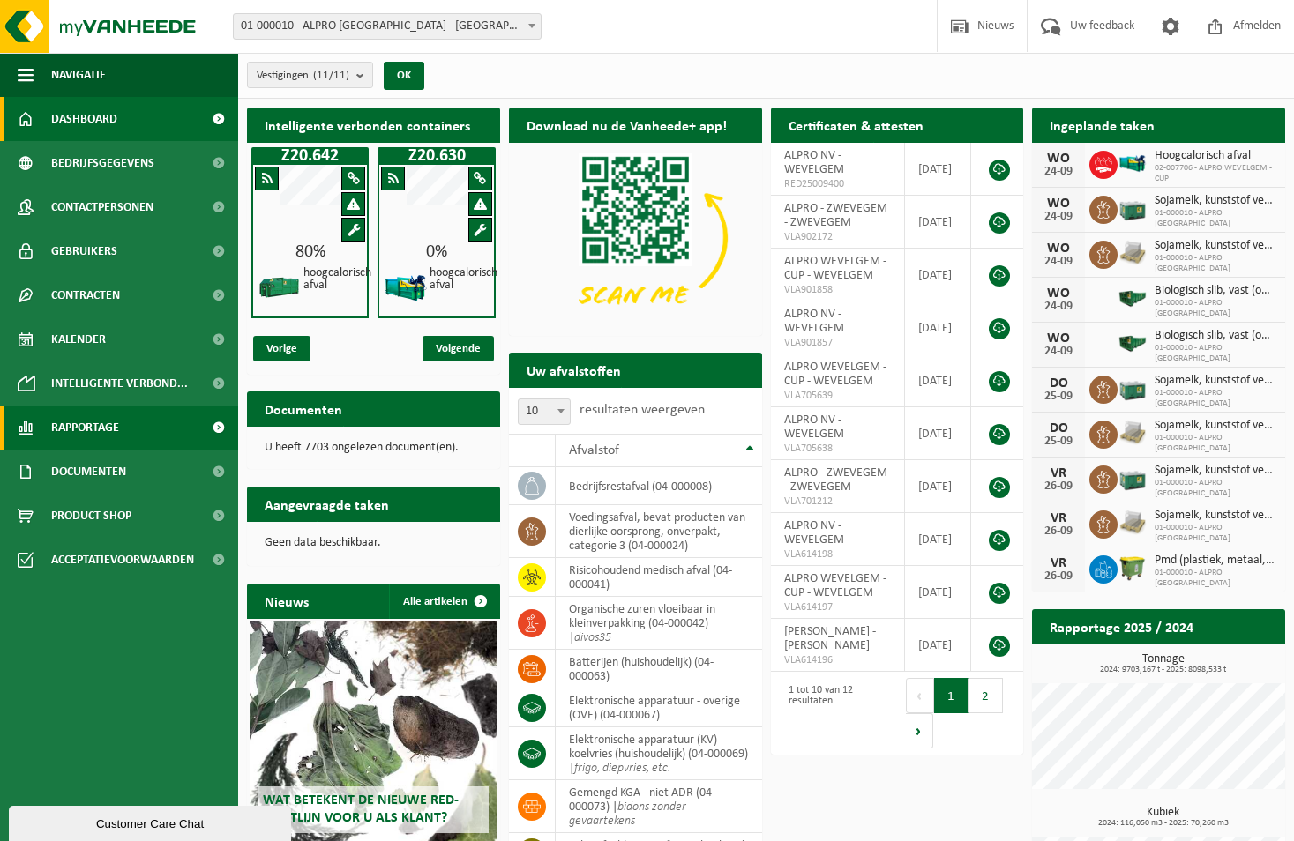
click at [135, 433] on link "Rapportage" at bounding box center [119, 428] width 238 height 44
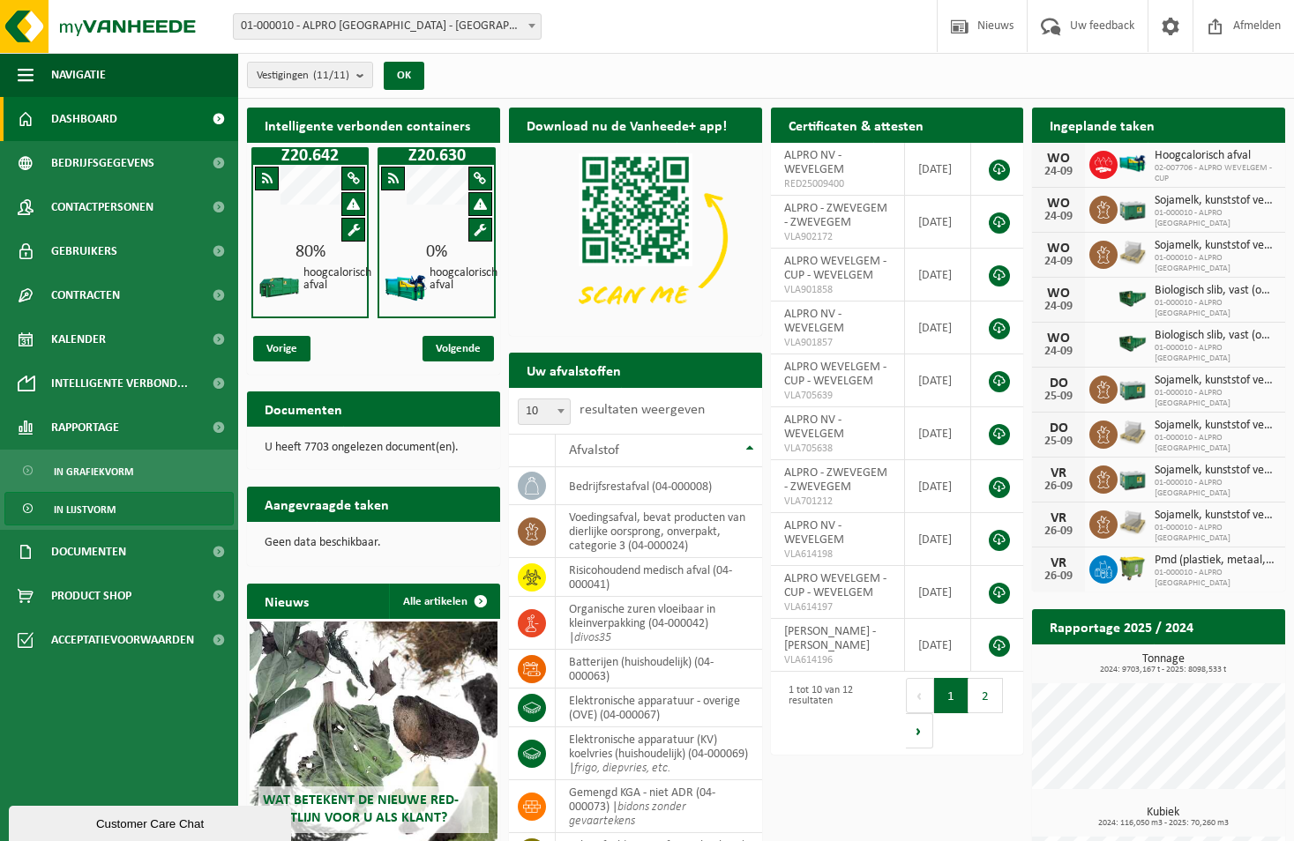
click at [123, 510] on link "In lijstvorm" at bounding box center [118, 509] width 229 height 34
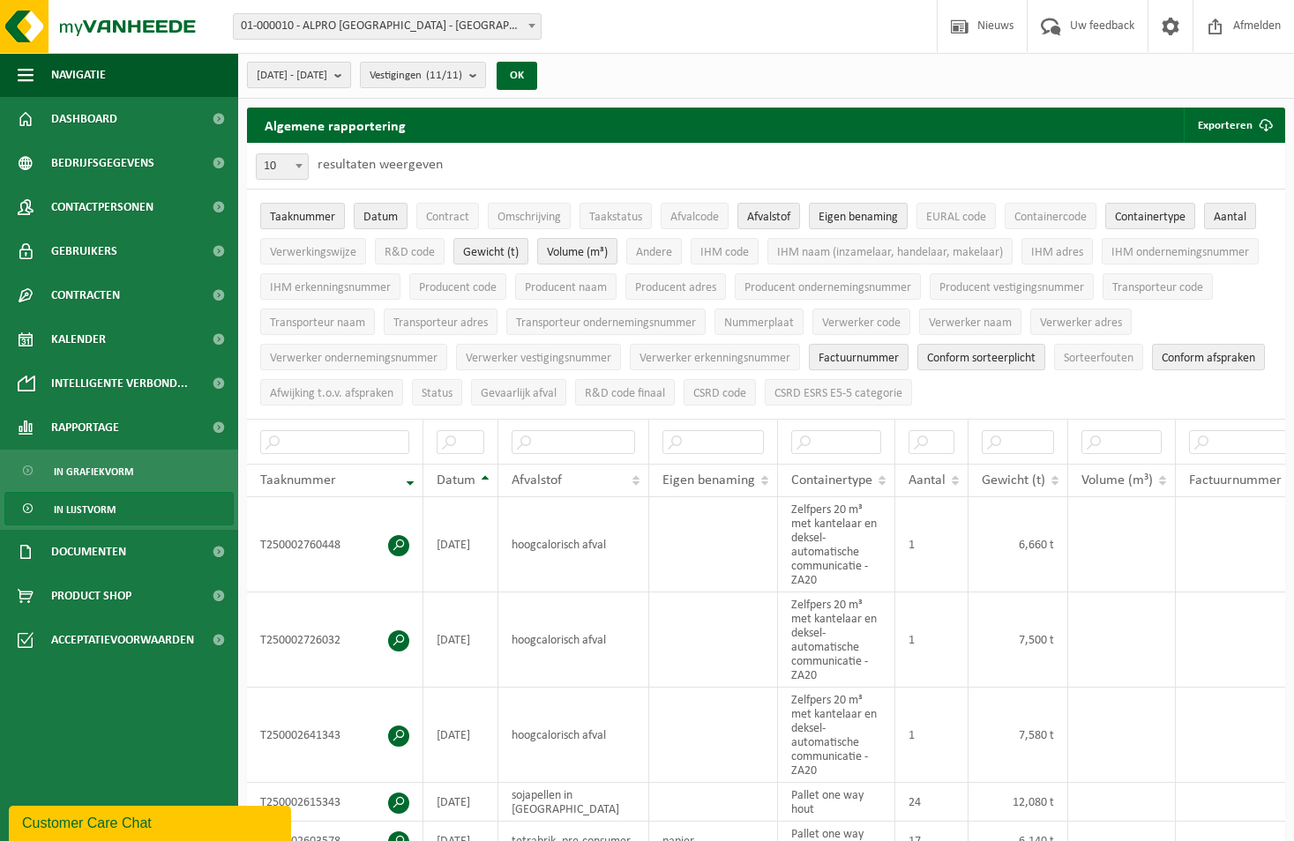
click at [313, 83] on span "[DATE] - [DATE]" at bounding box center [292, 76] width 71 height 26
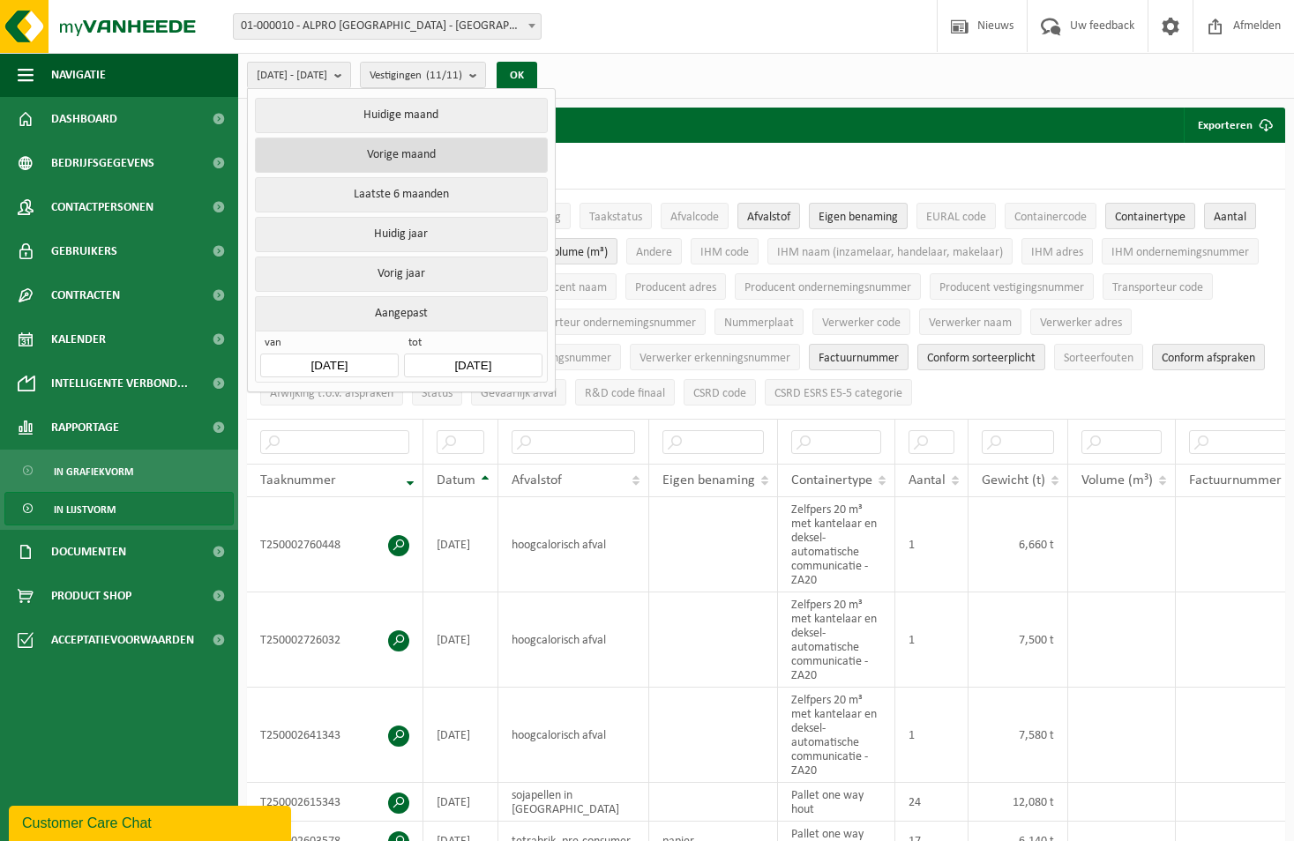
click at [404, 148] on button "Vorige maand" at bounding box center [401, 155] width 292 height 35
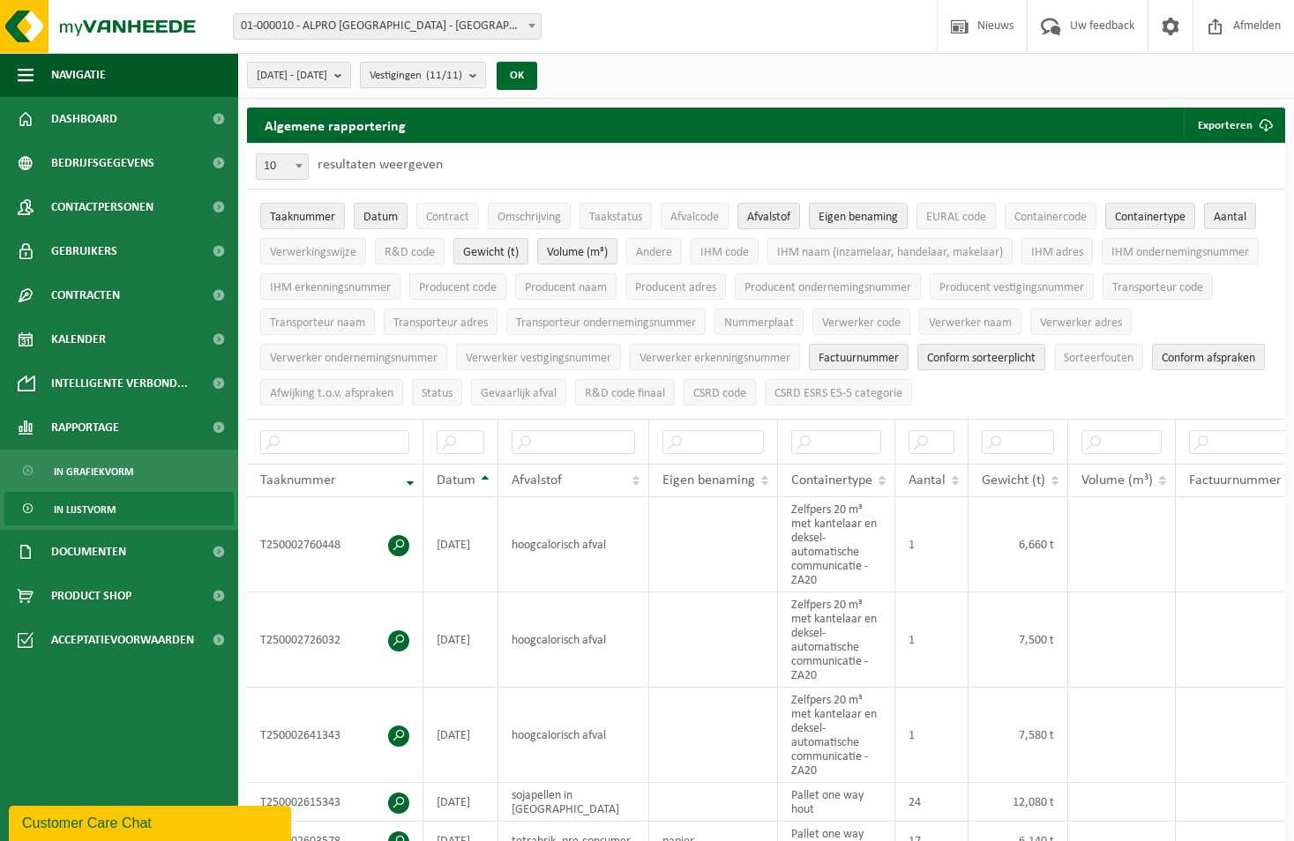
click at [462, 71] on count "(11/11)" at bounding box center [444, 75] width 36 height 11
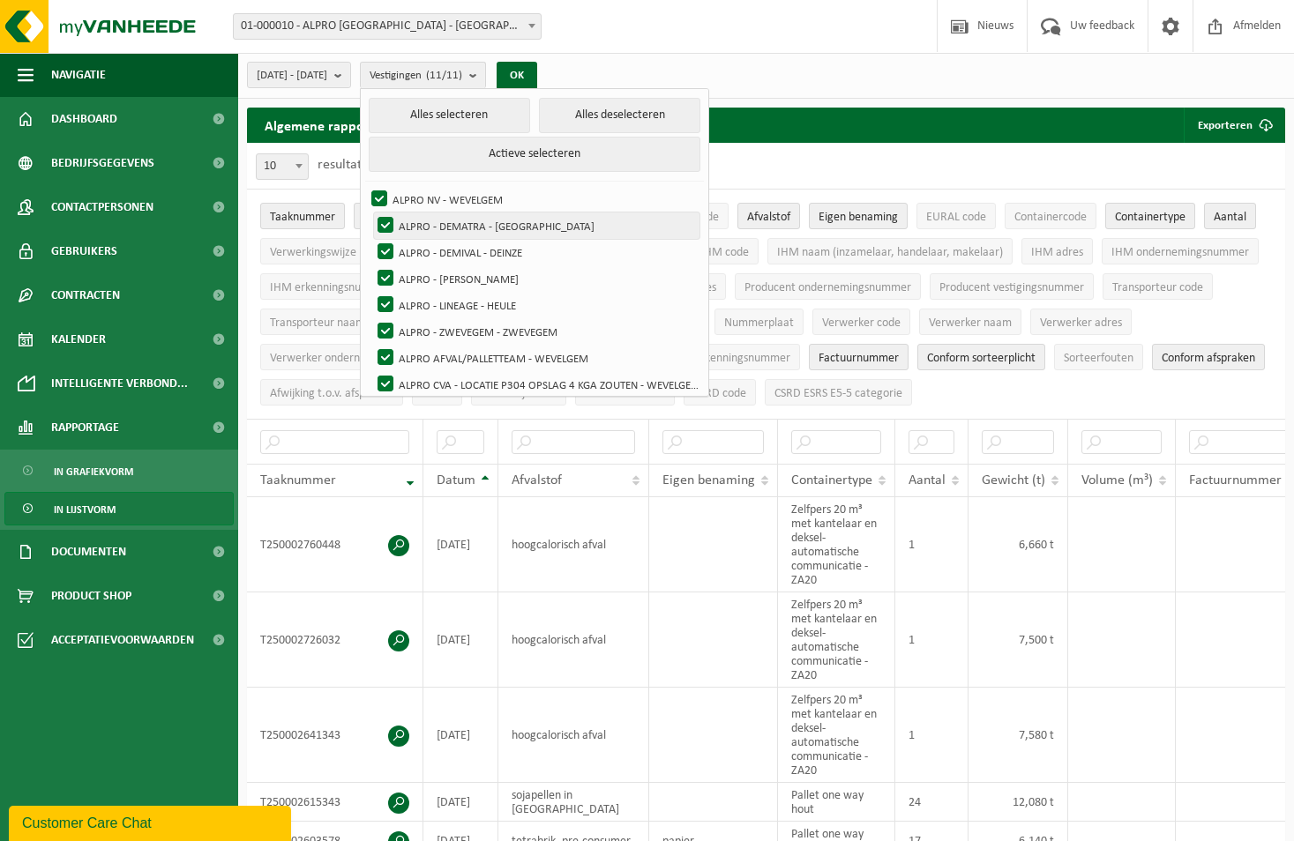
click at [499, 229] on label "ALPRO - DEMATRA - [GEOGRAPHIC_DATA]" at bounding box center [536, 225] width 325 height 26
click at [371, 212] on input "ALPRO - DEMATRA - [GEOGRAPHIC_DATA]" at bounding box center [370, 212] width 1 height 1
checkbox input "false"
click at [502, 255] on label "ALPRO - DEMIVAL - DEINZE" at bounding box center [536, 252] width 325 height 26
click at [371, 239] on input "ALPRO - DEMIVAL - DEINZE" at bounding box center [370, 238] width 1 height 1
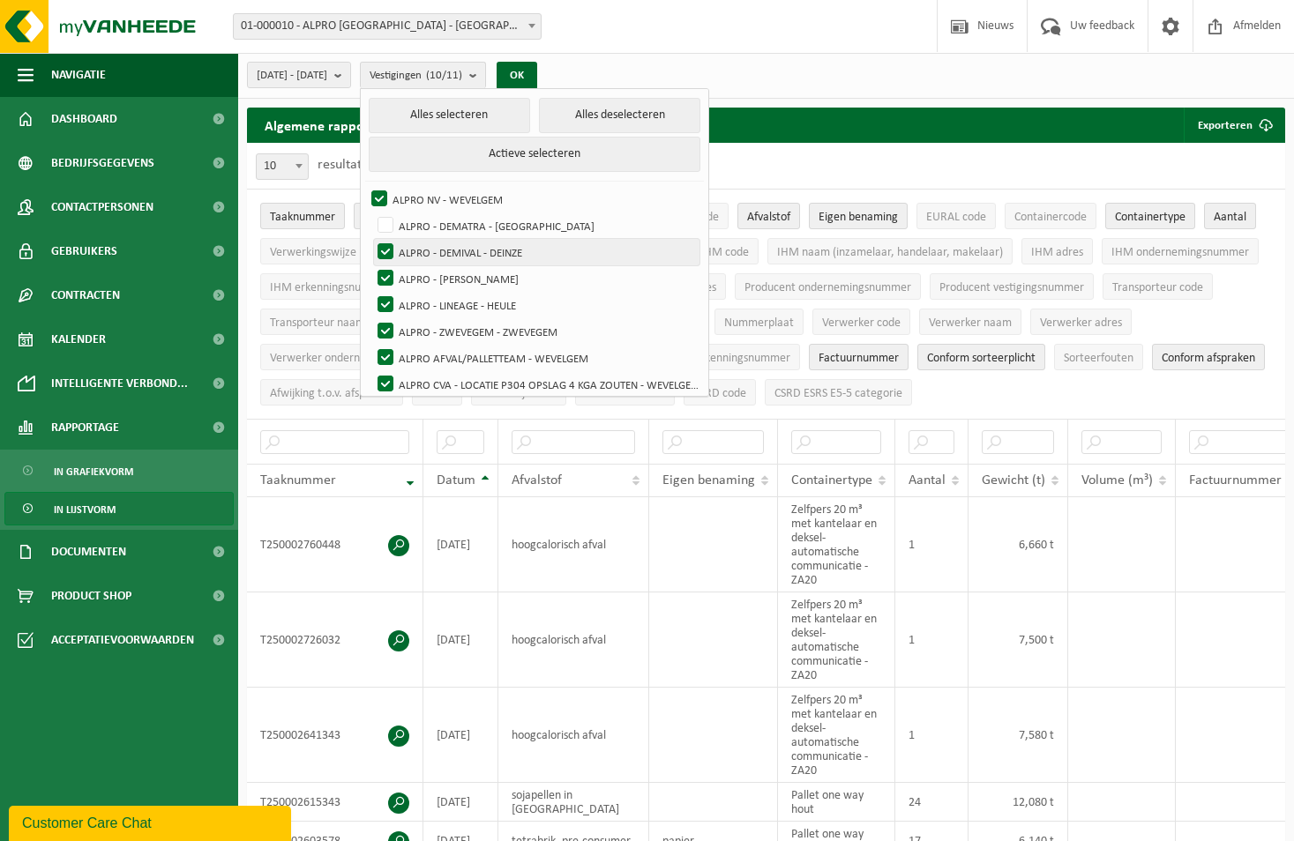
checkbox input "false"
click at [506, 273] on label "ALPRO - [PERSON_NAME]" at bounding box center [536, 278] width 325 height 26
click at [371, 265] on input "ALPRO - [PERSON_NAME]" at bounding box center [370, 265] width 1 height 1
checkbox input "false"
click at [505, 301] on label "ALPRO - LINEAGE - HEULE" at bounding box center [536, 305] width 325 height 26
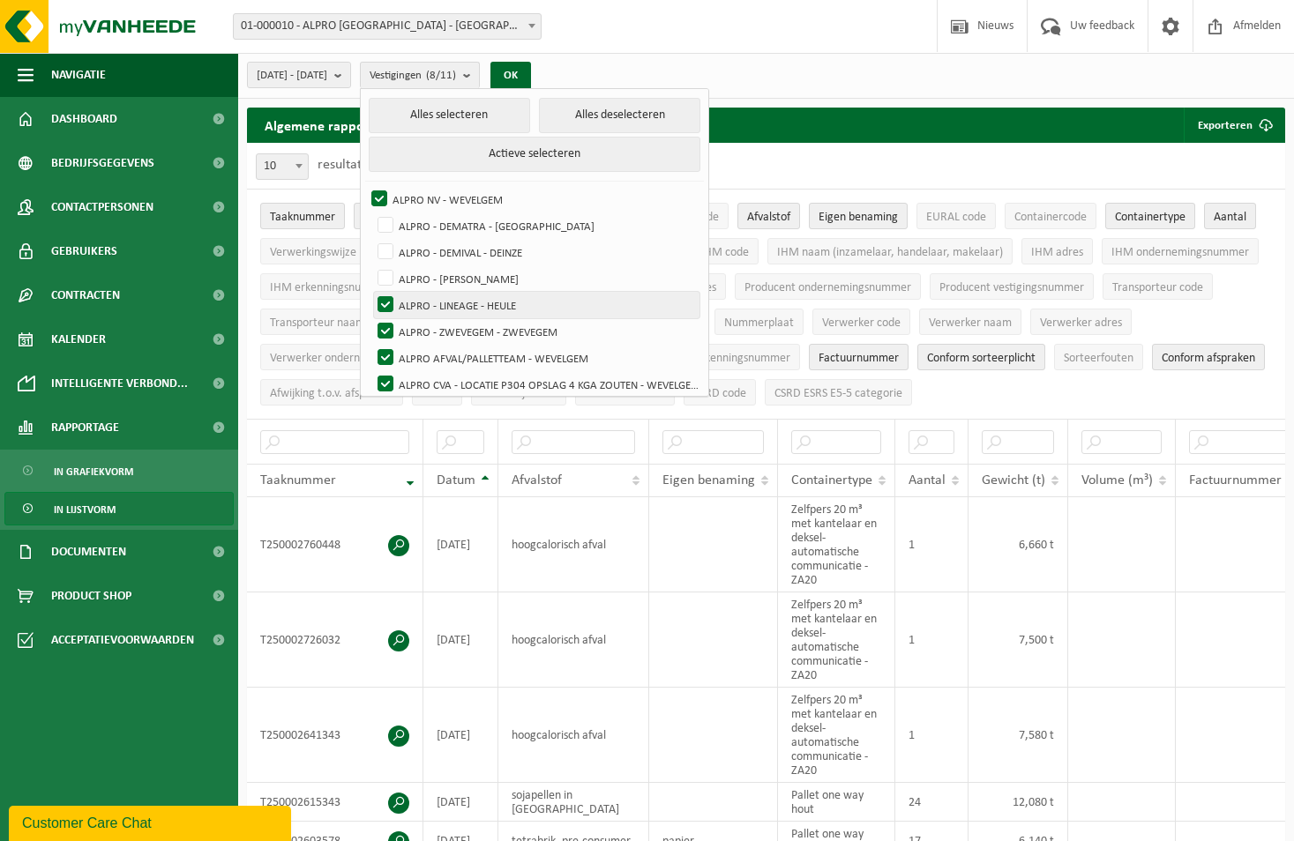
click at [371, 292] on input "ALPRO - LINEAGE - HEULE" at bounding box center [370, 291] width 1 height 1
checkbox input "false"
click at [513, 331] on label "ALPRO - ZWEVEGEM - ZWEVEGEM" at bounding box center [536, 331] width 325 height 26
click at [371, 318] on input "ALPRO - ZWEVEGEM - ZWEVEGEM" at bounding box center [370, 317] width 1 height 1
checkbox input "false"
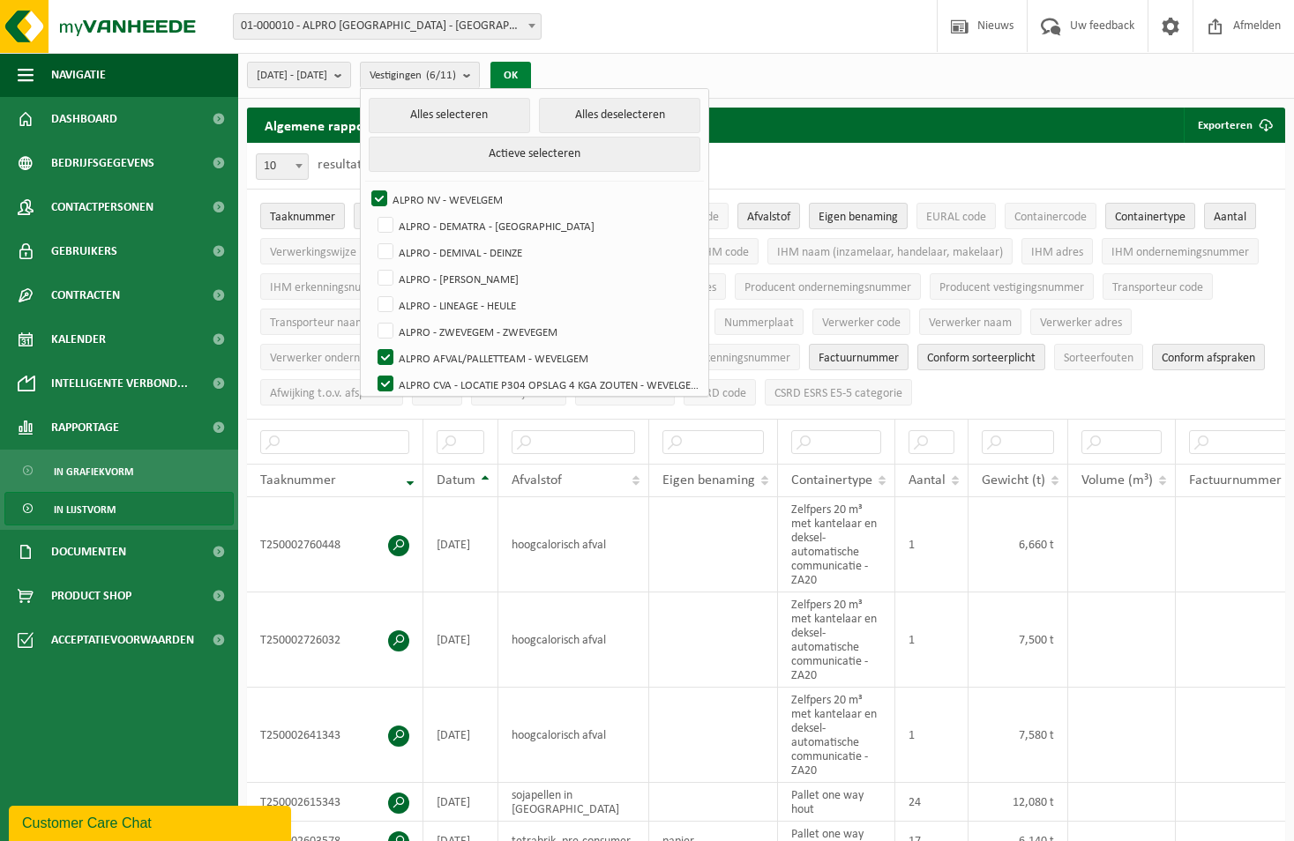
click at [531, 74] on button "OK" at bounding box center [510, 76] width 41 height 28
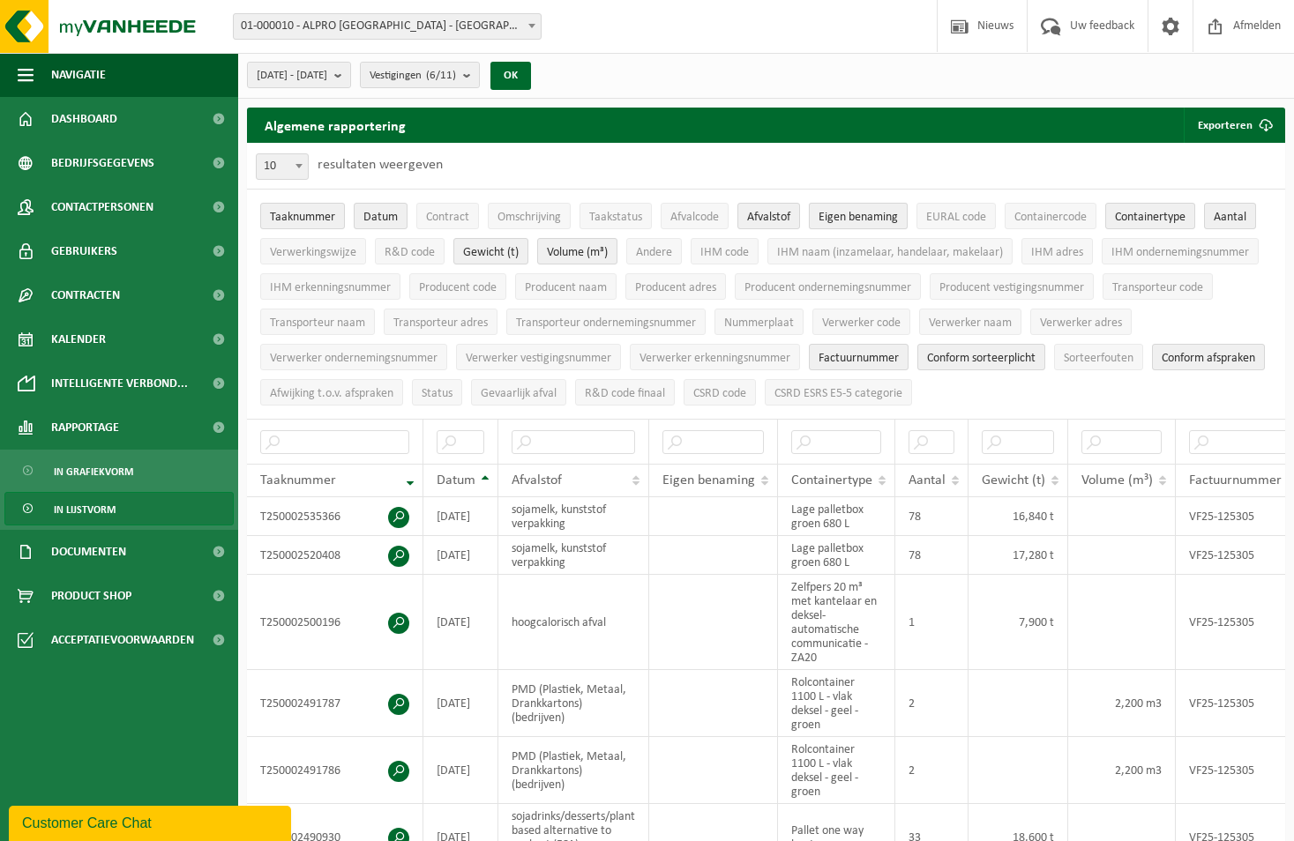
click at [816, 218] on button "Eigen benaming" at bounding box center [858, 216] width 99 height 26
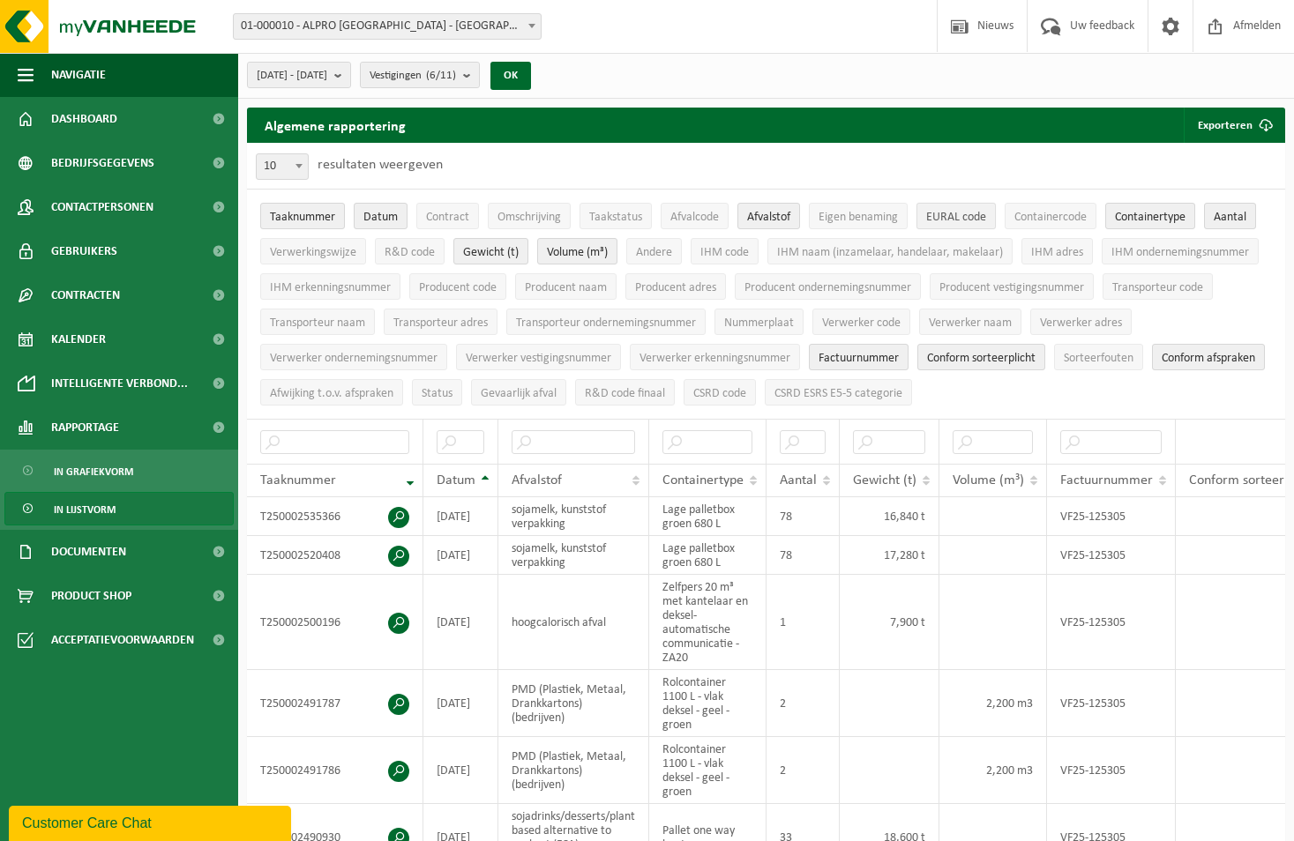
click at [938, 215] on span "EURAL code" at bounding box center [956, 217] width 60 height 13
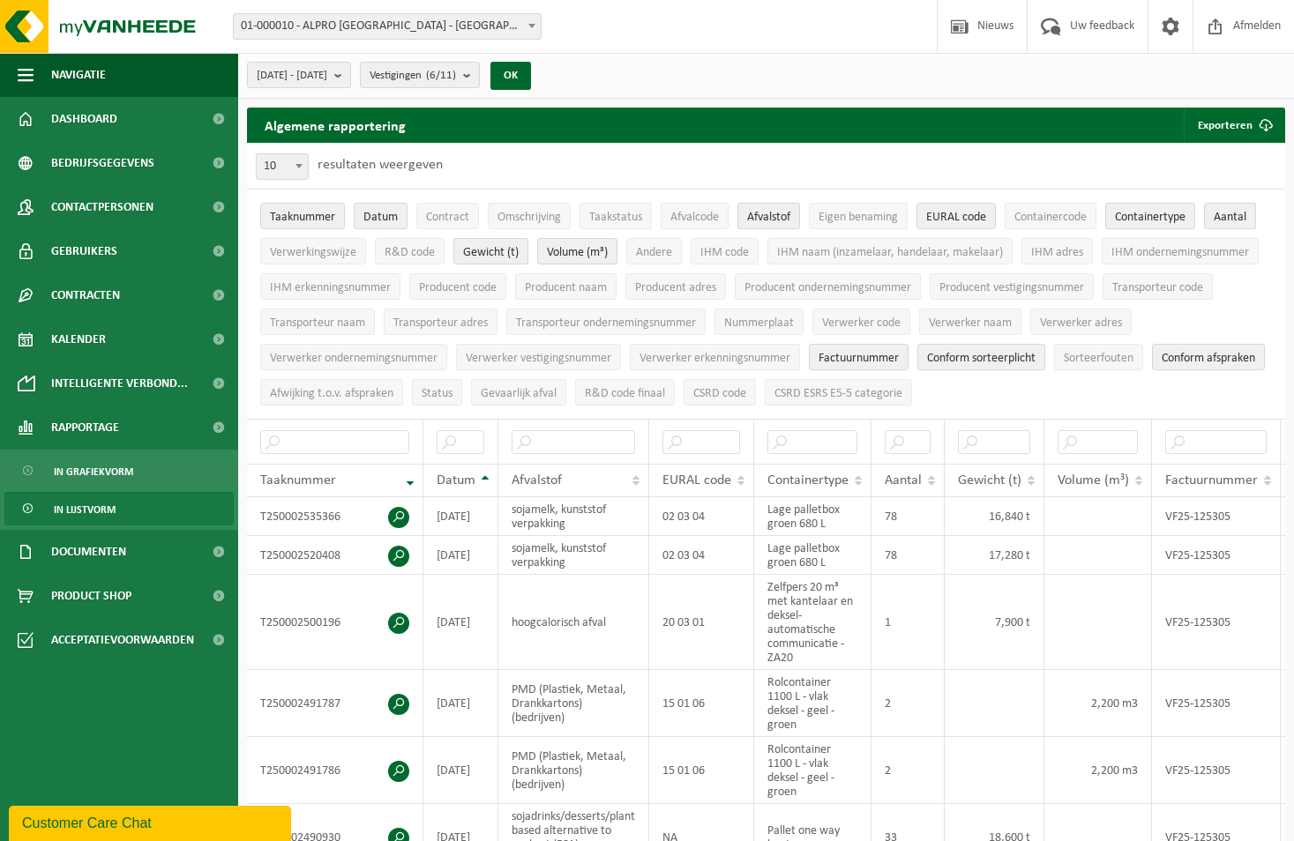
click at [1140, 212] on span "Containertype" at bounding box center [1150, 217] width 71 height 13
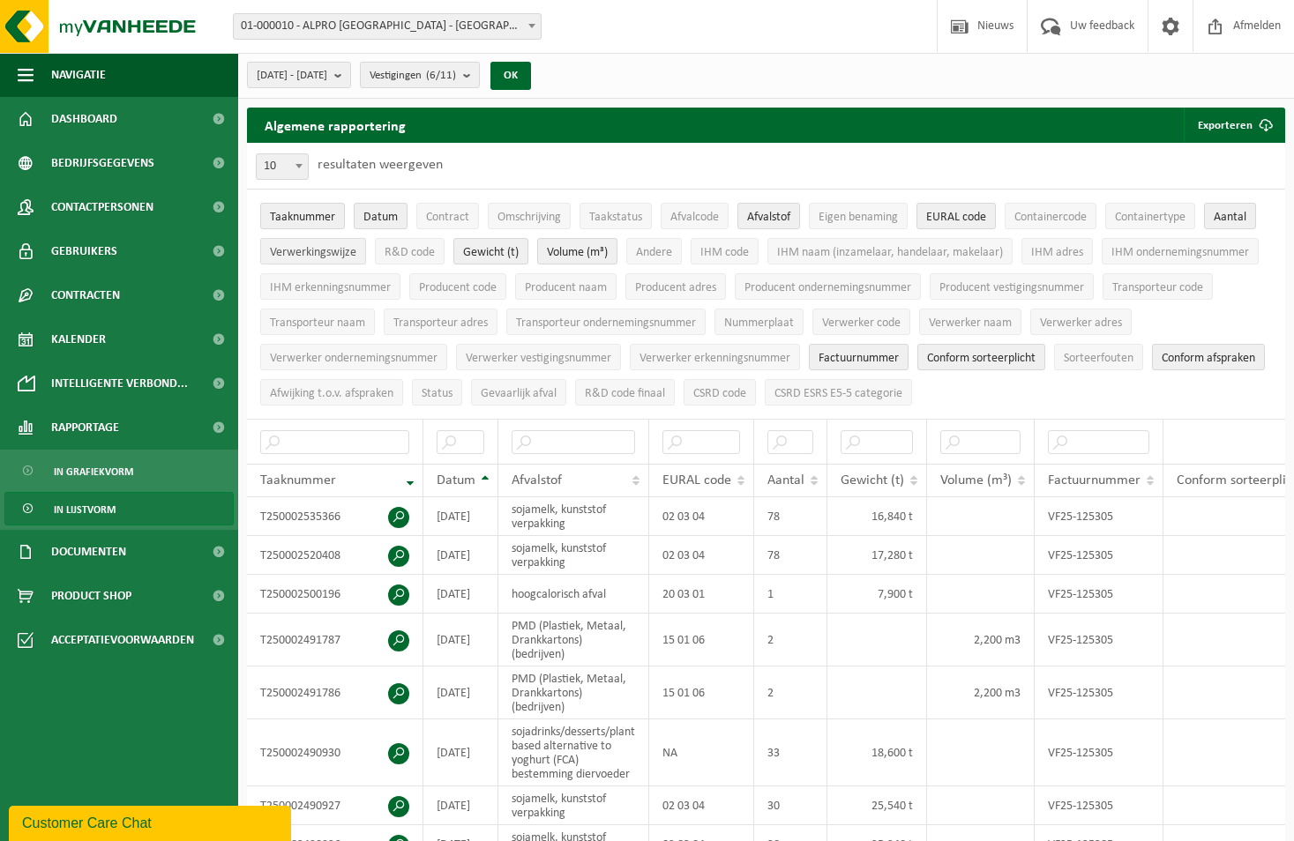
click at [314, 250] on span "Verwerkingswijze" at bounding box center [313, 252] width 86 height 13
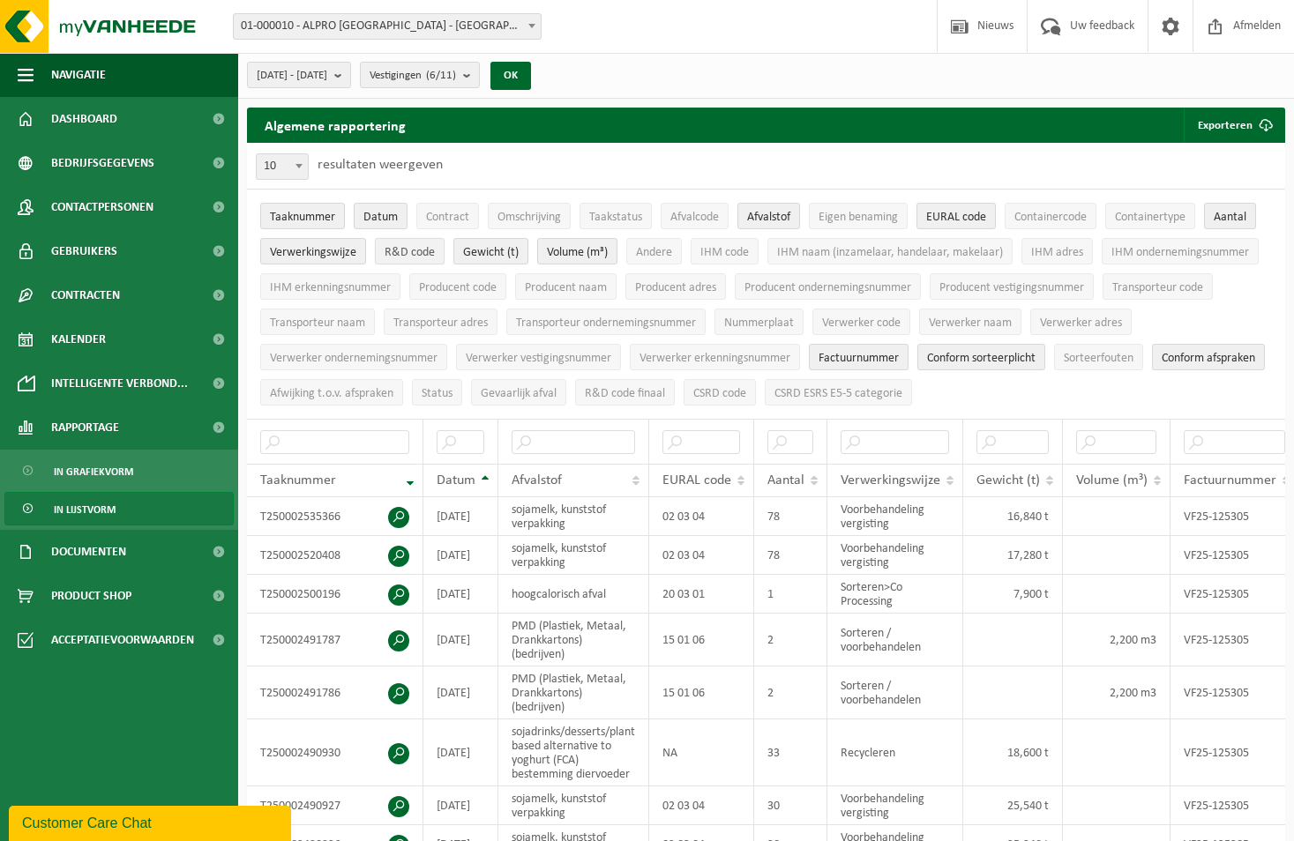
click at [413, 250] on span "R&D code" at bounding box center [409, 252] width 50 height 13
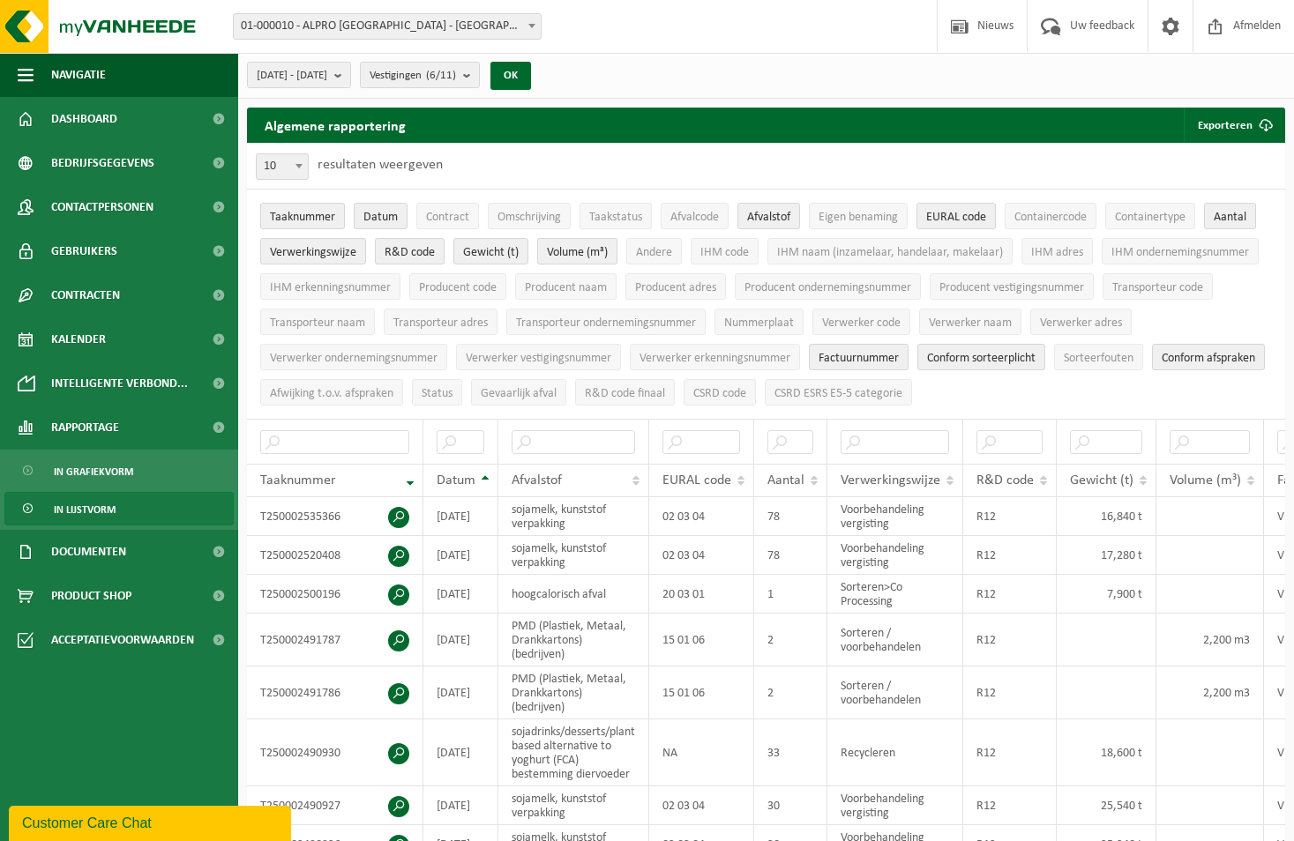
click at [577, 250] on span "Volume (m³)" at bounding box center [577, 252] width 61 height 13
click at [558, 281] on span "Producent naam" at bounding box center [566, 287] width 82 height 13
click at [834, 352] on span "Factuurnummer" at bounding box center [858, 358] width 80 height 13
click at [838, 360] on span "Factuurnummer" at bounding box center [858, 358] width 80 height 13
click at [999, 352] on span "Conform sorteerplicht" at bounding box center [981, 358] width 108 height 13
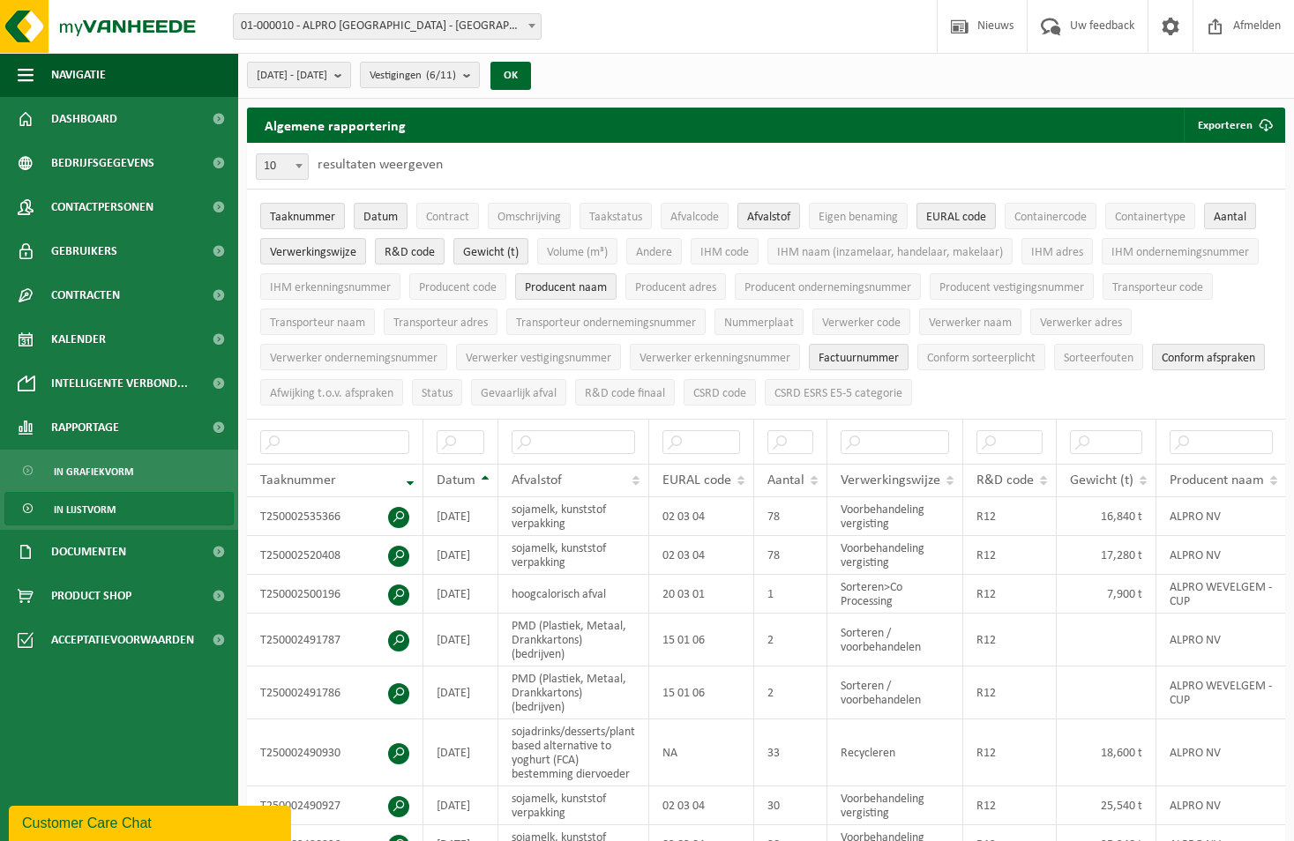
drag, startPoint x: 294, startPoint y: 376, endPoint x: 303, endPoint y: 382, distance: 11.0
click at [1152, 370] on button "Conform afspraken" at bounding box center [1208, 357] width 113 height 26
click at [976, 325] on span "Verwerker naam" at bounding box center [969, 323] width 83 height 13
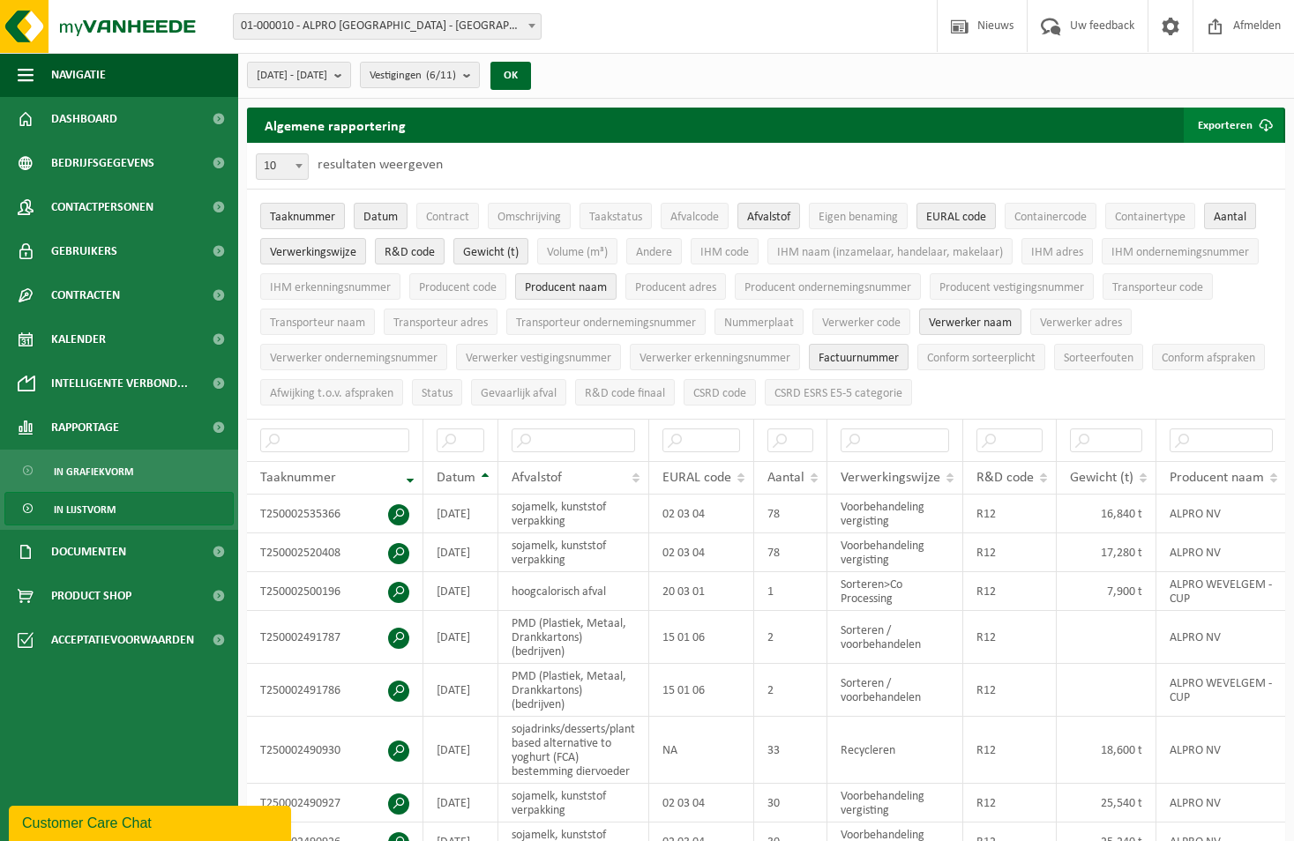
click at [1206, 122] on button "Exporteren" at bounding box center [1233, 125] width 100 height 35
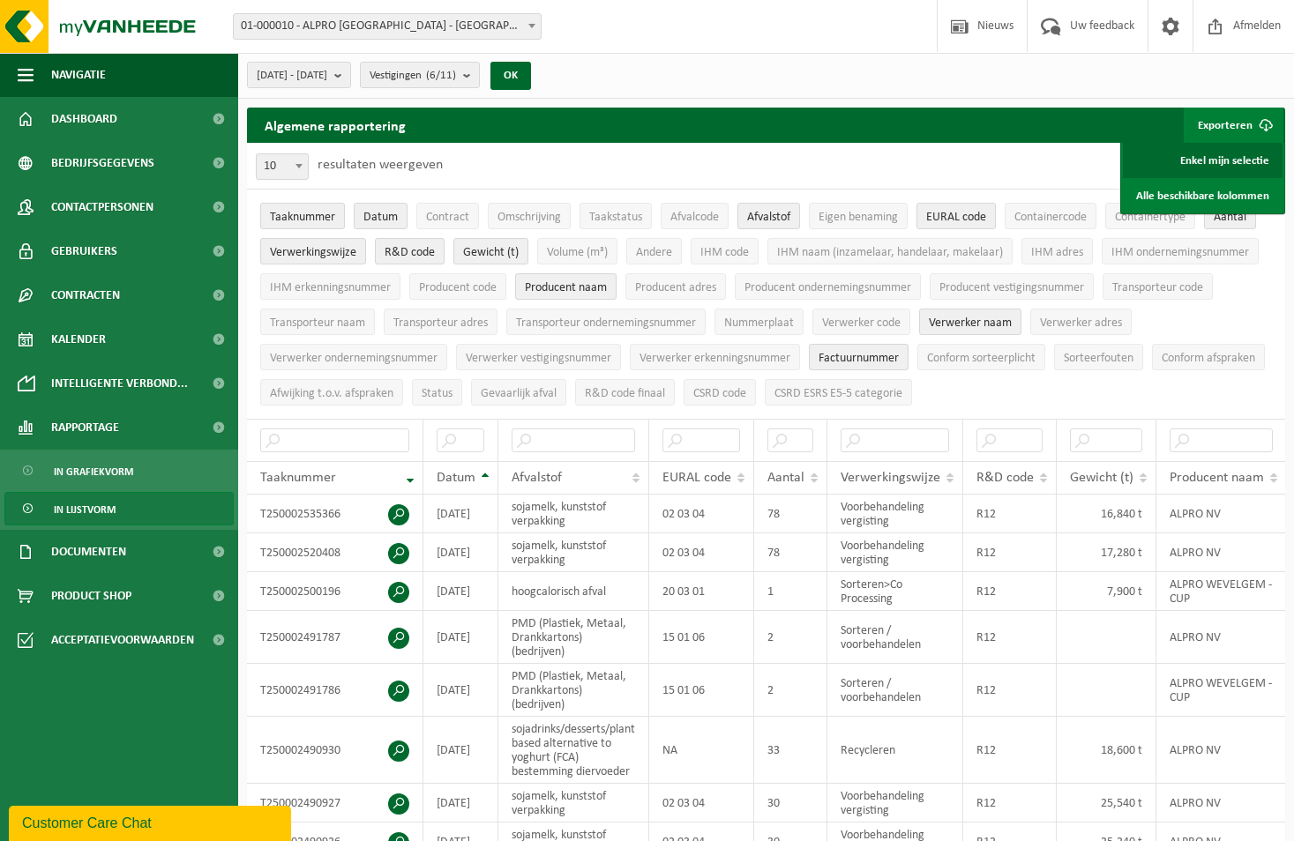
click at [1216, 164] on link "Enkel mijn selectie" at bounding box center [1202, 160] width 160 height 35
